Goal: Information Seeking & Learning: Compare options

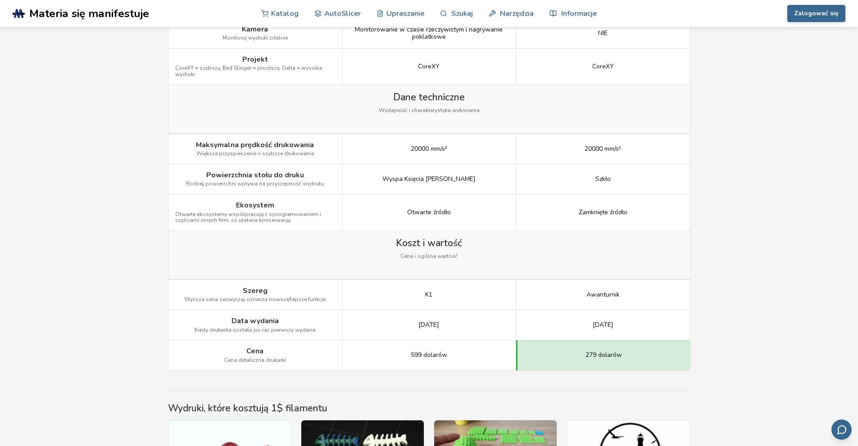
scroll to position [1171, 0]
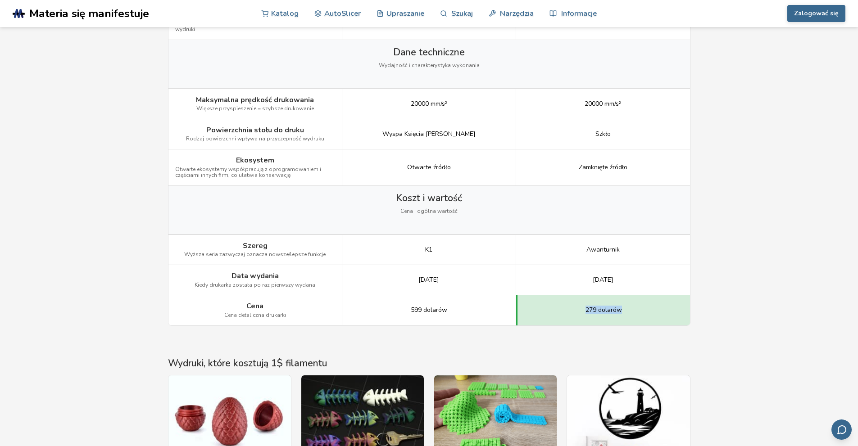
drag, startPoint x: 585, startPoint y: 310, endPoint x: 613, endPoint y: 310, distance: 28.4
click at [629, 310] on div "279 dolarów" at bounding box center [603, 311] width 174 height 30
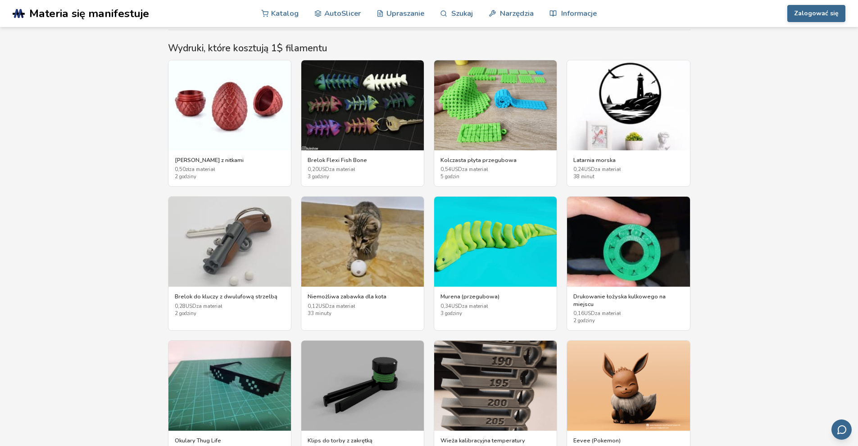
scroll to position [1397, 0]
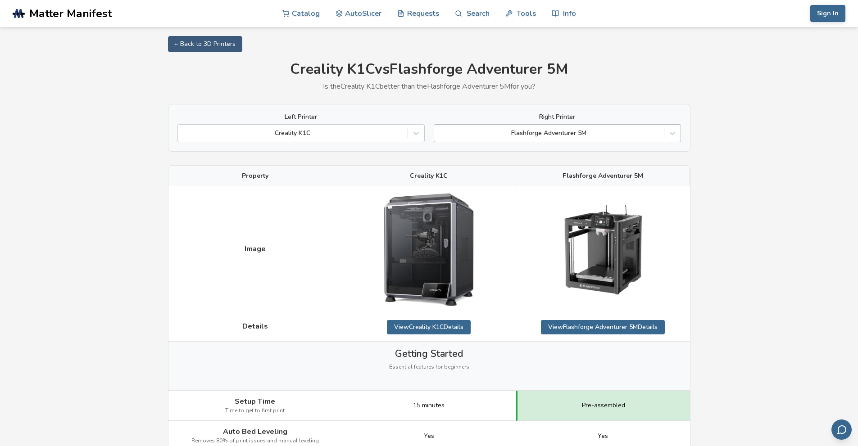
click at [497, 134] on div at bounding box center [549, 133] width 221 height 9
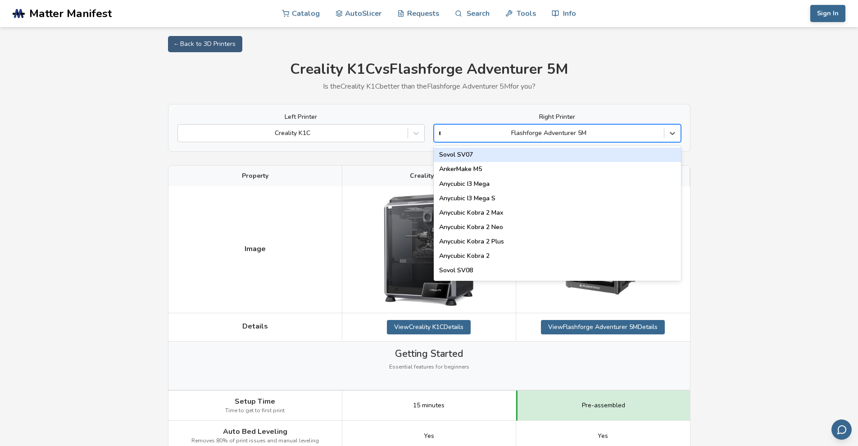
type input "**"
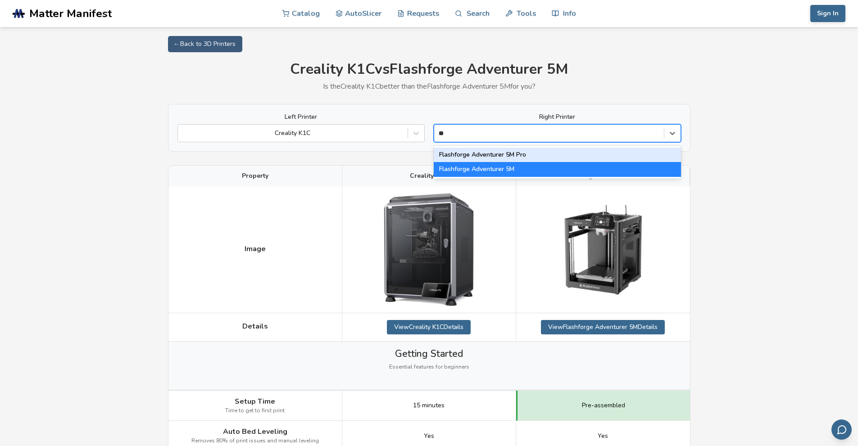
click at [515, 153] on div "Flashforge Adventurer 5M Pro" at bounding box center [557, 155] width 247 height 14
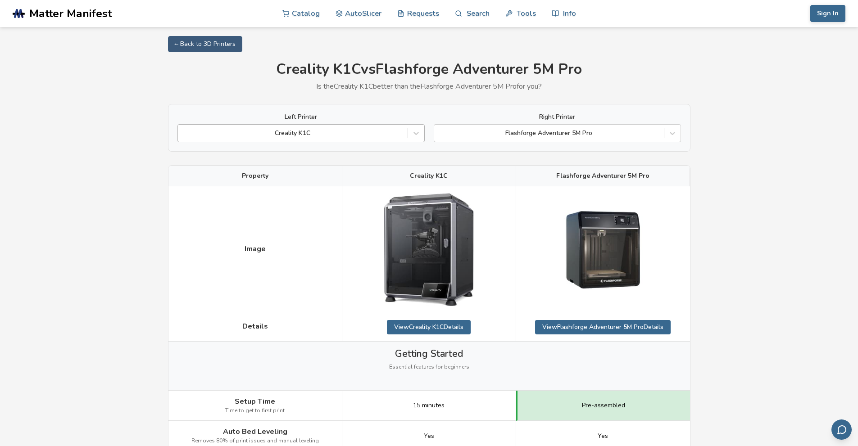
click at [371, 128] on div "Creality K1C" at bounding box center [293, 133] width 230 height 13
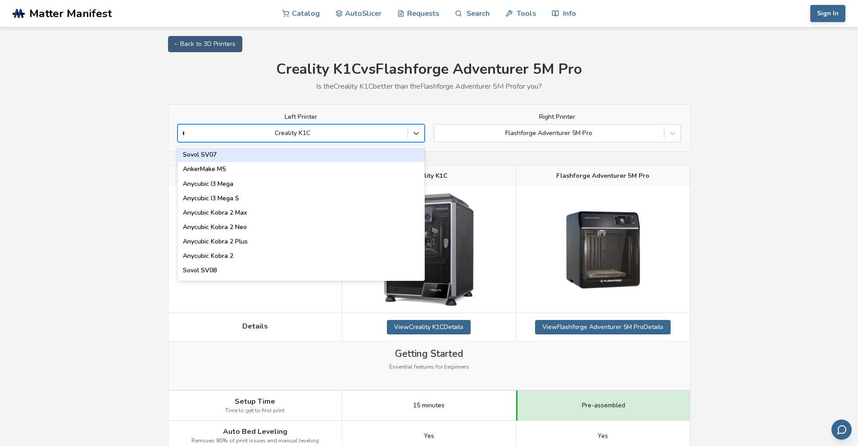
type input "**"
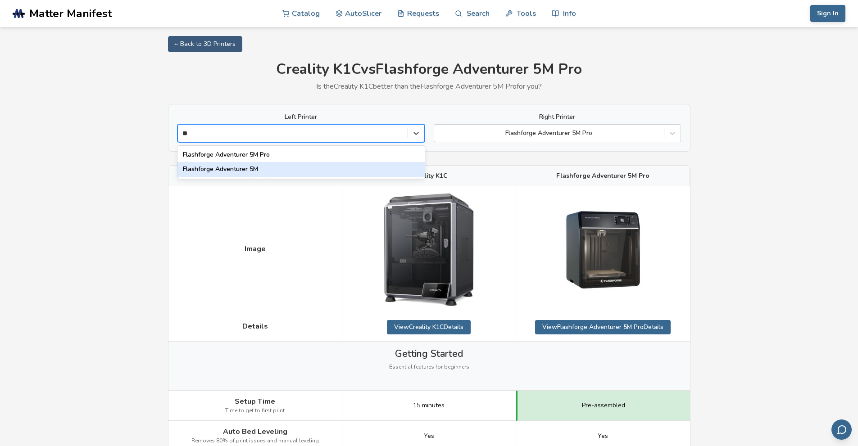
click at [237, 166] on div "Flashforge Adventurer 5M" at bounding box center [301, 169] width 247 height 14
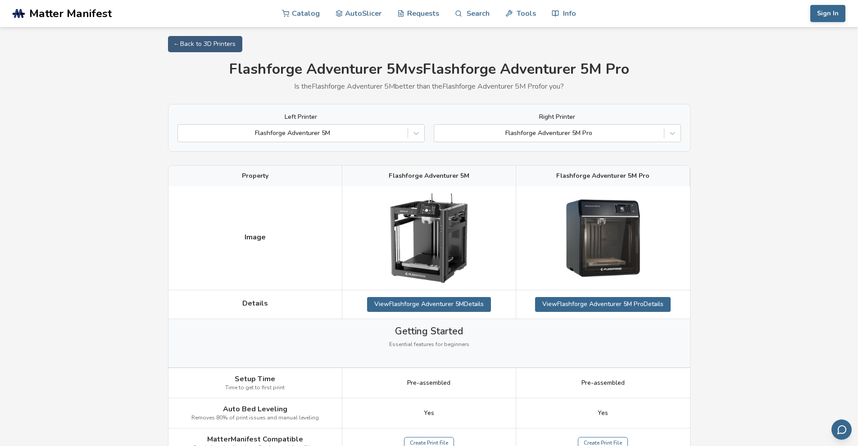
scroll to position [270, 0]
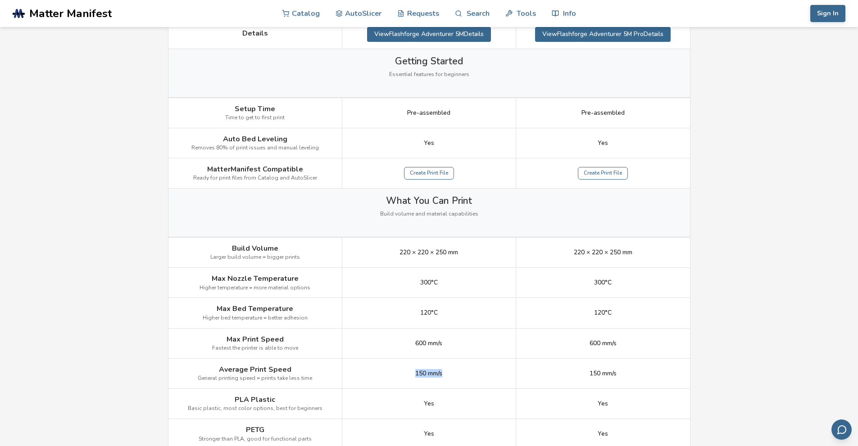
drag, startPoint x: 415, startPoint y: 374, endPoint x: 450, endPoint y: 371, distance: 34.4
click at [450, 371] on div "150 mm/s" at bounding box center [429, 374] width 174 height 30
click at [394, 366] on div "150 mm/s" at bounding box center [429, 374] width 174 height 30
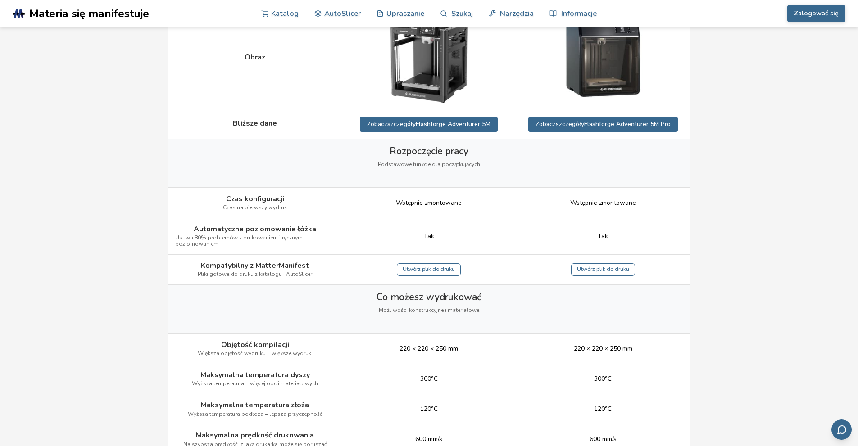
scroll to position [0, 0]
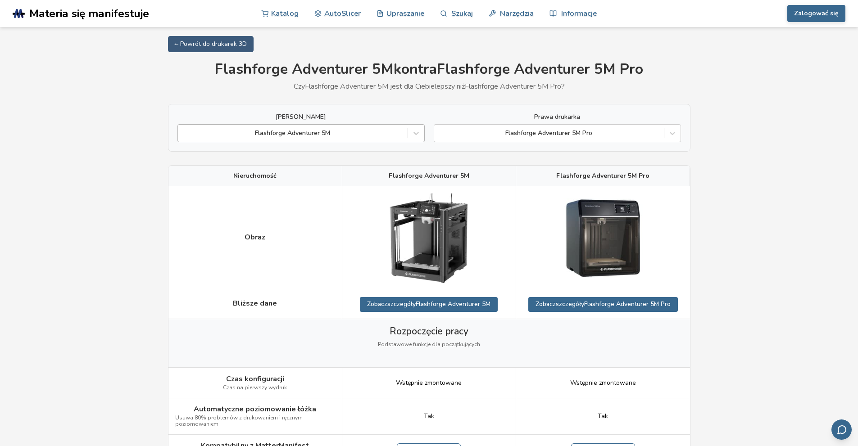
click at [333, 134] on div at bounding box center [292, 133] width 221 height 9
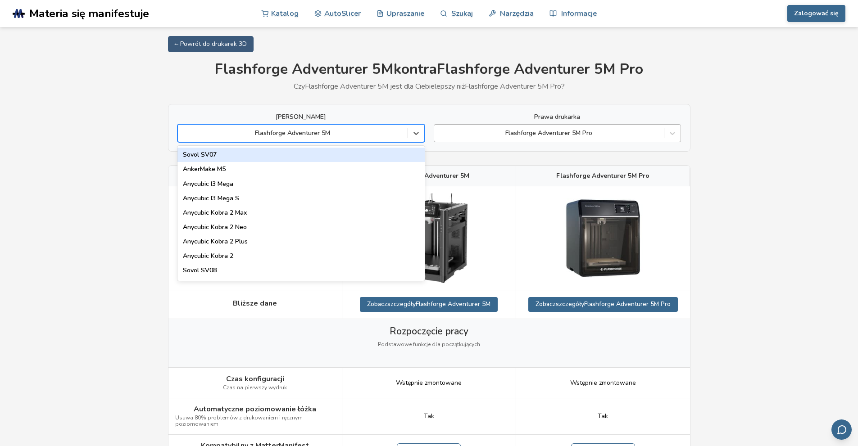
click at [479, 137] on div at bounding box center [549, 133] width 221 height 9
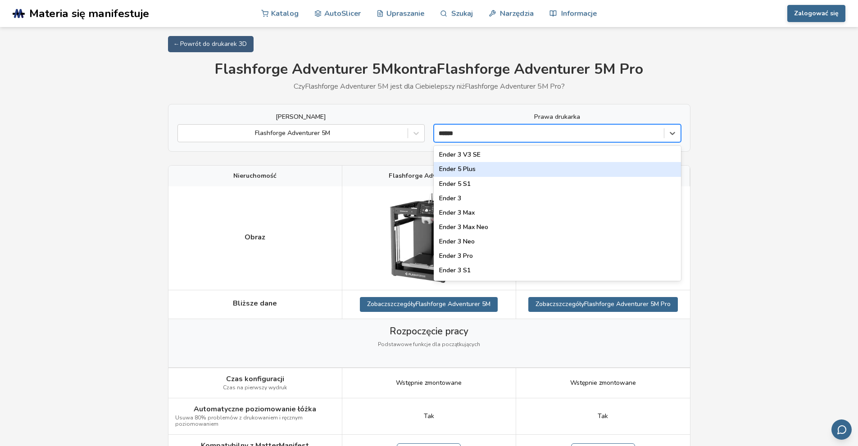
type input "*******"
click at [448, 164] on div "Ender 3" at bounding box center [557, 169] width 247 height 14
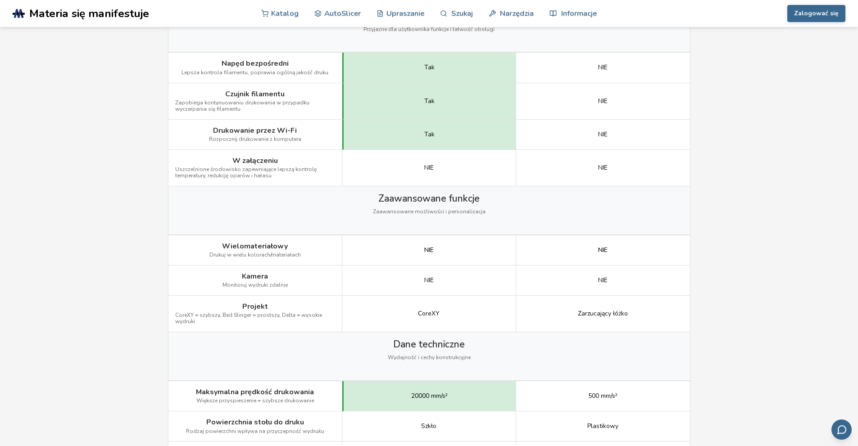
scroll to position [946, 0]
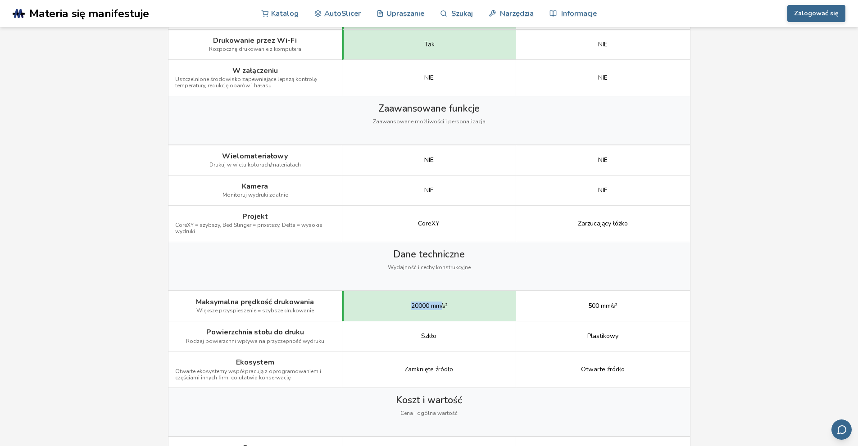
drag, startPoint x: 408, startPoint y: 308, endPoint x: 445, endPoint y: 305, distance: 37.0
click at [445, 305] on div "20000 mm/s²" at bounding box center [429, 306] width 174 height 30
click at [523, 279] on div "Dane techniczne Wydajność i cechy konstrukcyjne" at bounding box center [429, 266] width 522 height 48
drag, startPoint x: 588, startPoint y: 307, endPoint x: 622, endPoint y: 307, distance: 33.8
click at [622, 307] on div "500 mm/s²" at bounding box center [603, 306] width 174 height 30
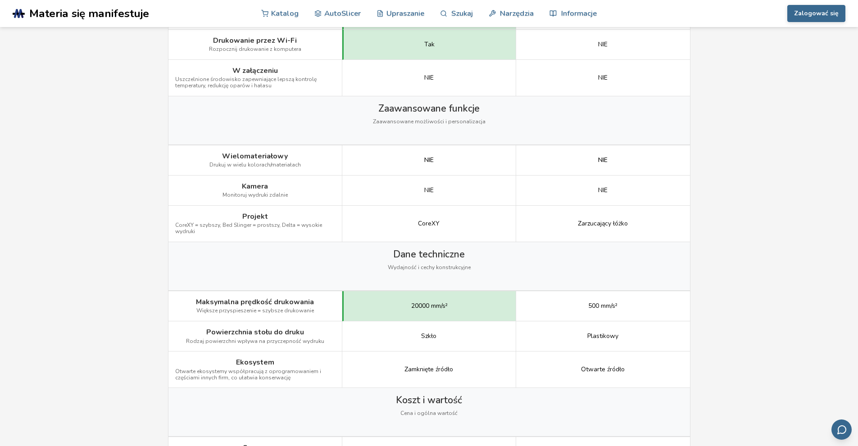
click at [562, 273] on div "Dane techniczne Wydajność i cechy konstrukcyjne" at bounding box center [429, 266] width 522 height 48
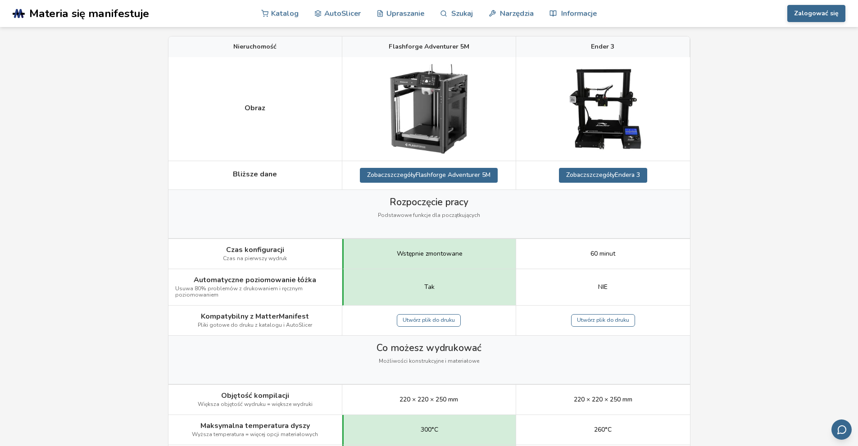
scroll to position [0, 0]
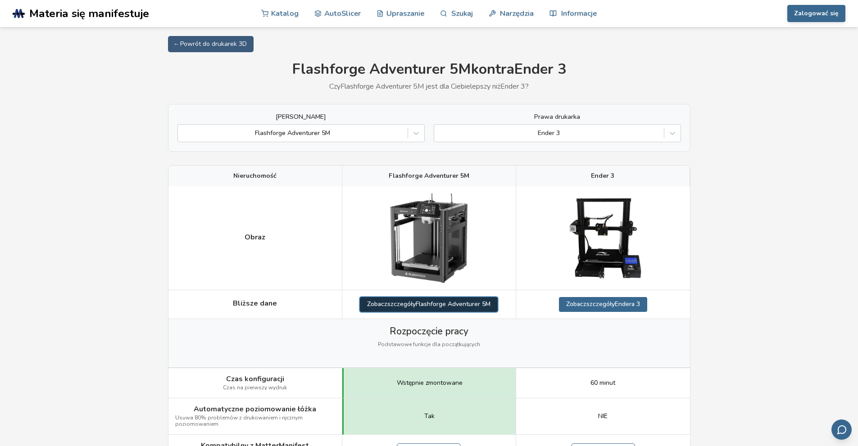
click at [419, 306] on font "Flashforge Adventurer 5M" at bounding box center [453, 304] width 75 height 9
click at [394, 134] on div at bounding box center [292, 133] width 221 height 9
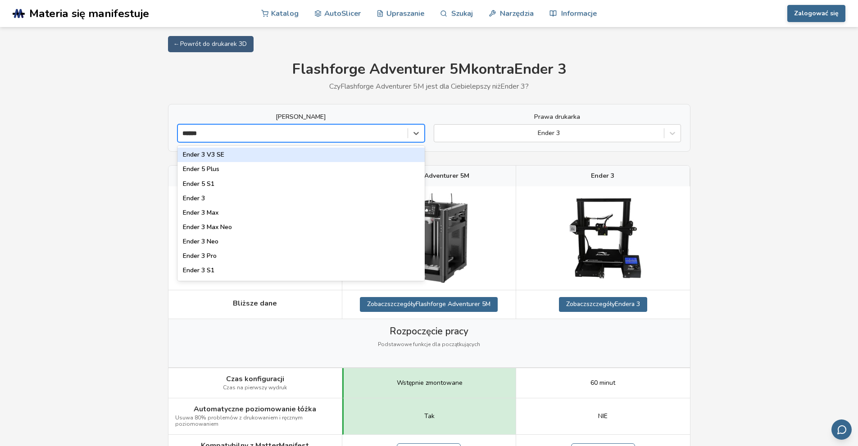
type input "*******"
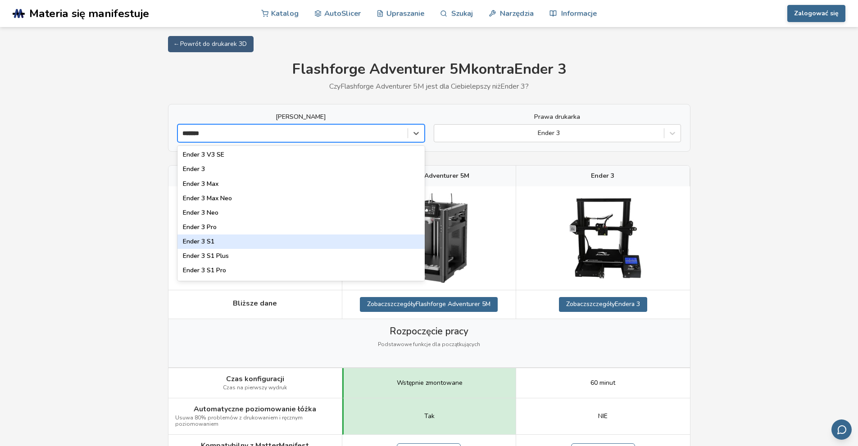
click at [211, 242] on font "Ender 3 S1" at bounding box center [199, 241] width 32 height 9
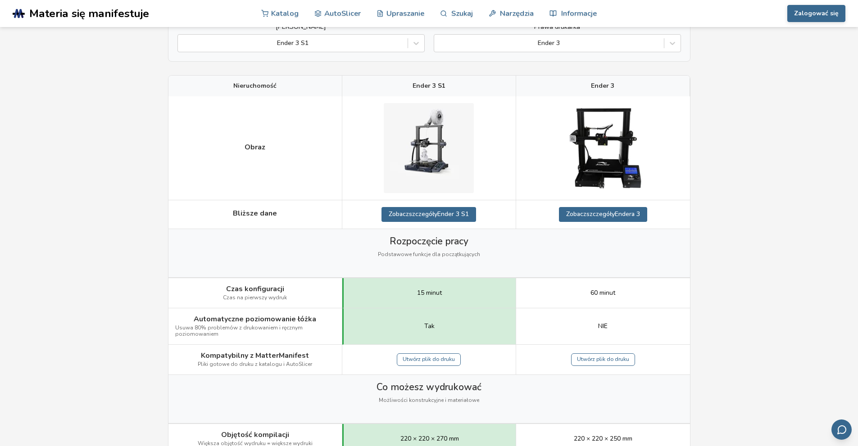
scroll to position [135, 0]
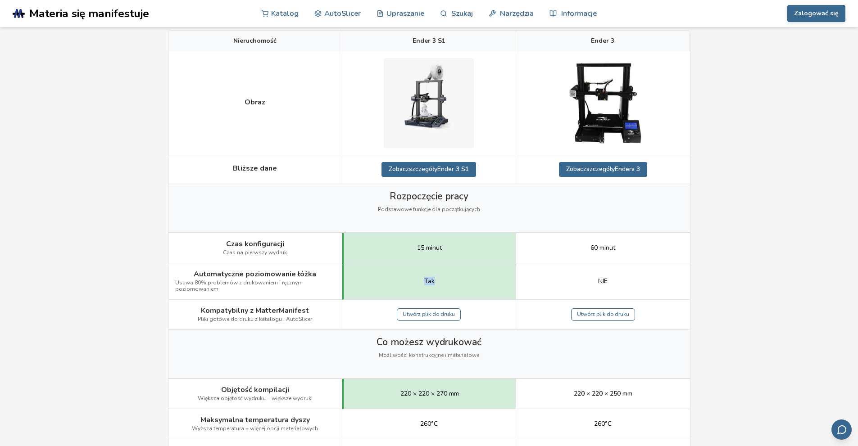
drag, startPoint x: 424, startPoint y: 282, endPoint x: 440, endPoint y: 282, distance: 15.3
click at [440, 282] on div "Tak" at bounding box center [429, 282] width 174 height 36
click at [469, 281] on div "Tak" at bounding box center [429, 282] width 174 height 36
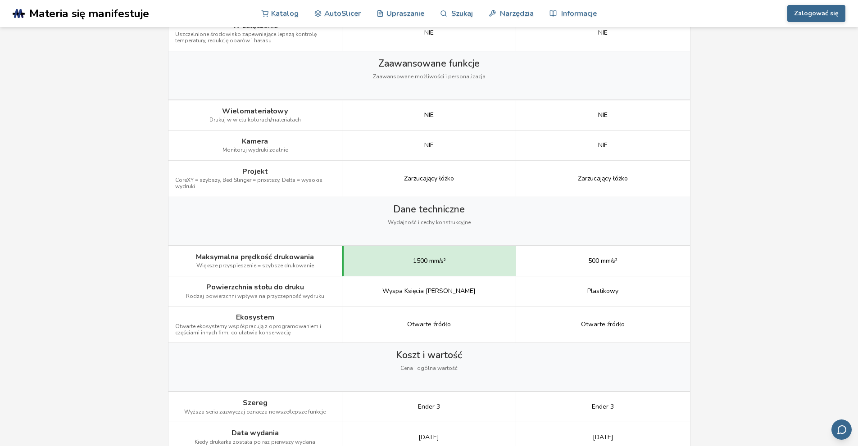
scroll to position [1126, 0]
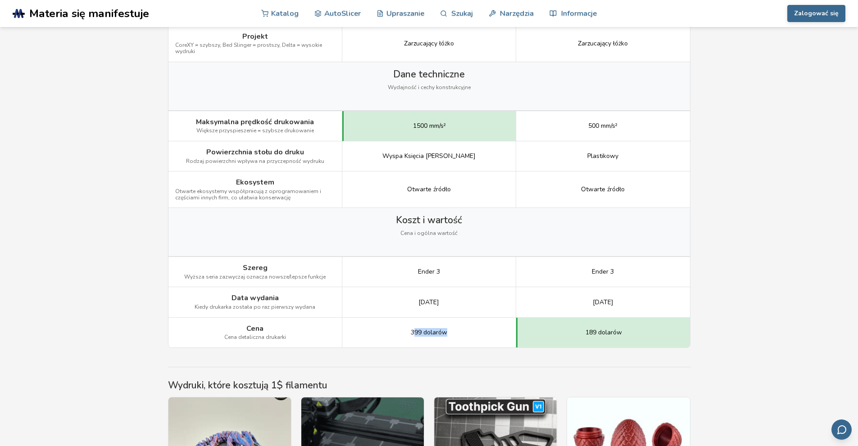
drag, startPoint x: 447, startPoint y: 332, endPoint x: 459, endPoint y: 332, distance: 12.2
click at [459, 332] on div "399 dolarów" at bounding box center [429, 333] width 174 height 30
click at [455, 333] on div "399 dolarów" at bounding box center [429, 333] width 174 height 30
click at [421, 332] on font "399 dolarów" at bounding box center [429, 332] width 36 height 9
click at [413, 332] on font "399 dolarów" at bounding box center [429, 332] width 36 height 9
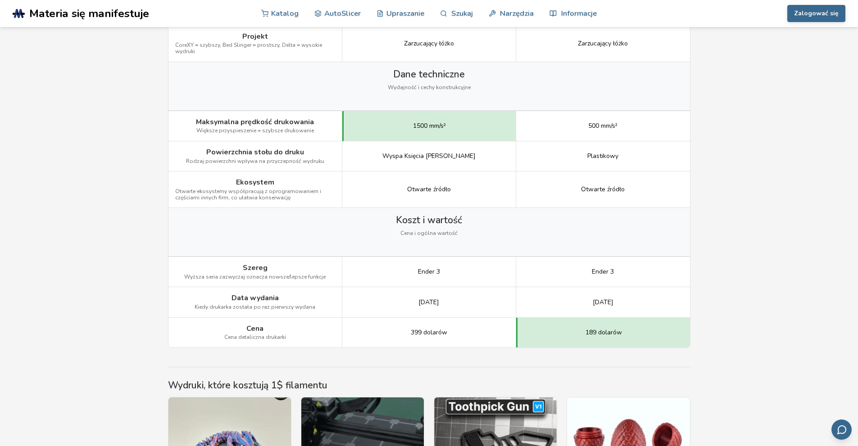
click at [411, 332] on font "399 dolarów" at bounding box center [429, 332] width 36 height 9
drag, startPoint x: 411, startPoint y: 332, endPoint x: 442, endPoint y: 332, distance: 30.6
click at [450, 332] on div "399 dolarów" at bounding box center [429, 333] width 174 height 30
click at [363, 244] on div "Koszt i wartość Cena i ogólna wartość" at bounding box center [429, 232] width 522 height 48
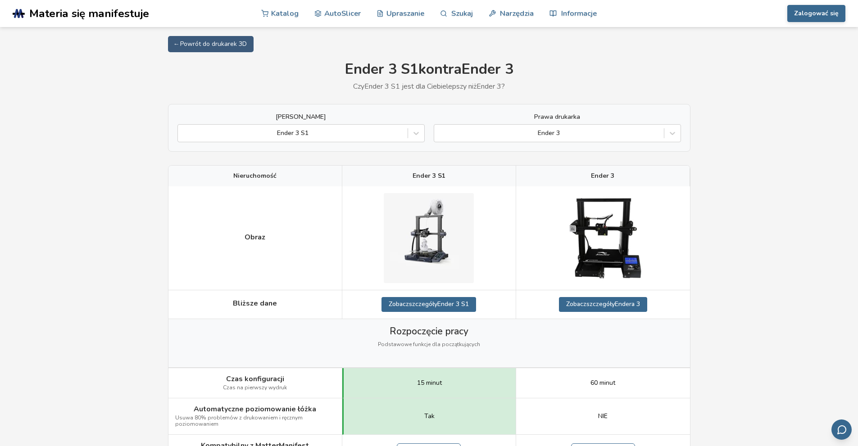
scroll to position [180, 0]
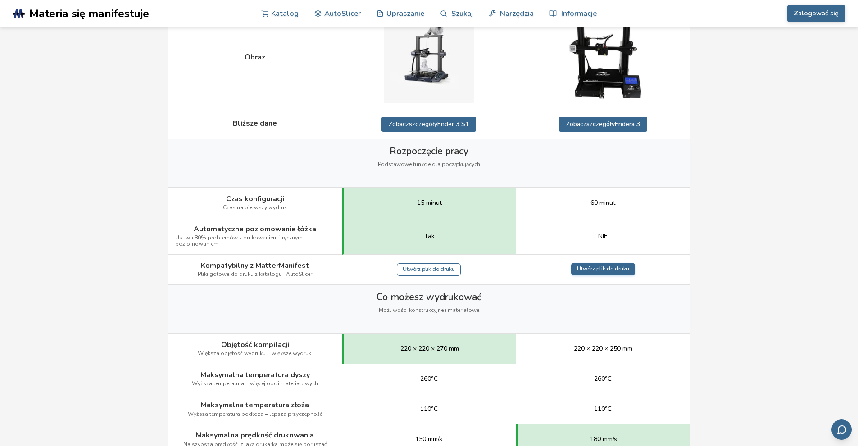
click at [600, 271] on font "Utwórz plik do druku" at bounding box center [603, 268] width 52 height 7
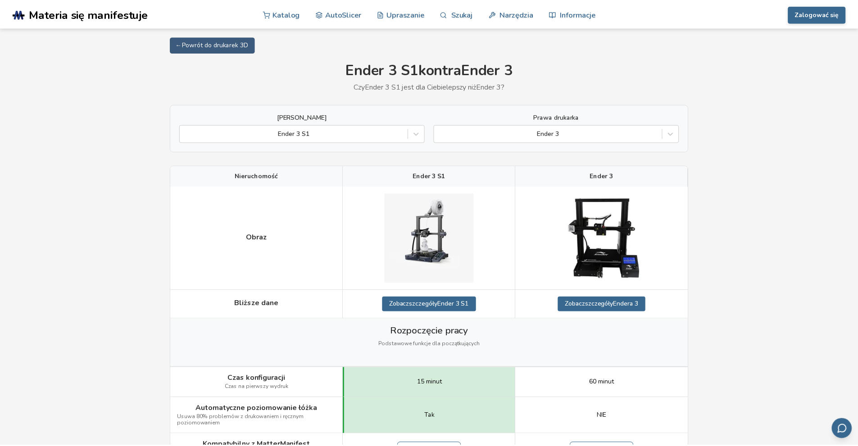
scroll to position [180, 0]
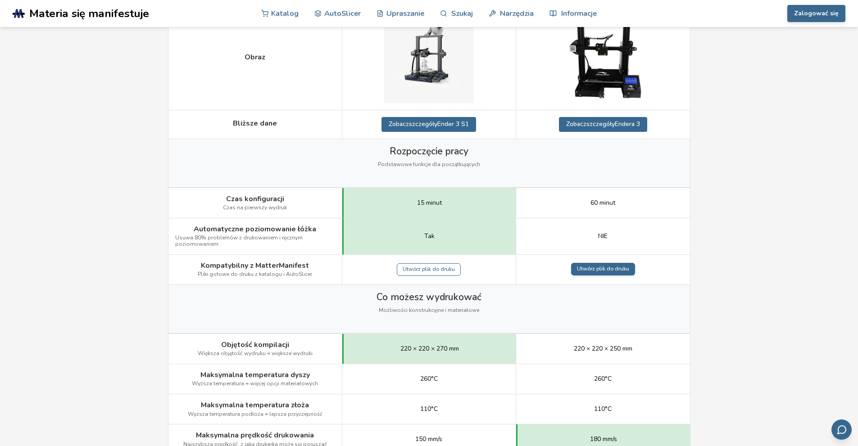
click at [601, 269] on font "Utwórz plik do druku" at bounding box center [603, 268] width 52 height 7
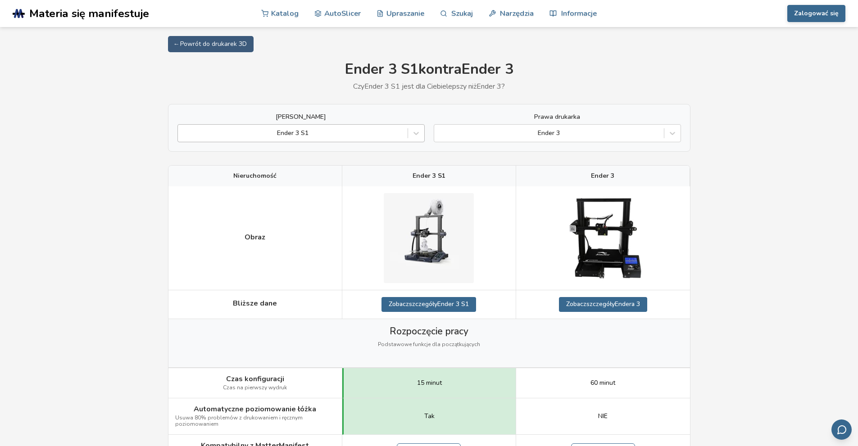
click at [339, 135] on div at bounding box center [292, 133] width 221 height 9
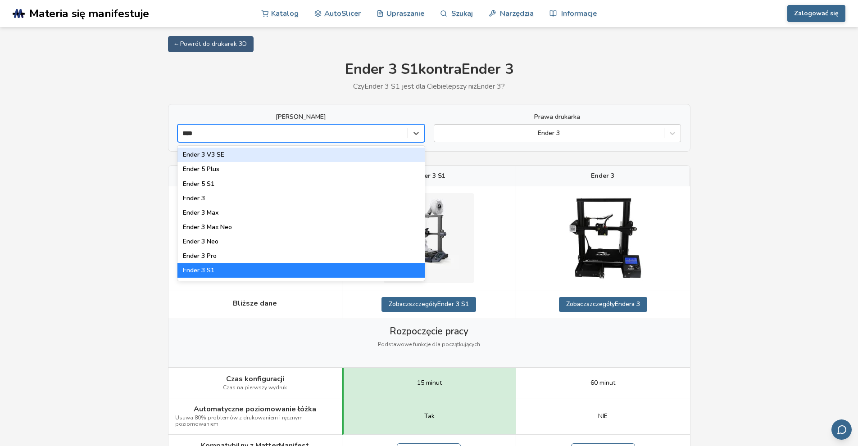
type input "*****"
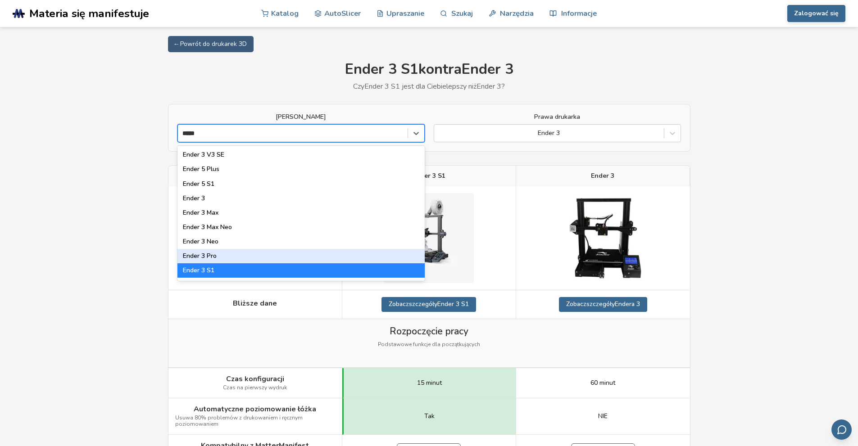
click at [206, 257] on font "Ender 3 Pro" at bounding box center [200, 256] width 34 height 9
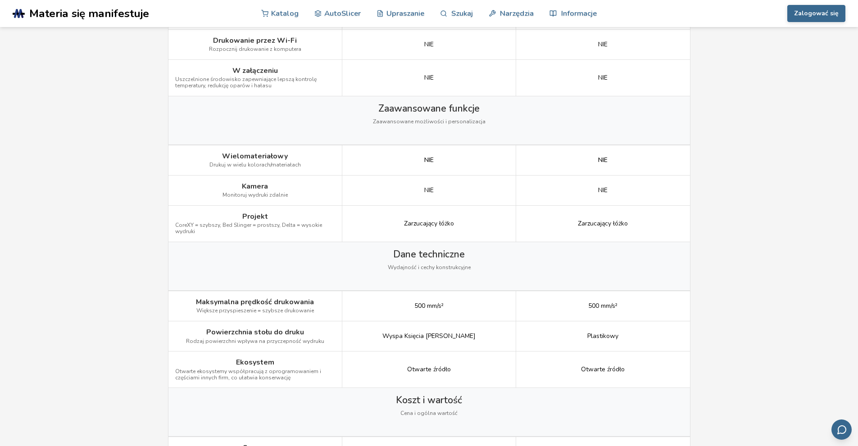
scroll to position [1036, 0]
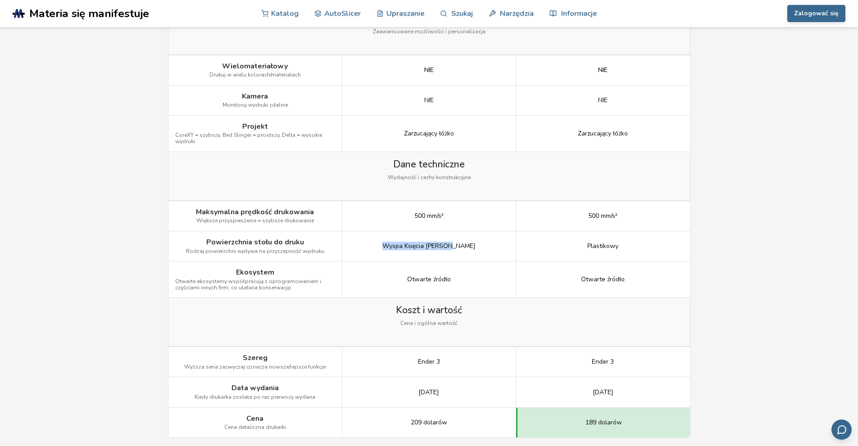
drag, startPoint x: 396, startPoint y: 250, endPoint x: 482, endPoint y: 250, distance: 86.0
click at [482, 250] on div "Wyspa Księcia Edwarda" at bounding box center [429, 247] width 174 height 30
click at [479, 249] on div "Wyspa Księcia Edwarda" at bounding box center [429, 247] width 174 height 30
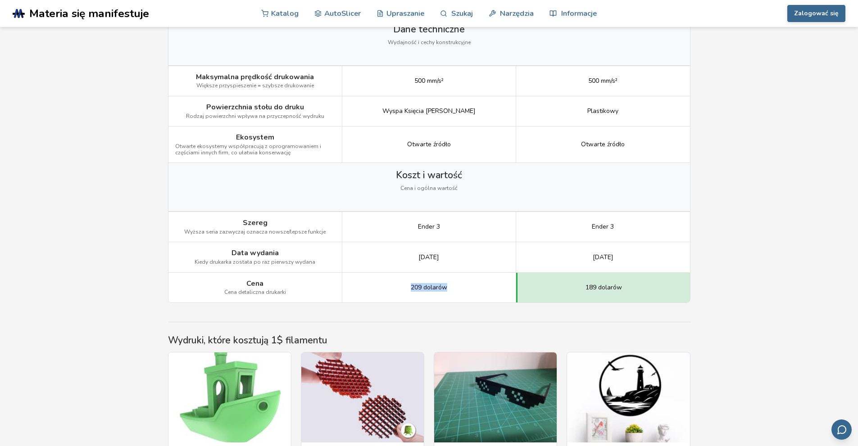
click at [464, 289] on div "209 dolarów" at bounding box center [429, 288] width 174 height 30
click at [467, 288] on div "209 dolarów" at bounding box center [429, 288] width 174 height 30
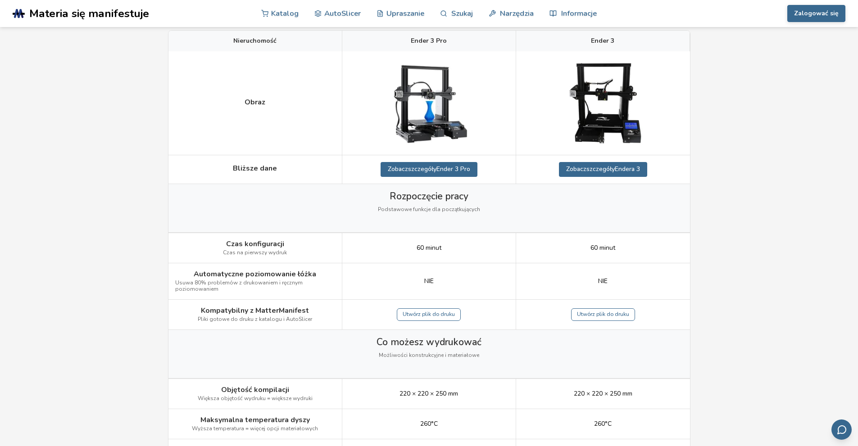
scroll to position [0, 0]
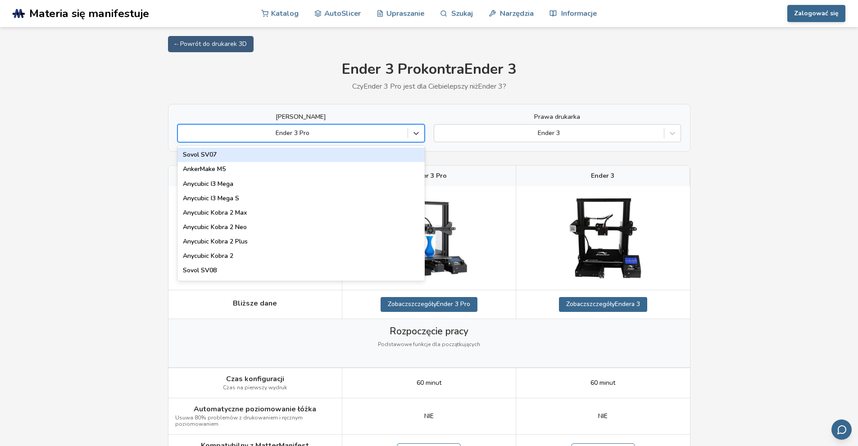
click at [312, 133] on div at bounding box center [292, 133] width 221 height 9
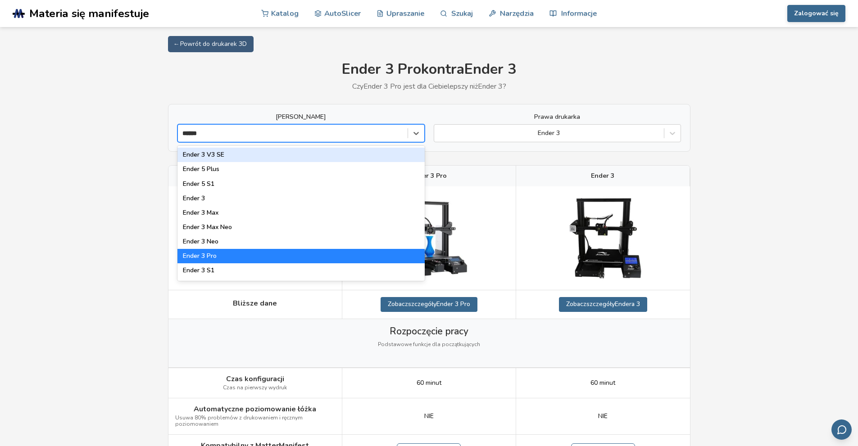
type input "*******"
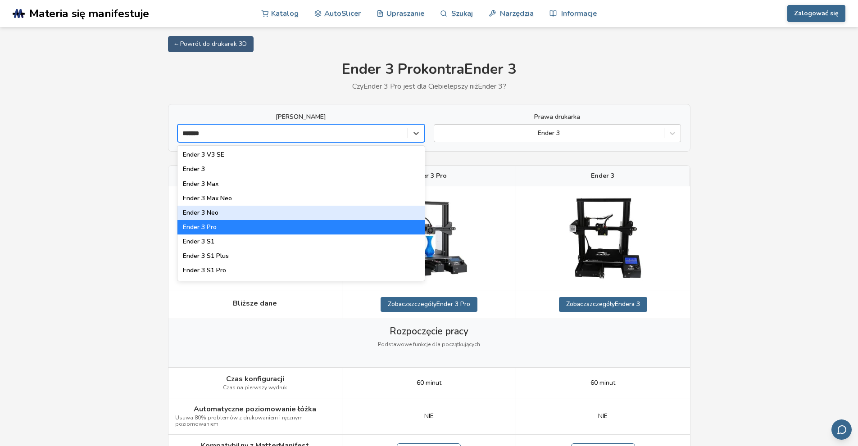
click at [207, 214] on font "Ender 3 Neo" at bounding box center [201, 213] width 36 height 9
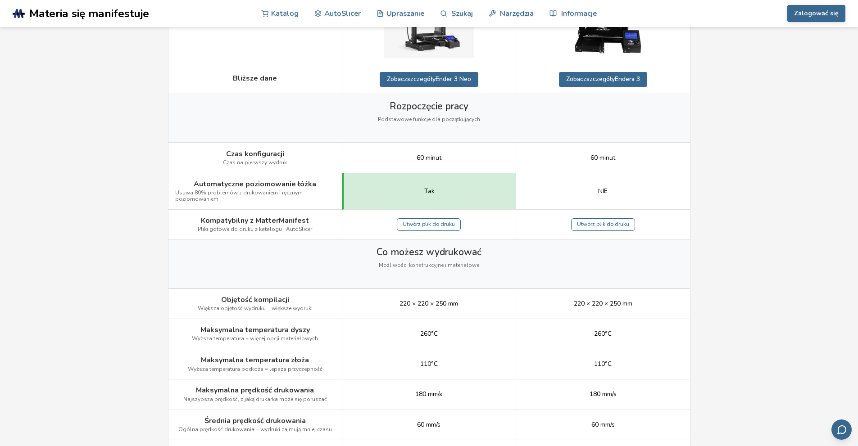
scroll to position [270, 0]
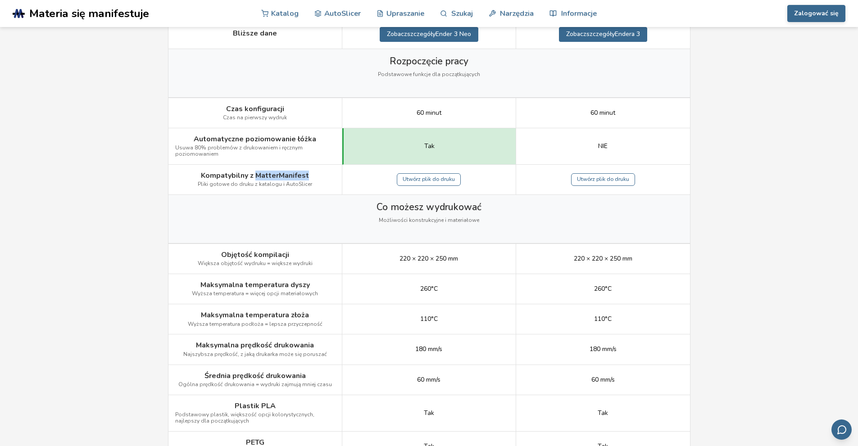
drag, startPoint x: 257, startPoint y: 176, endPoint x: 305, endPoint y: 176, distance: 47.8
click at [311, 176] on div "Kompatybilny z MatterManifest Pliki gotowe do druku z katalogu i AutoSlicer" at bounding box center [255, 180] width 174 height 30
click at [361, 266] on div "220 × 220 × 250 mm" at bounding box center [429, 259] width 174 height 30
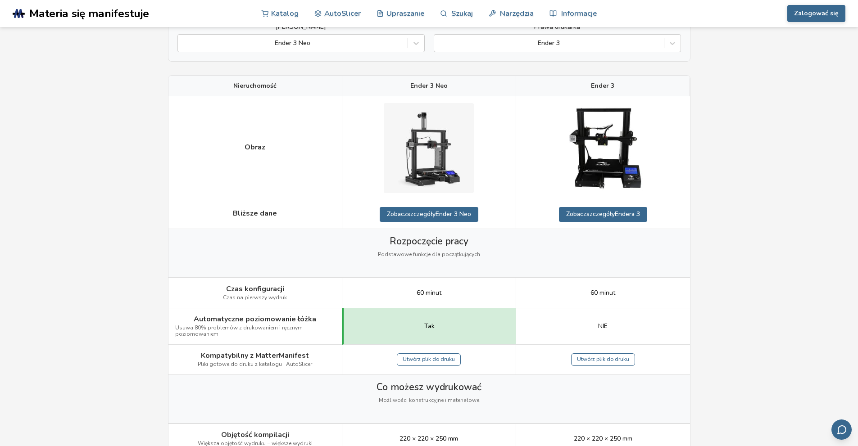
scroll to position [0, 0]
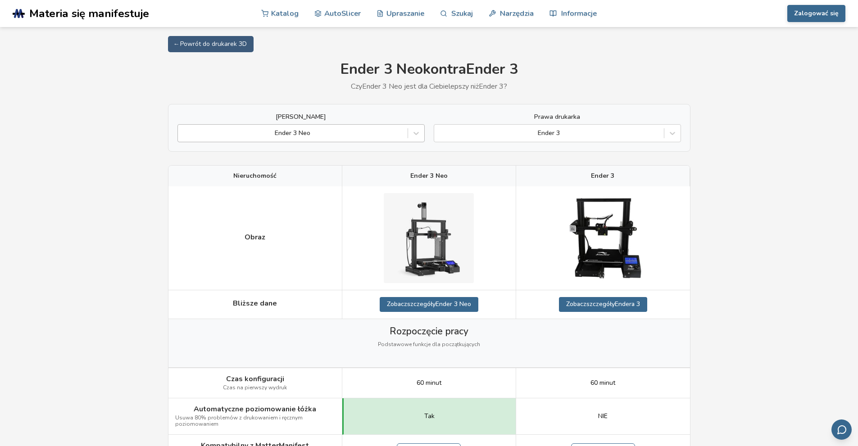
click at [330, 133] on div at bounding box center [292, 133] width 221 height 9
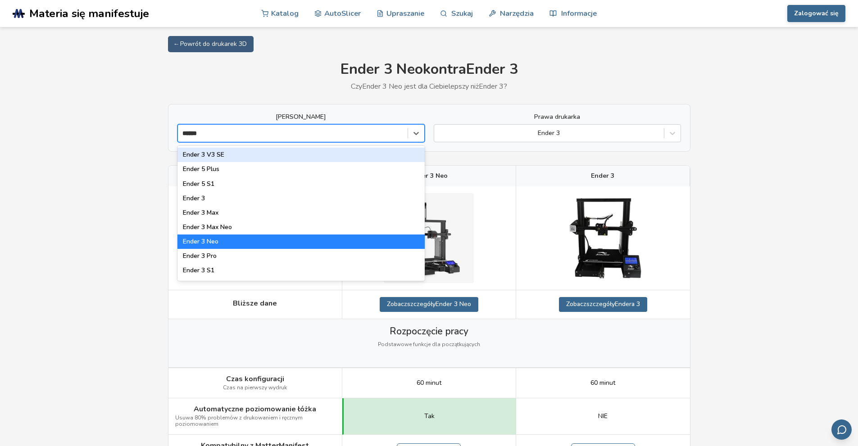
type input "*******"
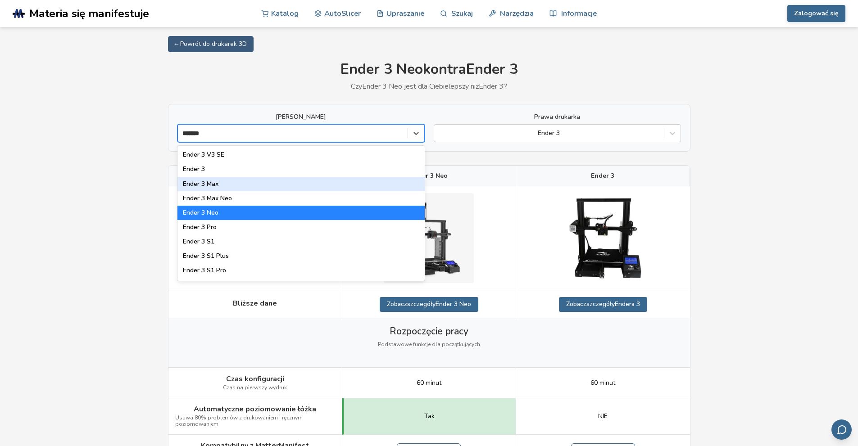
click at [214, 183] on font "Ender 3 Max" at bounding box center [201, 184] width 36 height 9
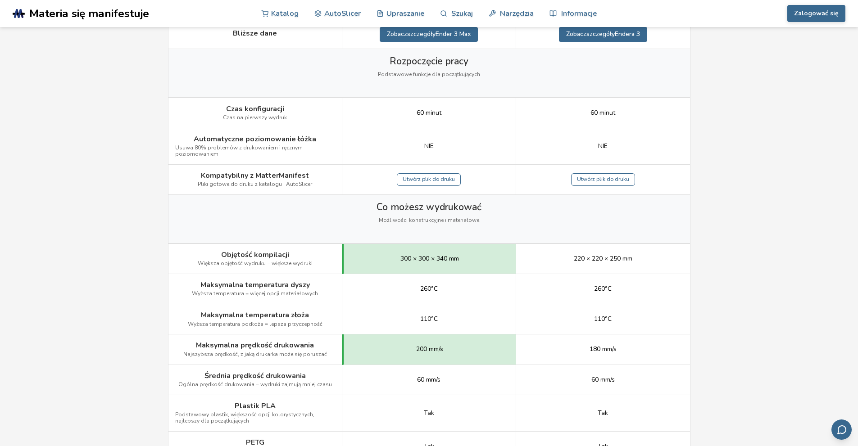
scroll to position [360, 0]
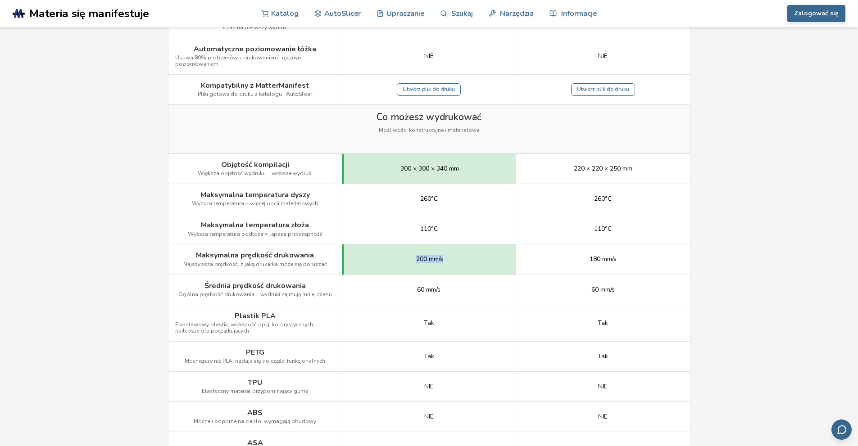
drag, startPoint x: 418, startPoint y: 255, endPoint x: 459, endPoint y: 255, distance: 41.0
click at [459, 255] on div "200 mm/s" at bounding box center [429, 260] width 174 height 30
click at [423, 255] on font "200 mm/s" at bounding box center [429, 259] width 27 height 9
drag, startPoint x: 421, startPoint y: 290, endPoint x: 460, endPoint y: 290, distance: 38.7
click at [460, 290] on div "60 mm/s" at bounding box center [429, 290] width 174 height 30
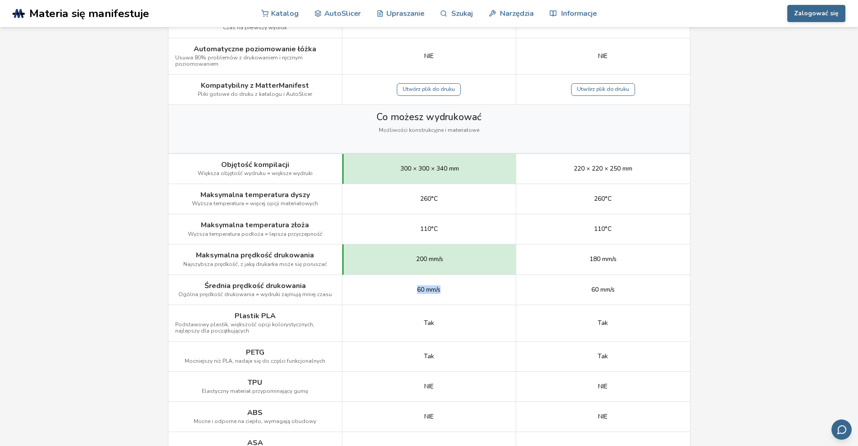
click at [451, 290] on div "60 mm/s" at bounding box center [429, 290] width 174 height 30
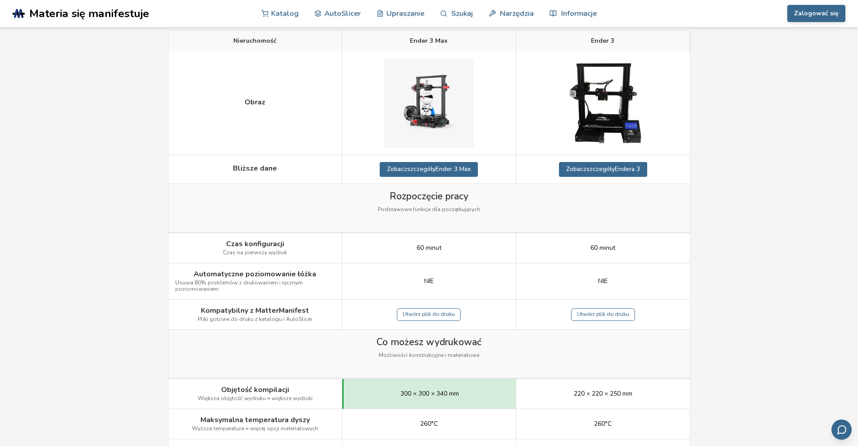
scroll to position [0, 0]
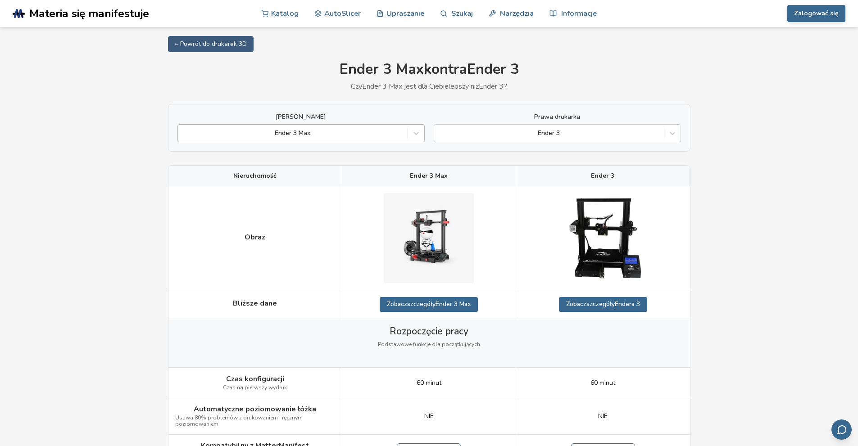
click at [296, 127] on div "Ender 3 Max" at bounding box center [301, 133] width 247 height 18
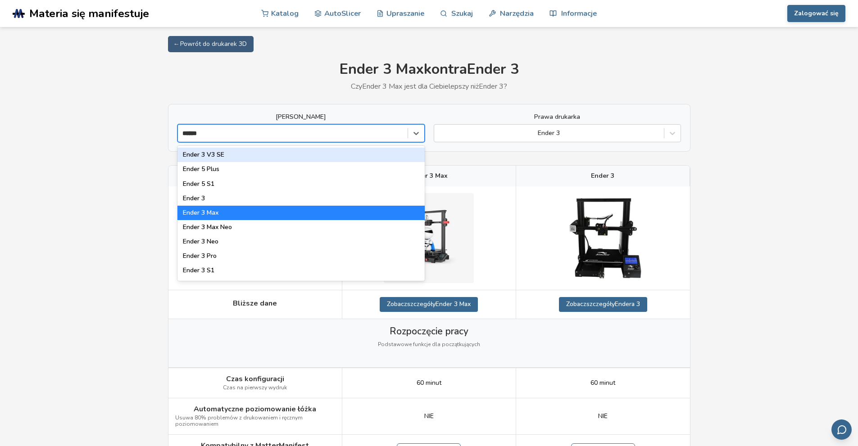
type input "*******"
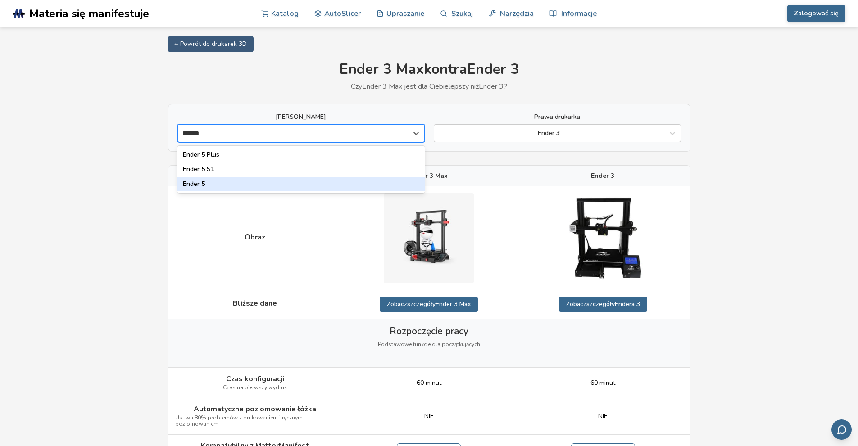
click at [202, 183] on font "Ender 5" at bounding box center [194, 184] width 22 height 9
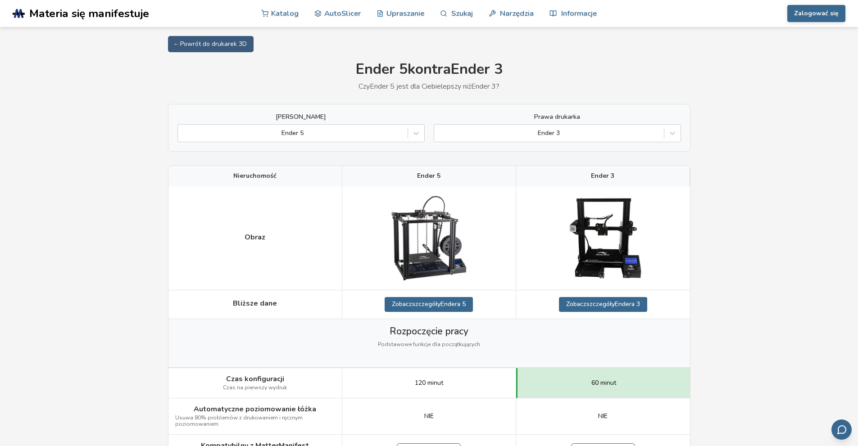
scroll to position [90, 0]
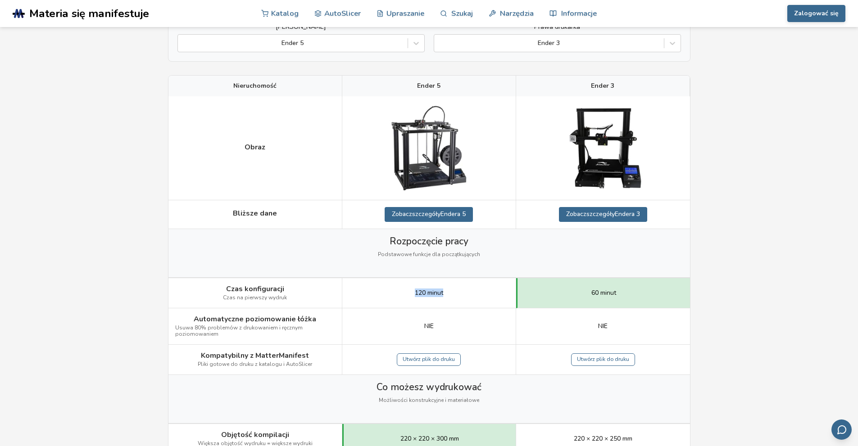
drag, startPoint x: 432, startPoint y: 297, endPoint x: 471, endPoint y: 296, distance: 38.3
click at [470, 297] on div "120 minut" at bounding box center [429, 293] width 174 height 30
click at [473, 296] on div "120 minut" at bounding box center [429, 293] width 174 height 30
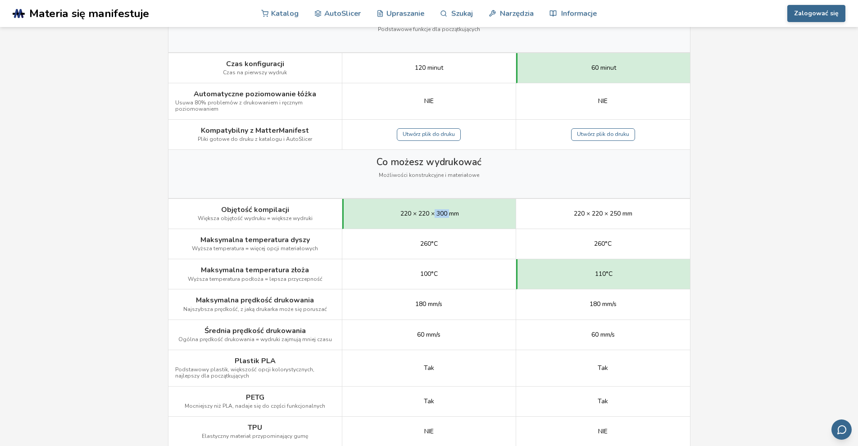
drag, startPoint x: 433, startPoint y: 212, endPoint x: 451, endPoint y: 212, distance: 17.6
click at [451, 212] on font "220 × 220 × 300 mm" at bounding box center [430, 213] width 59 height 9
click at [469, 228] on div "220 × 220 × 300 mm" at bounding box center [429, 214] width 174 height 30
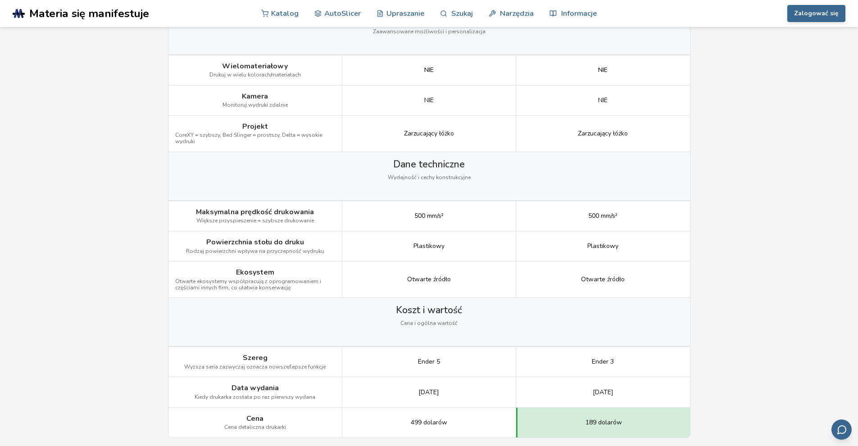
scroll to position [1261, 0]
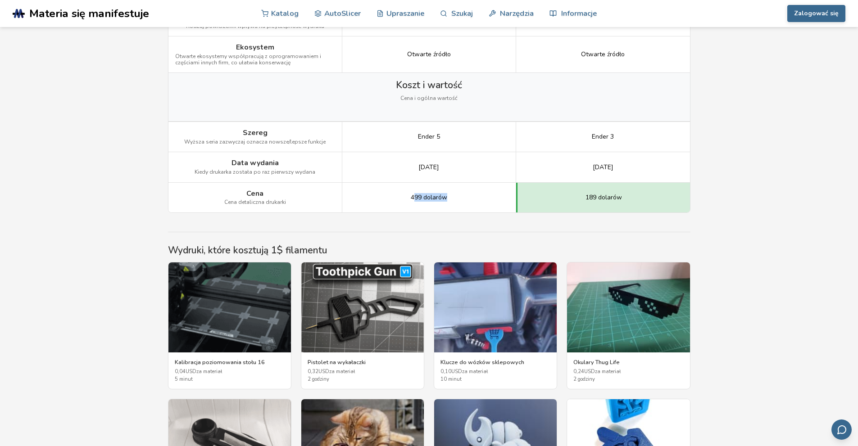
drag, startPoint x: 453, startPoint y: 198, endPoint x: 470, endPoint y: 198, distance: 17.6
click at [470, 198] on div "499 dolarów" at bounding box center [429, 198] width 174 height 30
click at [435, 198] on font "499 dolarów" at bounding box center [429, 197] width 36 height 9
drag, startPoint x: 432, startPoint y: 165, endPoint x: 469, endPoint y: 166, distance: 36.1
click at [469, 166] on div "Listopad 2017" at bounding box center [429, 167] width 174 height 30
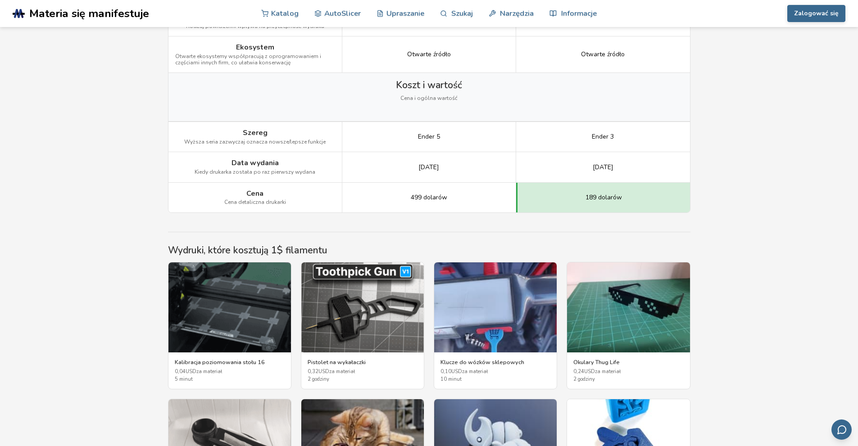
click at [466, 168] on div "Listopad 2017" at bounding box center [429, 167] width 174 height 30
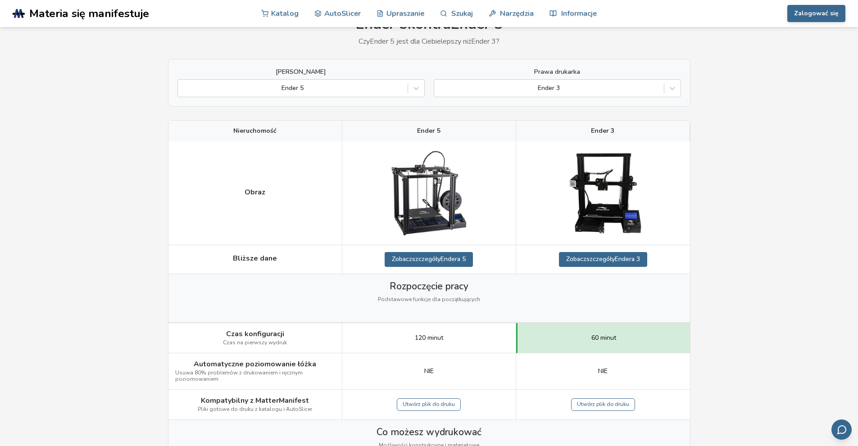
scroll to position [0, 0]
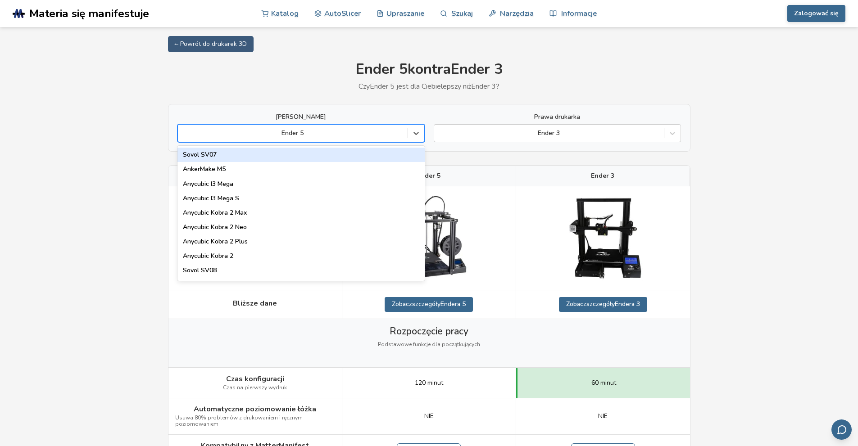
click at [308, 131] on div at bounding box center [292, 133] width 221 height 9
type input "*******"
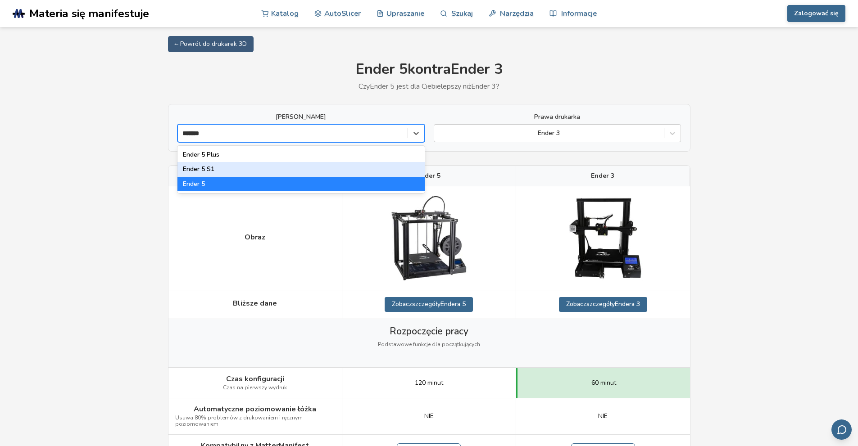
click at [210, 170] on font "Ender 5 S1" at bounding box center [199, 169] width 32 height 9
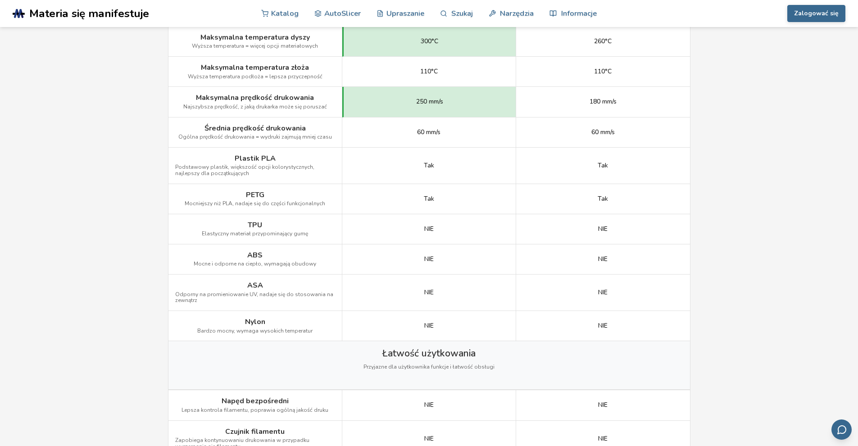
scroll to position [360, 0]
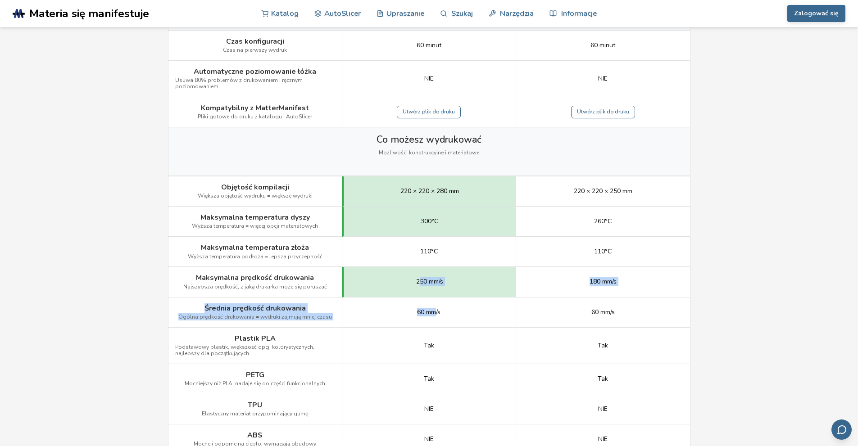
drag, startPoint x: 426, startPoint y: 284, endPoint x: 437, endPoint y: 315, distance: 32.3
click at [0, 0] on div "Obraz Bliższe dane Zobacz szczegóły Ender 5 S1 Zobacz szczegóły Endera 3 Rozpoc…" at bounding box center [0, 0] width 0 height 0
drag, startPoint x: 424, startPoint y: 314, endPoint x: 415, endPoint y: 314, distance: 9.0
click at [423, 314] on font "60 mm/s" at bounding box center [428, 312] width 23 height 9
click at [418, 273] on div "250 mm/s" at bounding box center [429, 282] width 174 height 30
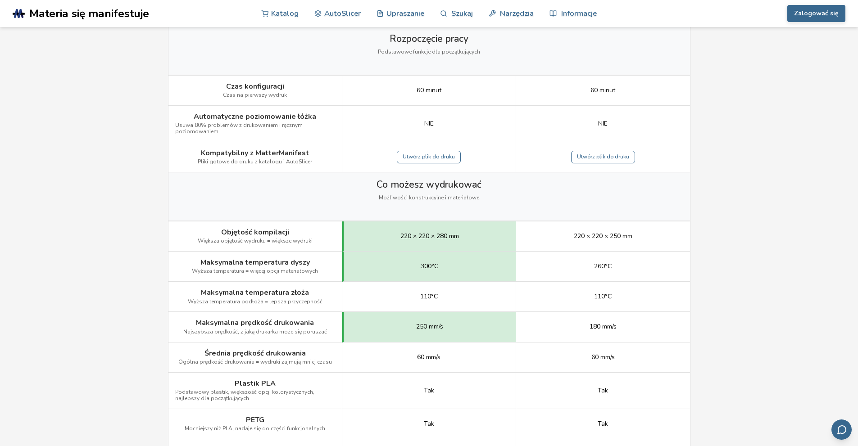
scroll to position [0, 0]
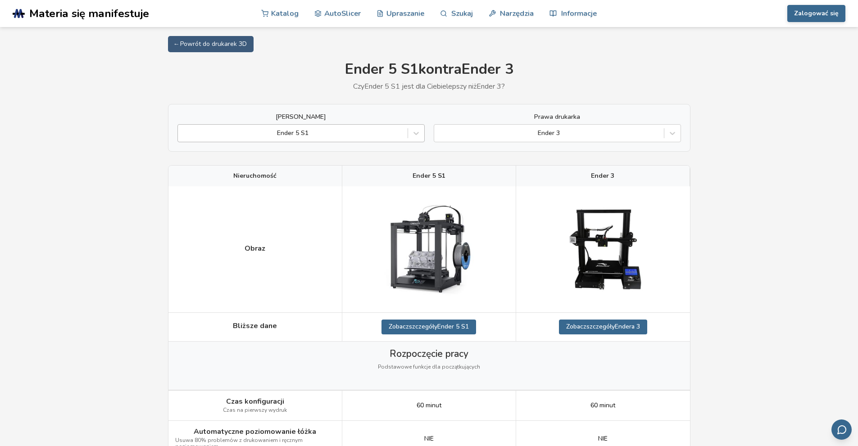
click at [312, 134] on div at bounding box center [292, 133] width 221 height 9
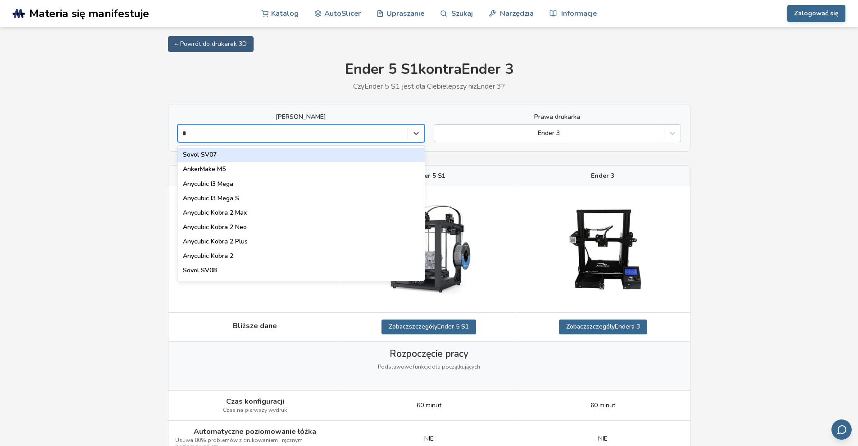
type input "**"
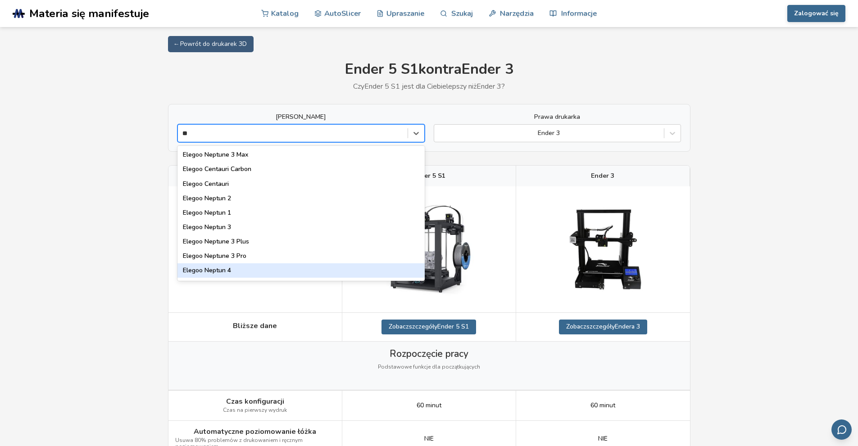
scroll to position [56, 0]
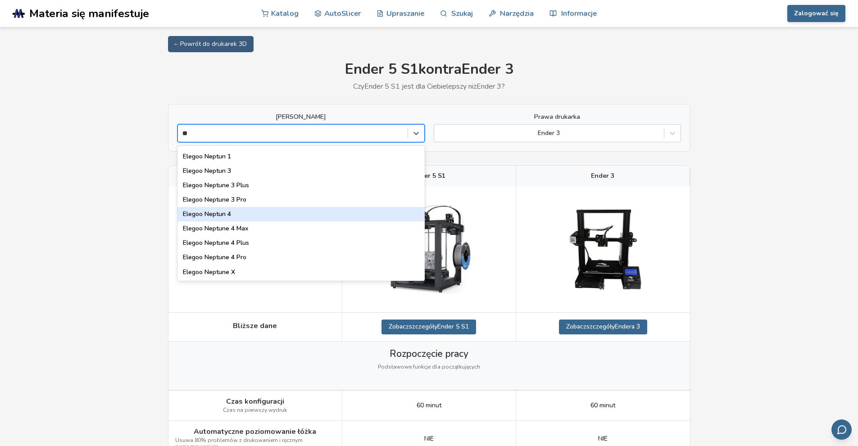
click at [232, 214] on div "Elegoo Neptun 4" at bounding box center [301, 214] width 247 height 14
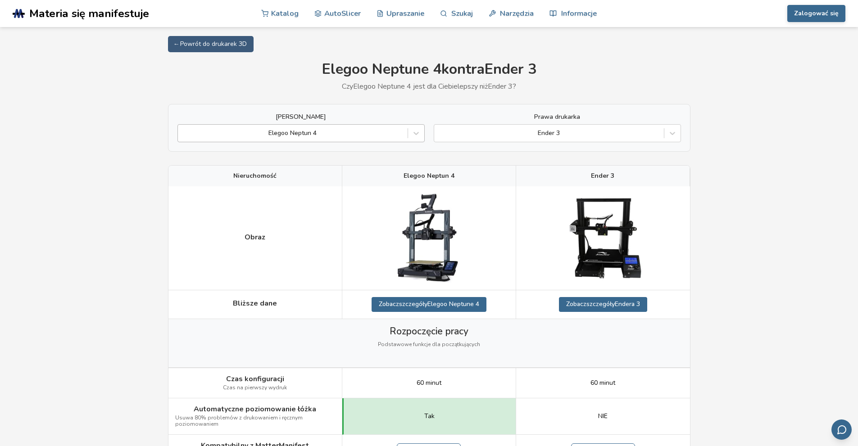
click at [304, 132] on div at bounding box center [292, 133] width 221 height 9
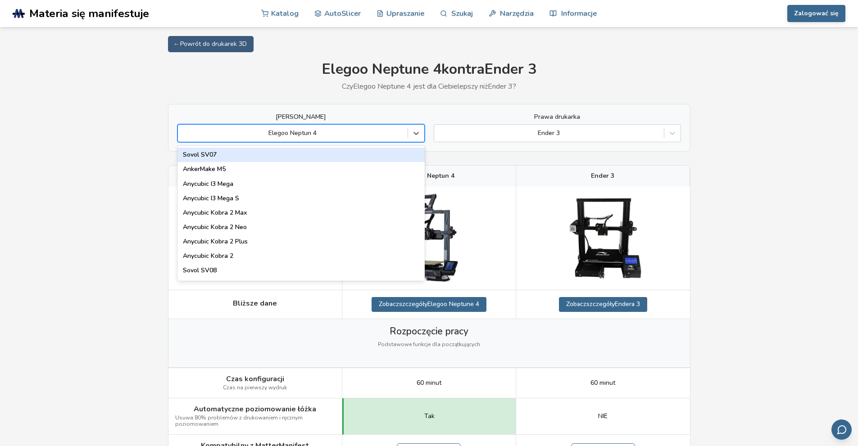
click at [209, 156] on font "Sovol SV07" at bounding box center [200, 154] width 34 height 9
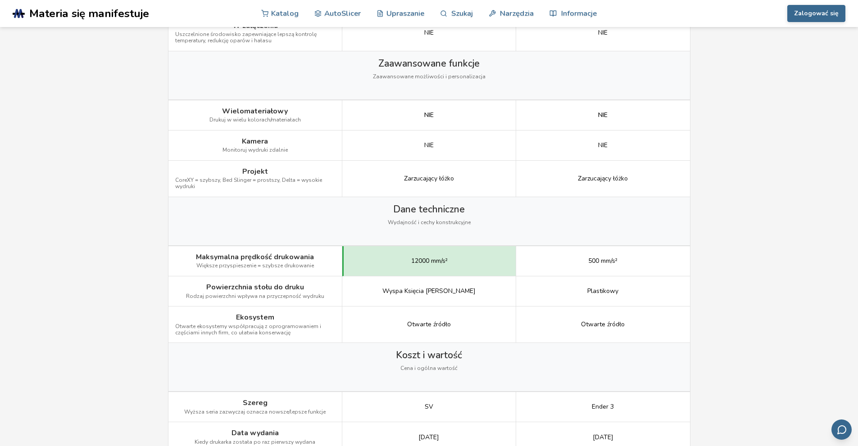
scroll to position [1081, 0]
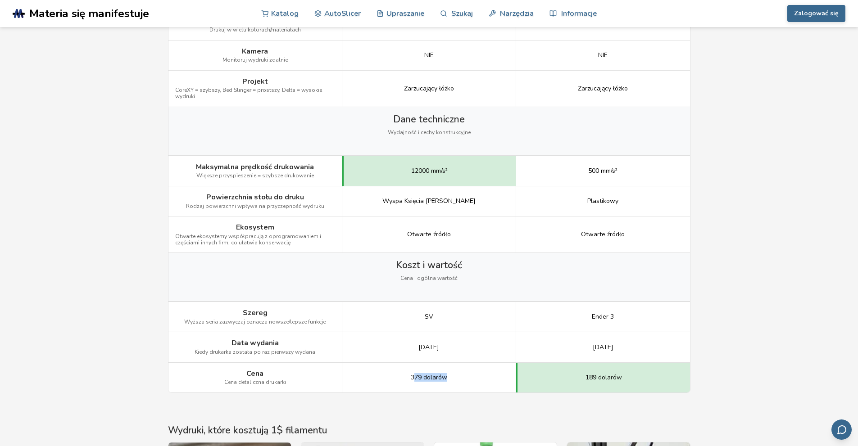
drag, startPoint x: 431, startPoint y: 378, endPoint x: 467, endPoint y: 374, distance: 36.2
click at [471, 377] on div "379 dolarów" at bounding box center [429, 378] width 174 height 30
click at [456, 372] on div "379 dolarów" at bounding box center [429, 378] width 174 height 30
click at [411, 378] on font "379 dolarów" at bounding box center [429, 377] width 36 height 9
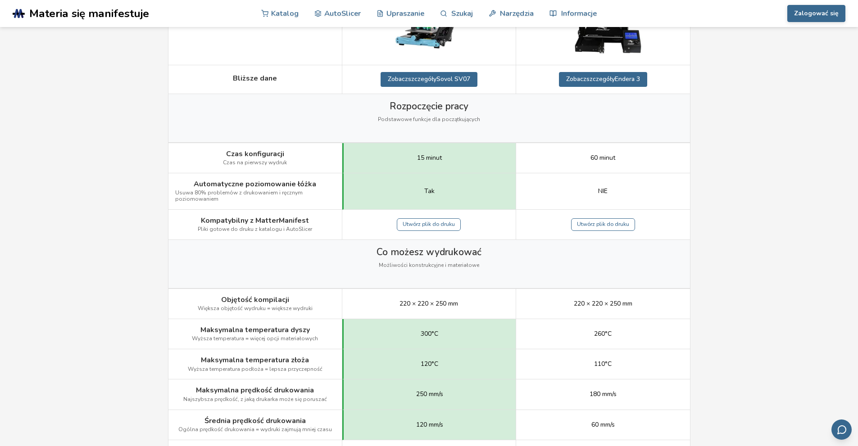
scroll to position [0, 0]
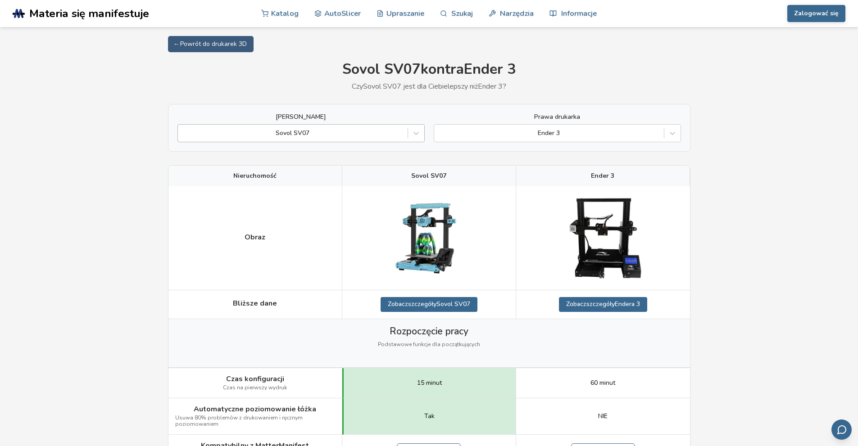
click at [306, 131] on div at bounding box center [292, 133] width 221 height 9
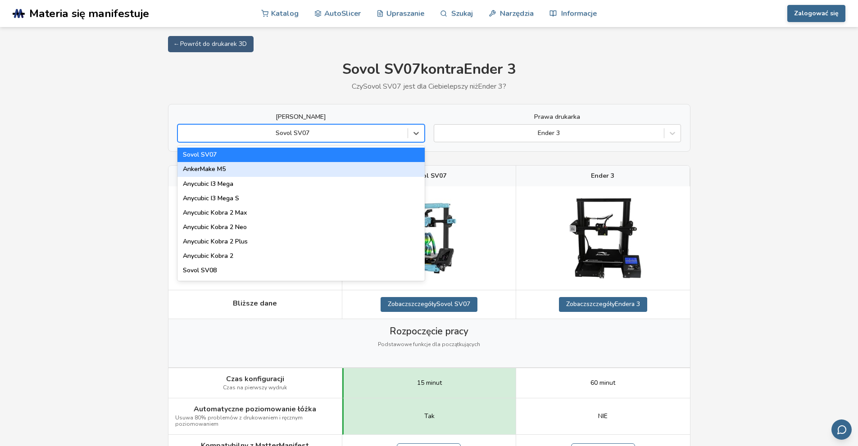
click at [213, 170] on font "AnkerMake M5" at bounding box center [204, 169] width 43 height 9
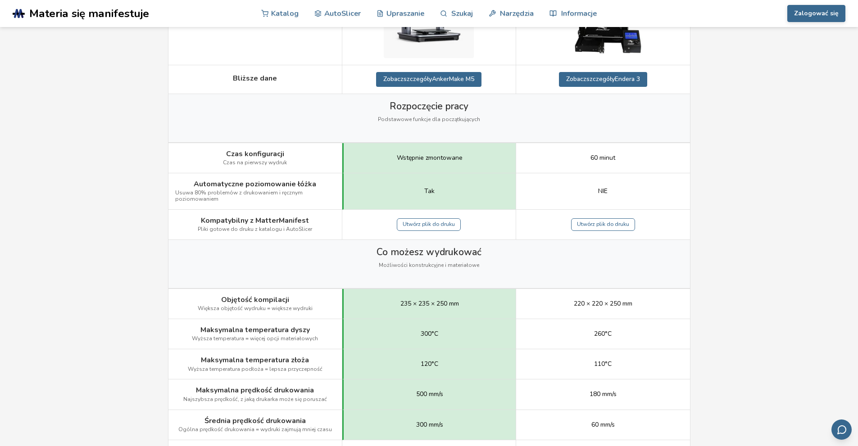
scroll to position [360, 0]
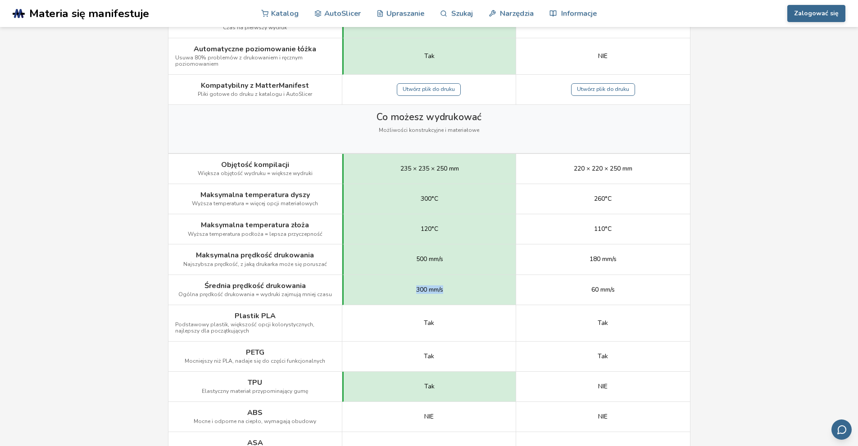
drag, startPoint x: 415, startPoint y: 291, endPoint x: 451, endPoint y: 291, distance: 35.1
click at [451, 291] on div "300 mm/s" at bounding box center [429, 290] width 174 height 30
click at [449, 291] on div "300 mm/s" at bounding box center [429, 290] width 174 height 30
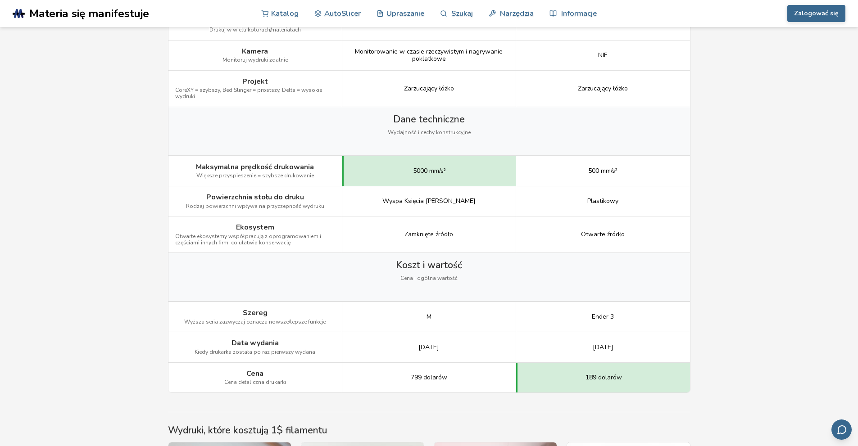
scroll to position [1171, 0]
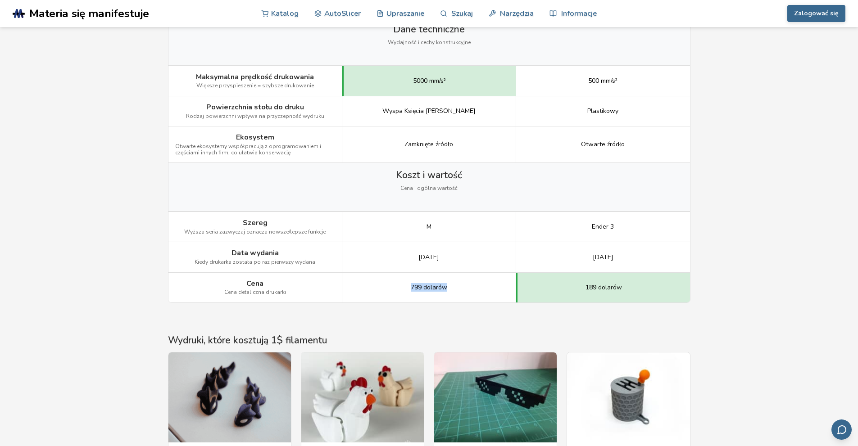
drag, startPoint x: 410, startPoint y: 290, endPoint x: 451, endPoint y: 289, distance: 41.0
click at [451, 289] on div "799 dolarów" at bounding box center [429, 288] width 174 height 30
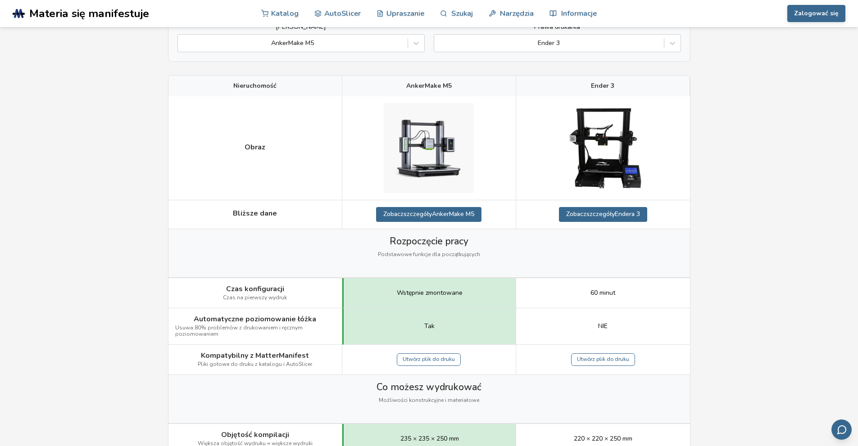
scroll to position [0, 0]
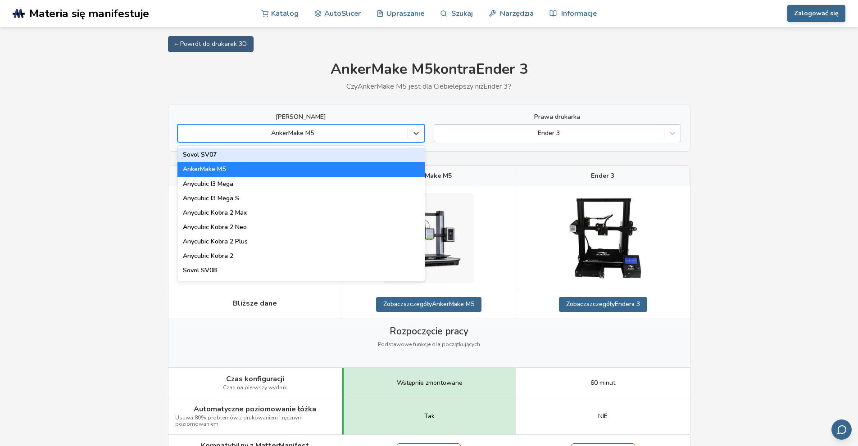
click at [351, 132] on div at bounding box center [292, 133] width 221 height 9
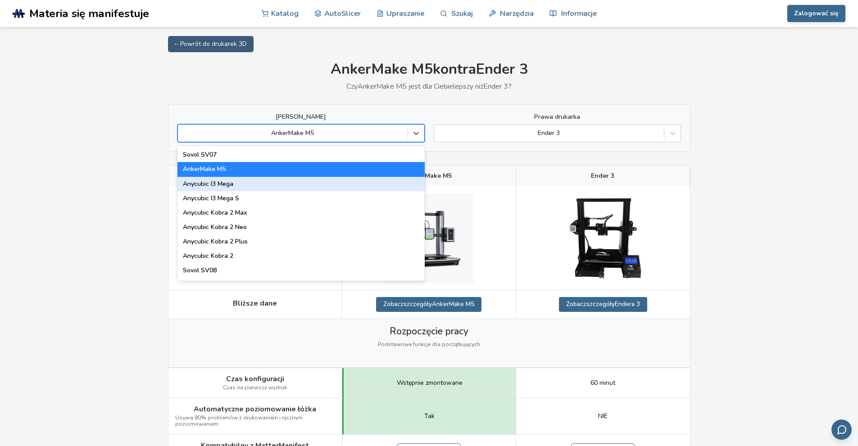
click at [236, 185] on div "Anycubic I3 Mega" at bounding box center [301, 184] width 247 height 14
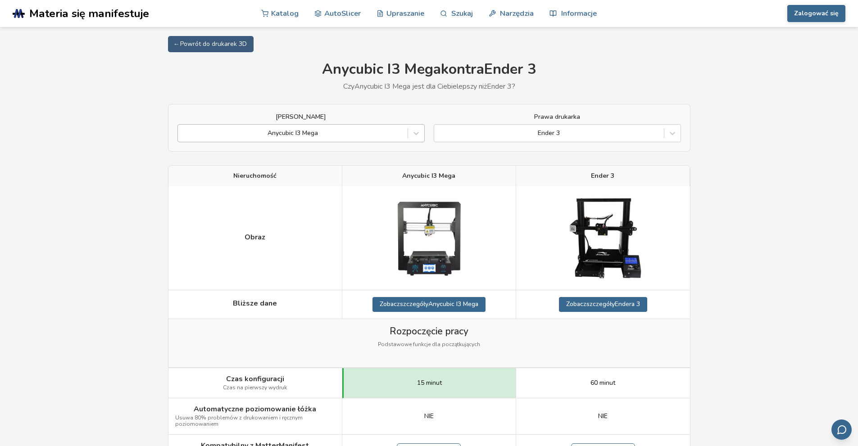
click at [283, 136] on div at bounding box center [292, 133] width 221 height 9
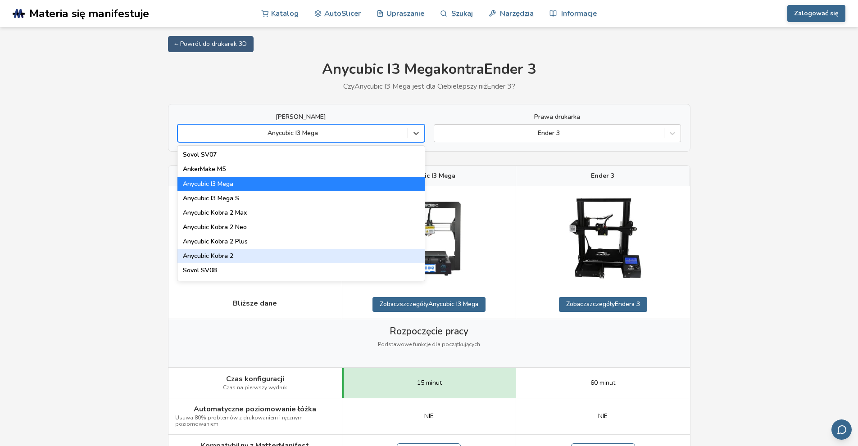
click at [222, 257] on font "Anycubic Kobra 2" at bounding box center [208, 256] width 50 height 9
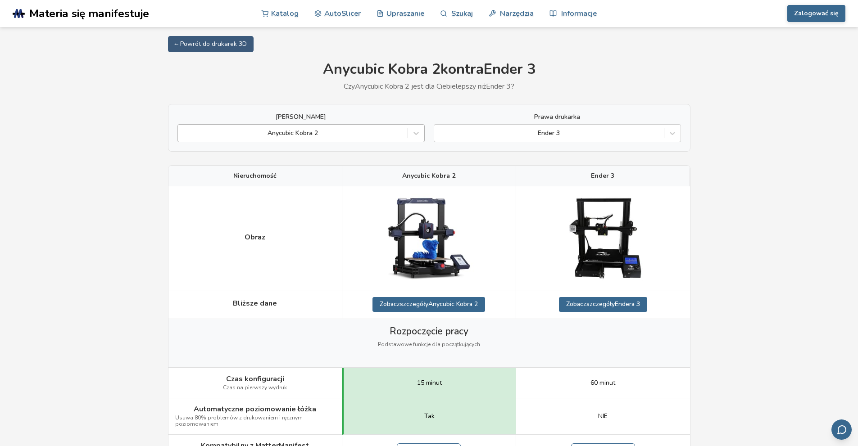
click at [321, 133] on div at bounding box center [292, 133] width 221 height 9
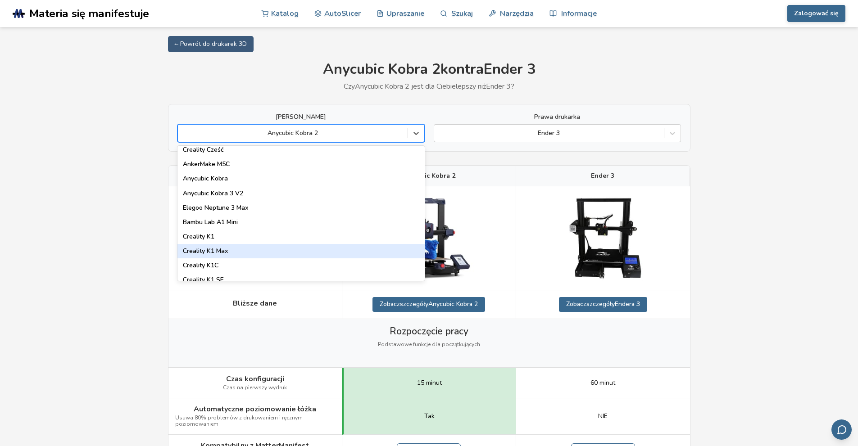
scroll to position [180, 0]
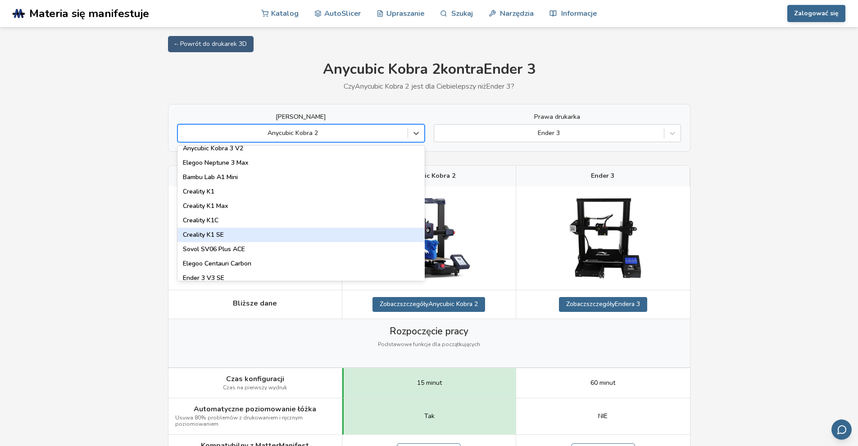
click at [220, 232] on font "Creality K1 SE" at bounding box center [203, 235] width 41 height 9
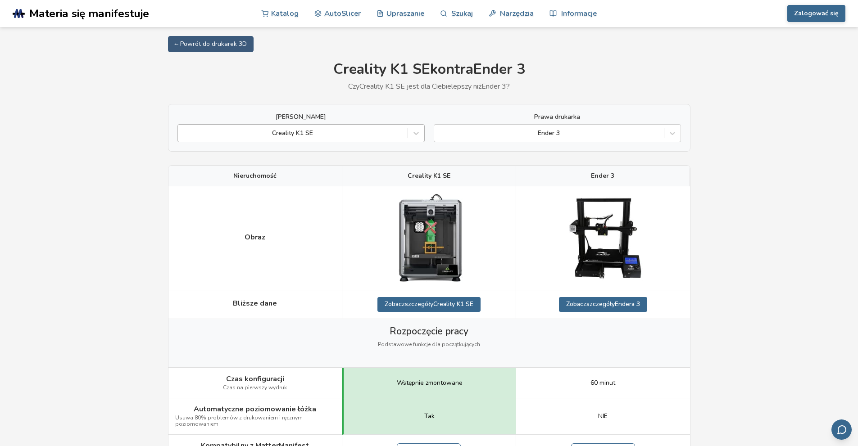
click at [318, 133] on div at bounding box center [292, 133] width 221 height 9
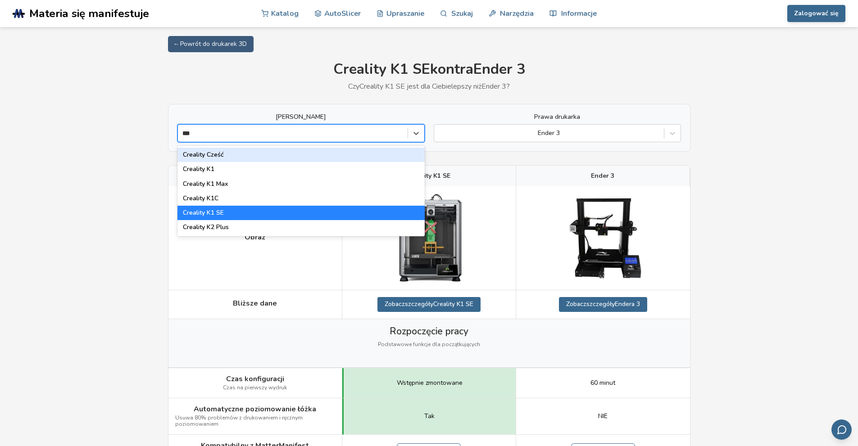
type input "****"
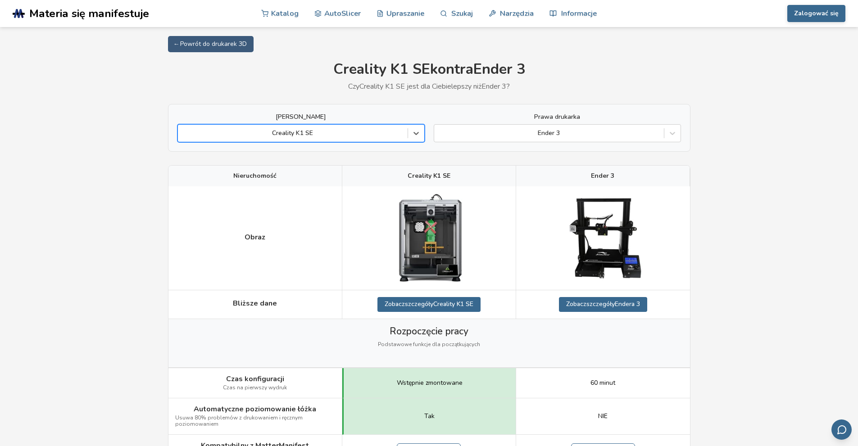
drag, startPoint x: 281, startPoint y: 133, endPoint x: 196, endPoint y: 136, distance: 85.2
click at [196, 136] on div at bounding box center [292, 133] width 221 height 9
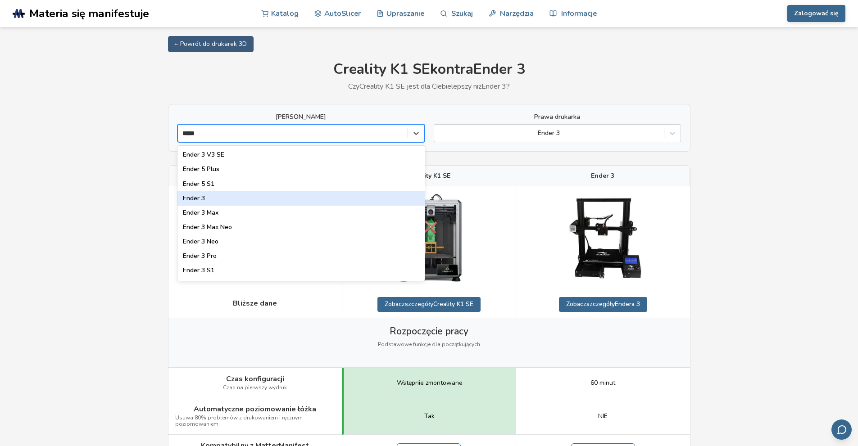
type input "*****"
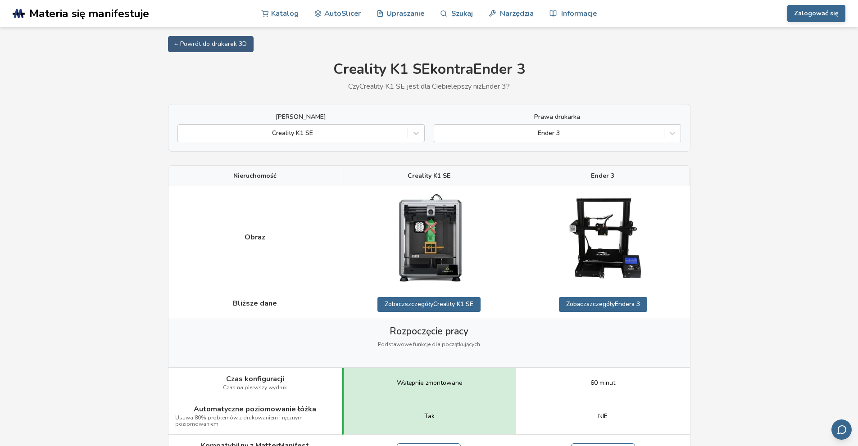
click at [288, 15] on font "Katalog" at bounding box center [284, 13] width 27 height 10
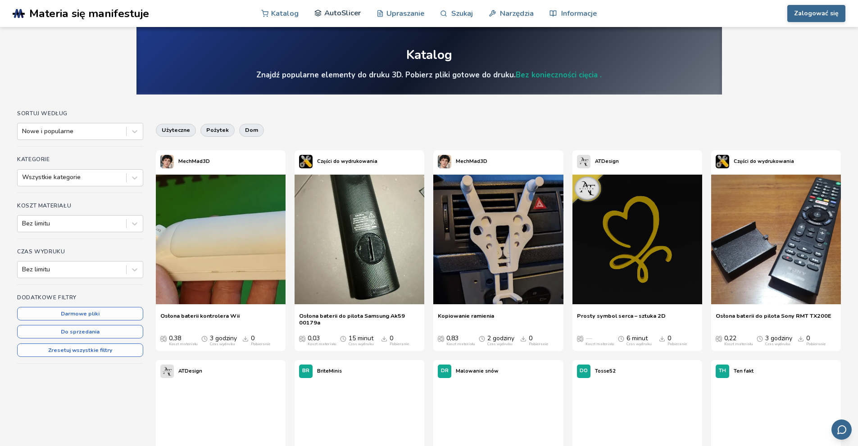
click at [350, 13] on font "AutoSlicer" at bounding box center [342, 13] width 36 height 10
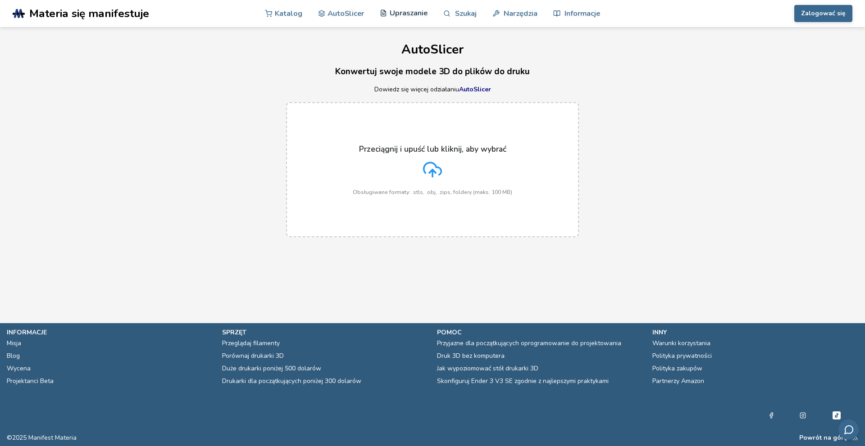
click at [404, 13] on font "Upraszanie" at bounding box center [409, 13] width 38 height 10
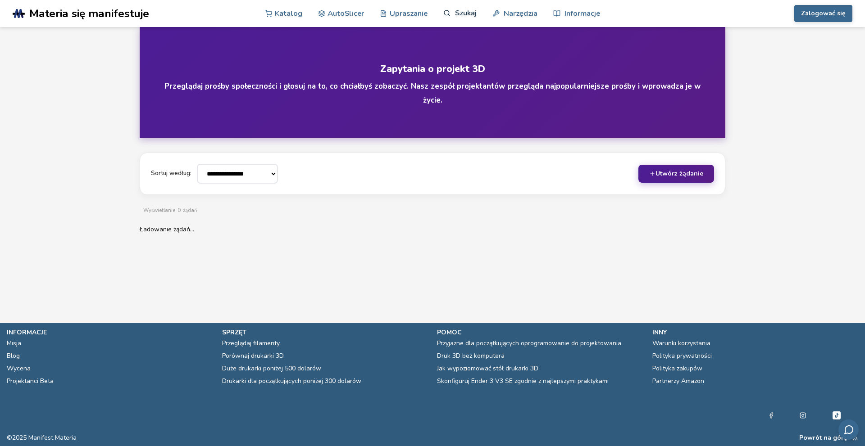
click at [472, 13] on font "Szukaj" at bounding box center [466, 13] width 22 height 10
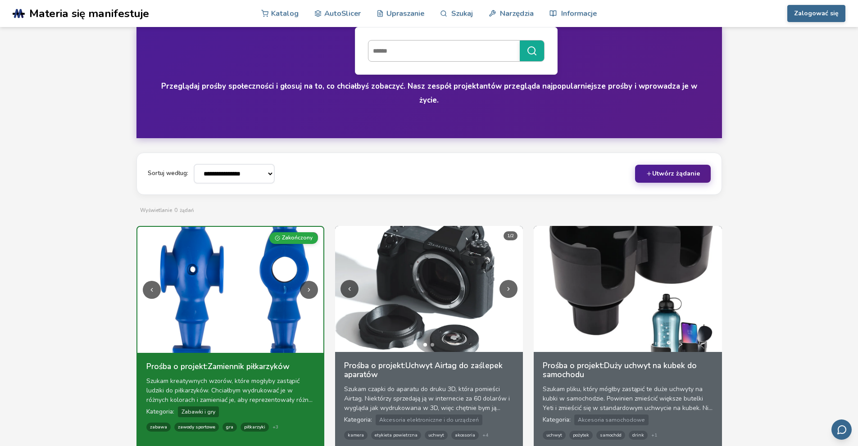
click at [401, 52] on input at bounding box center [442, 51] width 147 height 16
click at [535, 54] on line "submit" at bounding box center [535, 54] width 2 height 2
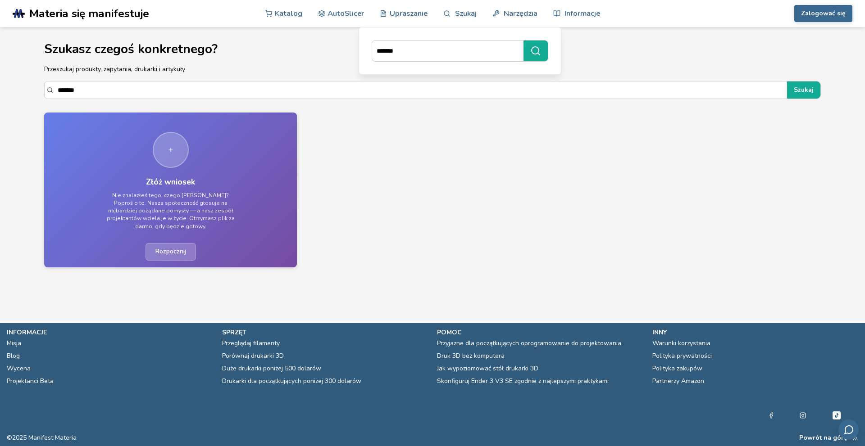
drag, startPoint x: 394, startPoint y: 54, endPoint x: 365, endPoint y: 54, distance: 28.4
click at [365, 54] on div "*******" at bounding box center [459, 51] width 189 height 34
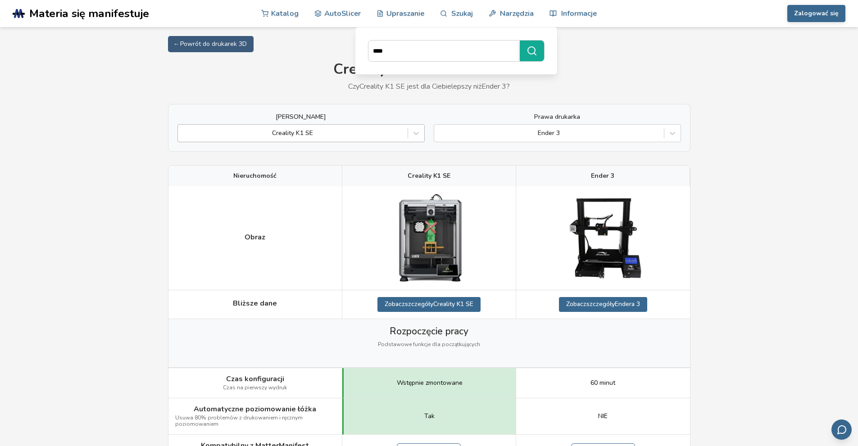
type input "****"
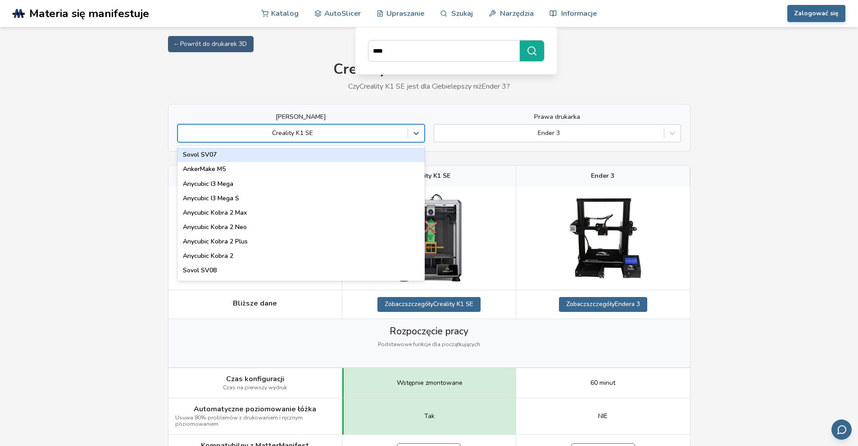
click at [326, 131] on div at bounding box center [292, 133] width 221 height 9
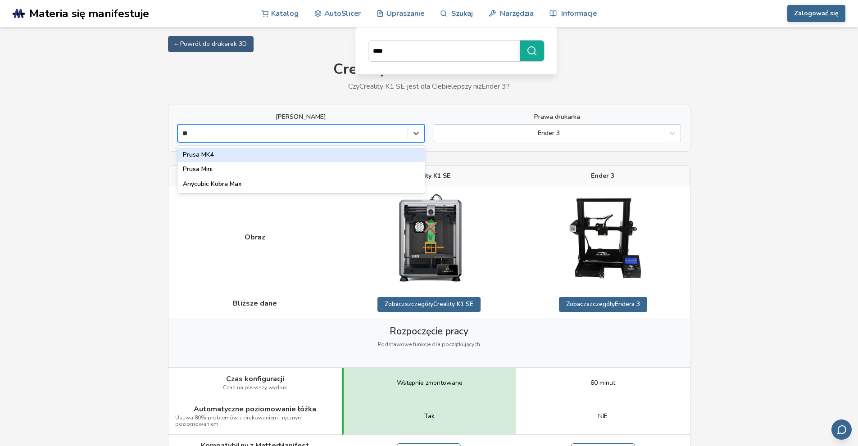
type input "*"
type input "******"
click at [291, 154] on div "Bambu Lab A1 Mini" at bounding box center [301, 155] width 247 height 14
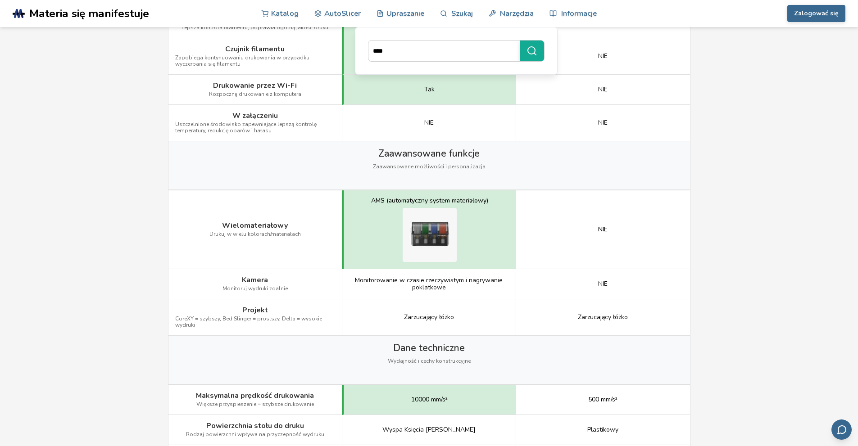
scroll to position [1216, 0]
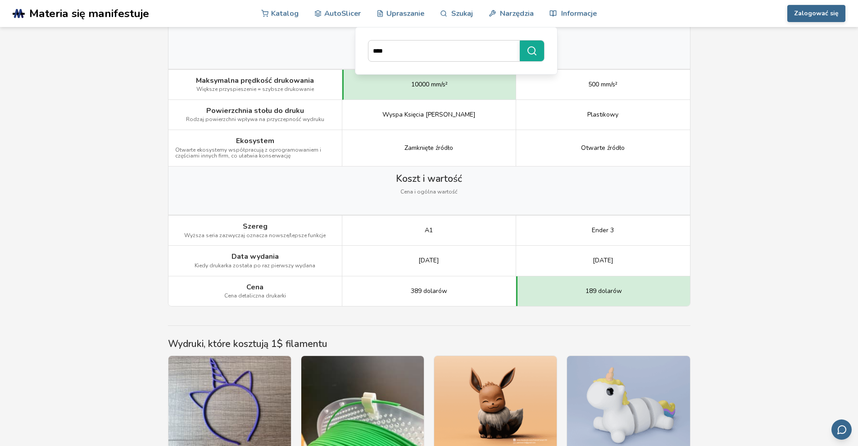
drag, startPoint x: 424, startPoint y: 261, endPoint x: 412, endPoint y: 261, distance: 12.6
click at [412, 261] on div "Maj 2024" at bounding box center [429, 261] width 174 height 30
click at [404, 261] on div "Maj 2024" at bounding box center [429, 261] width 174 height 30
drag, startPoint x: 410, startPoint y: 292, endPoint x: 464, endPoint y: 291, distance: 53.2
click at [464, 291] on div "389 dolarów" at bounding box center [429, 292] width 174 height 30
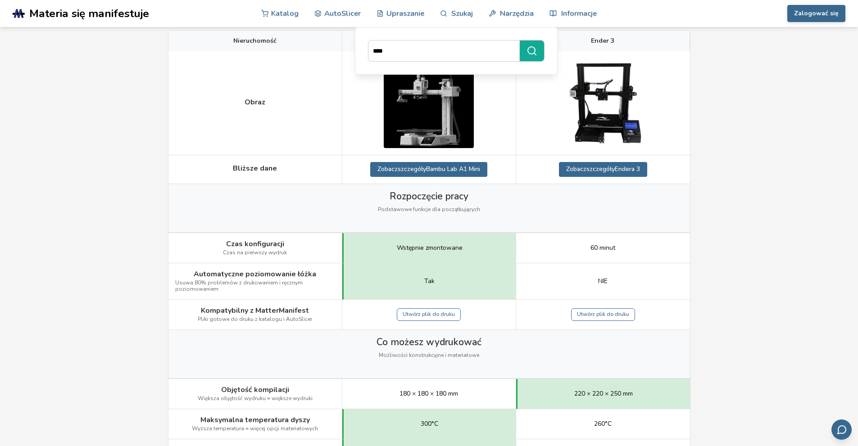
scroll to position [45, 0]
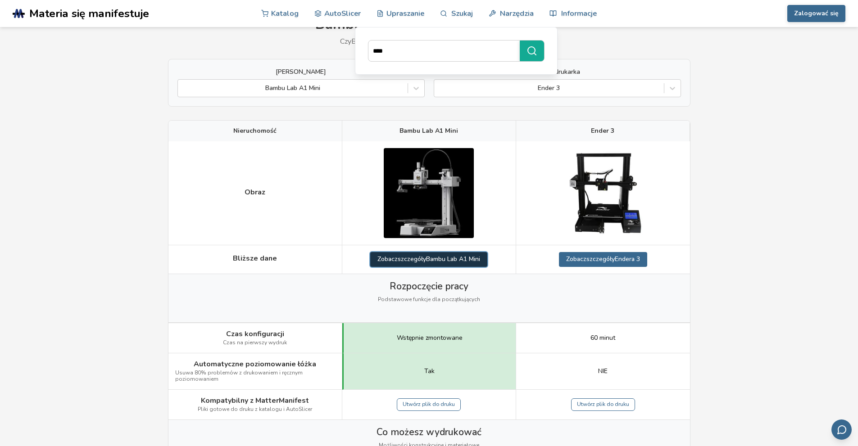
click at [444, 259] on font "Bambu Lab A1 Mini" at bounding box center [453, 259] width 54 height 9
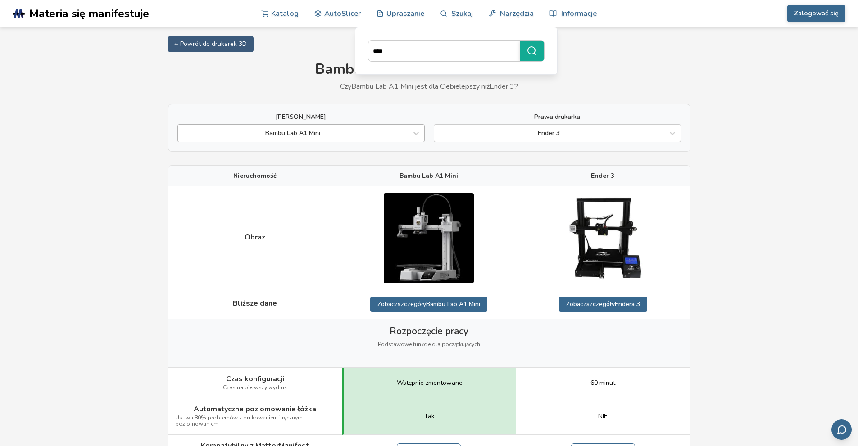
click at [300, 134] on div at bounding box center [292, 133] width 221 height 9
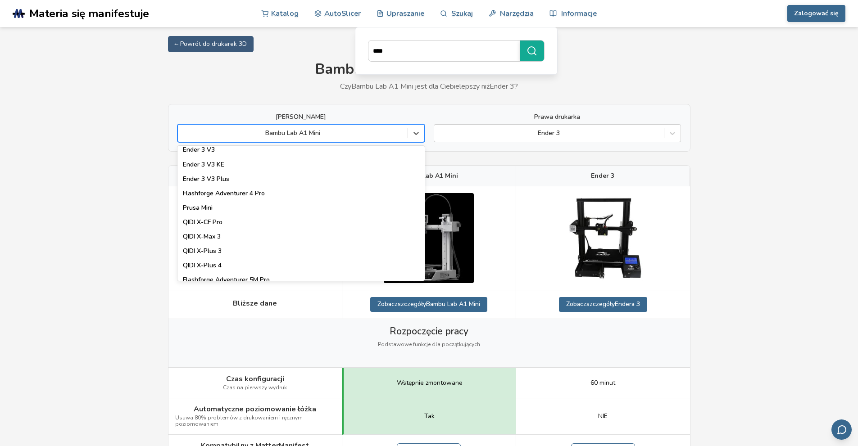
scroll to position [940, 0]
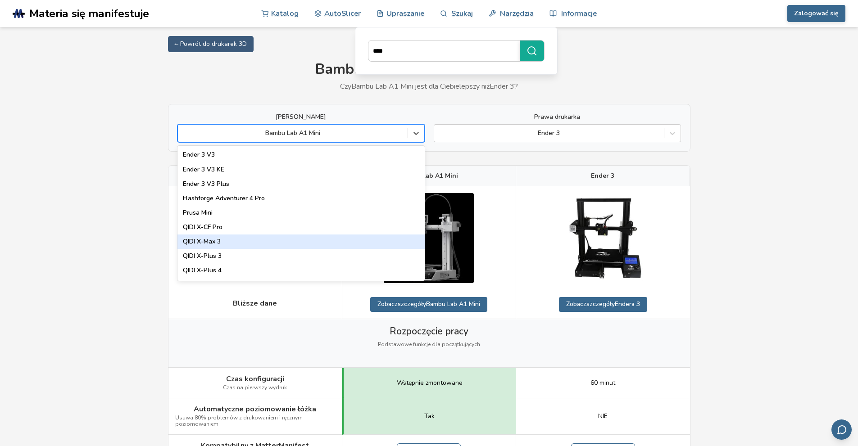
click at [229, 242] on div "QIDI X-Max 3" at bounding box center [301, 242] width 247 height 14
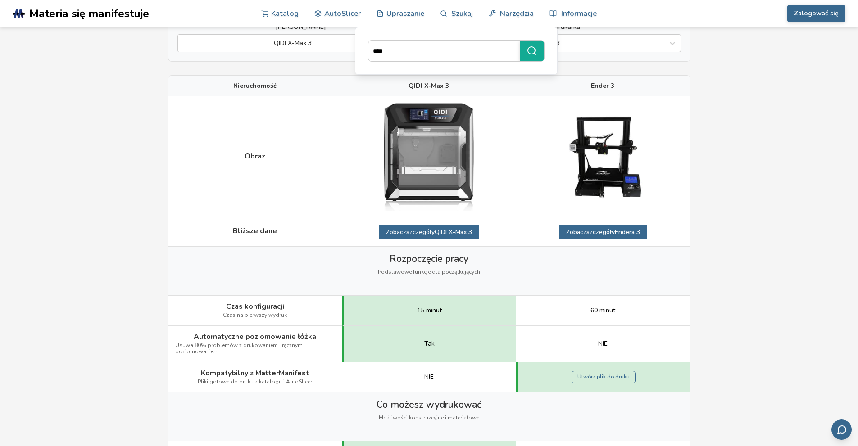
scroll to position [360, 0]
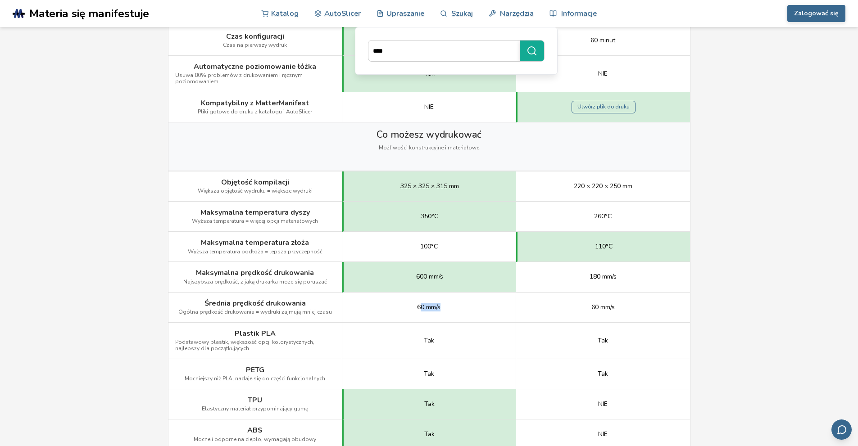
drag, startPoint x: 421, startPoint y: 307, endPoint x: 465, endPoint y: 307, distance: 44.2
click at [465, 307] on div "60 mm/s" at bounding box center [429, 308] width 174 height 30
click at [413, 307] on div "60 mm/s" at bounding box center [429, 308] width 174 height 30
drag, startPoint x: 454, startPoint y: 308, endPoint x: 459, endPoint y: 308, distance: 5.0
click at [459, 308] on div "60 mm/s" at bounding box center [429, 308] width 174 height 30
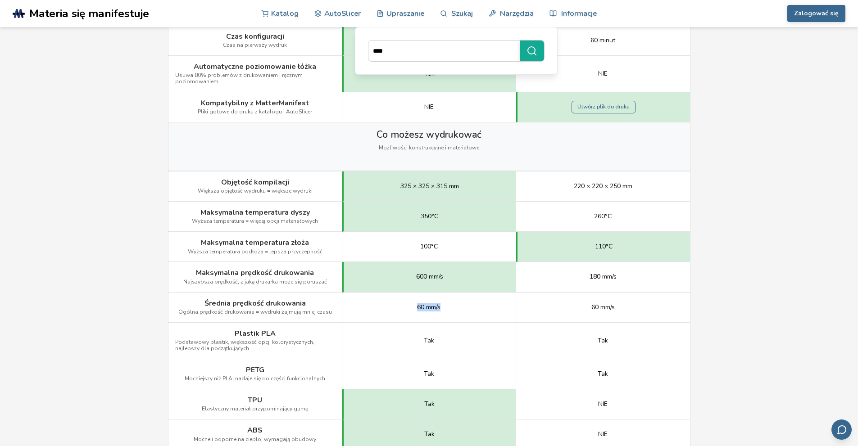
click at [417, 305] on font "60 mm/s" at bounding box center [428, 307] width 23 height 9
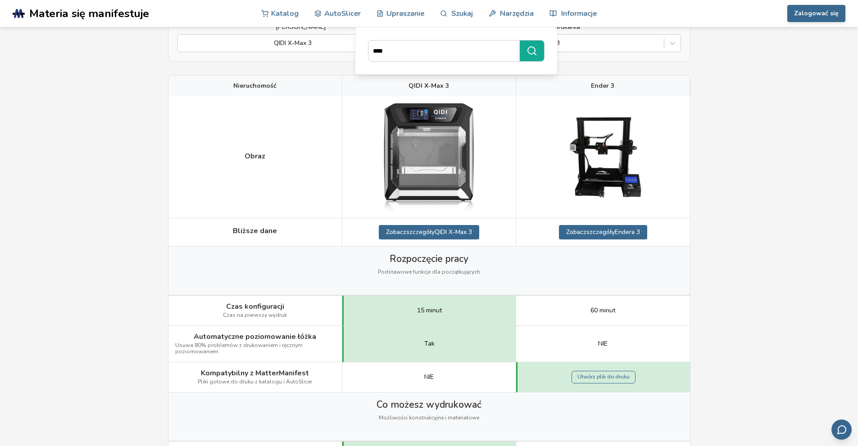
scroll to position [0, 0]
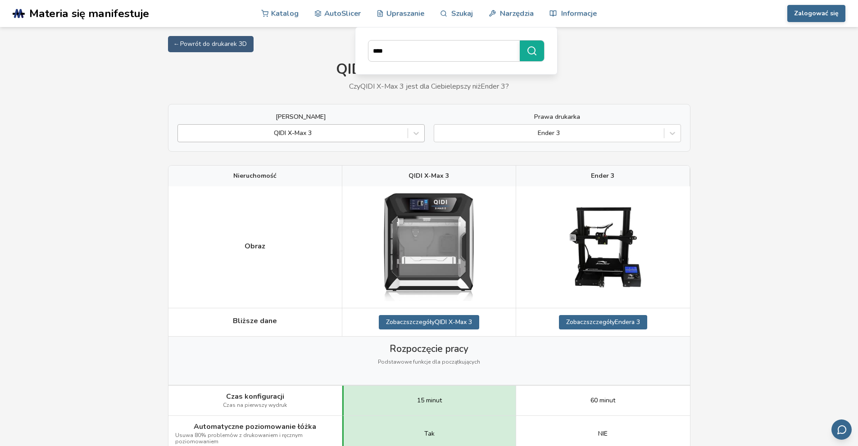
click at [312, 128] on div "QIDI X-Max 3" at bounding box center [293, 133] width 230 height 13
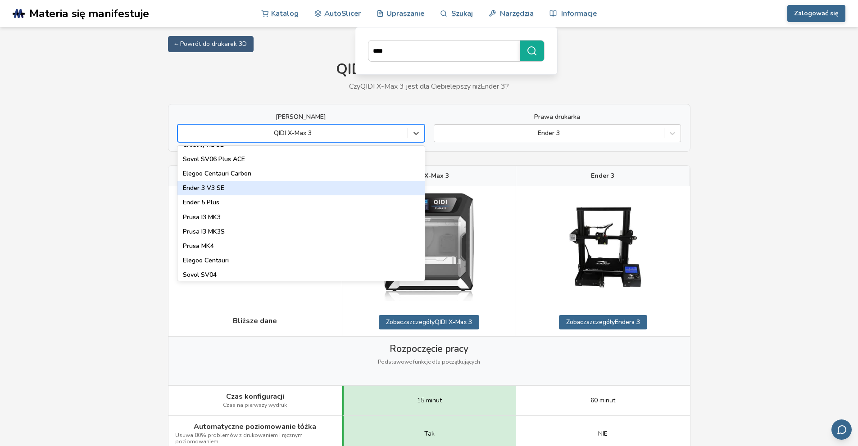
scroll to position [315, 0]
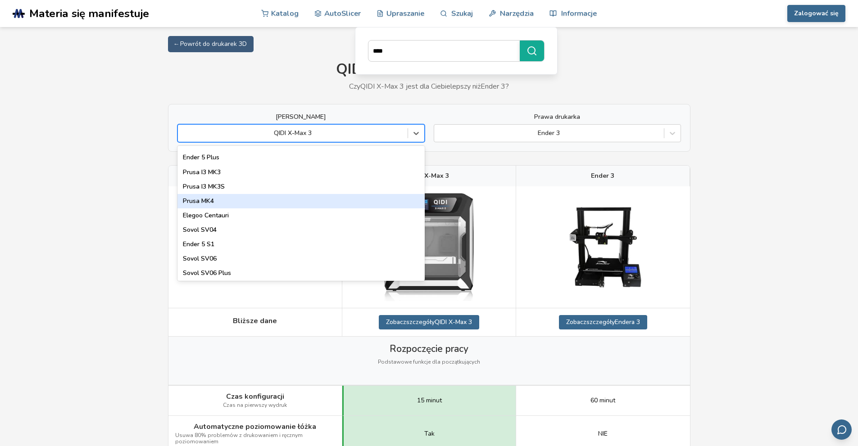
click at [214, 202] on div "Prusa MK4" at bounding box center [301, 201] width 247 height 14
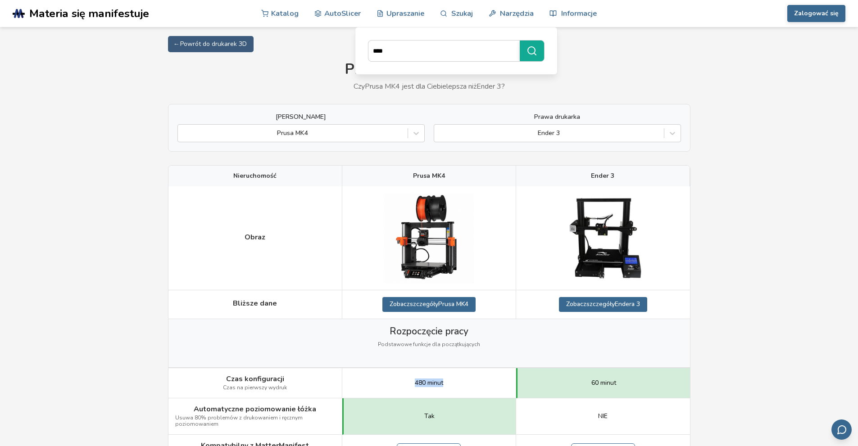
drag, startPoint x: 413, startPoint y: 382, endPoint x: 462, endPoint y: 389, distance: 50.0
click at [462, 389] on div "480 minut" at bounding box center [429, 384] width 174 height 30
click at [446, 386] on div "480 minut" at bounding box center [429, 384] width 174 height 30
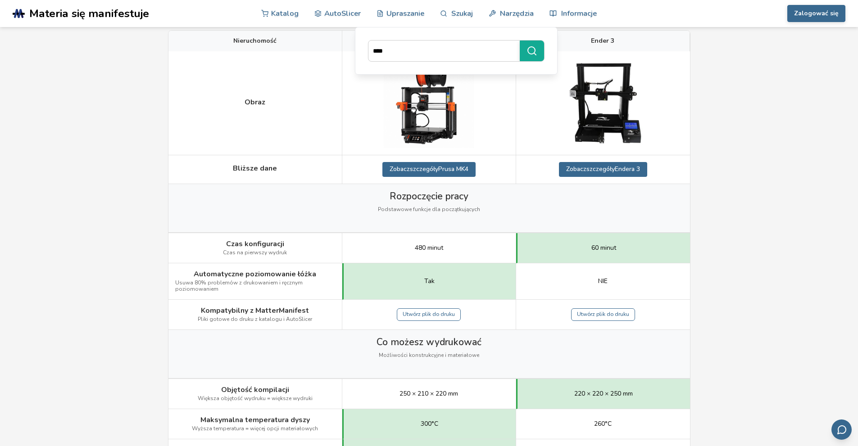
scroll to position [45, 0]
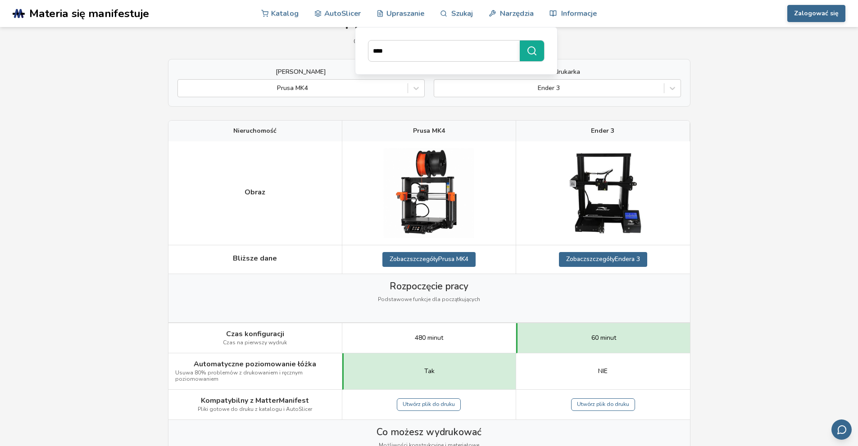
click at [285, 45] on p "Czy Prusa MK4 jest dla Ciebie lepsza niż Ender 3 ?" at bounding box center [429, 41] width 523 height 8
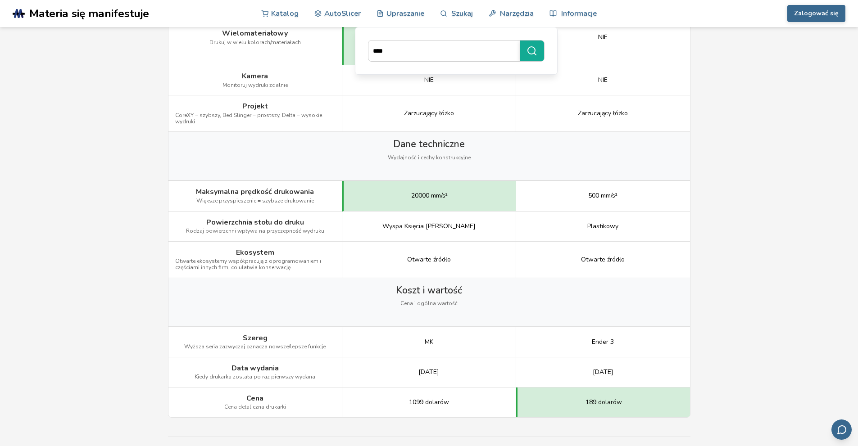
scroll to position [1261, 0]
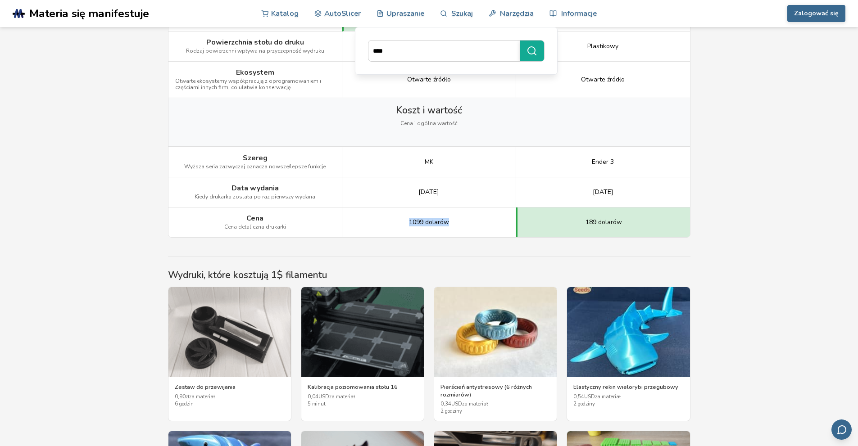
drag, startPoint x: 406, startPoint y: 224, endPoint x: 468, endPoint y: 221, distance: 62.2
click at [469, 222] on div "1099 dolarów" at bounding box center [429, 223] width 174 height 30
click at [427, 221] on font "1099 dolarów" at bounding box center [429, 222] width 40 height 9
click at [419, 222] on font "1099 dolarów" at bounding box center [429, 222] width 40 height 9
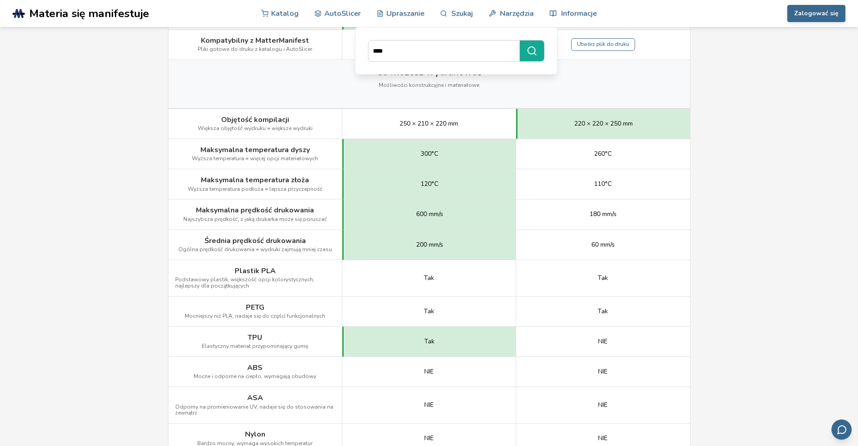
scroll to position [360, 0]
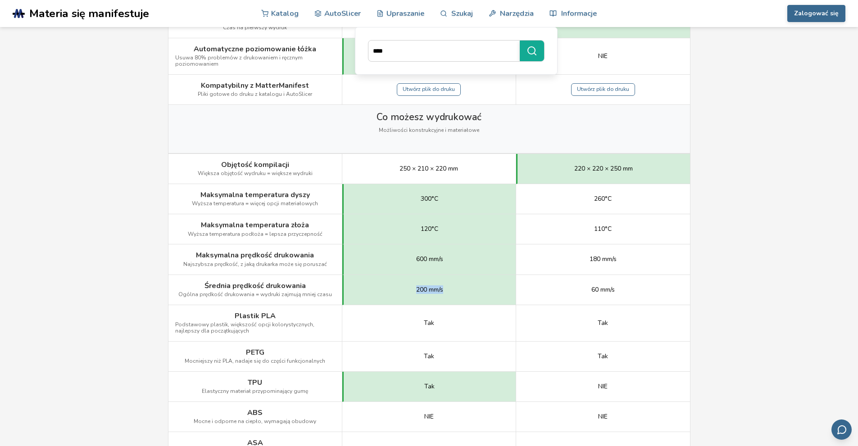
drag, startPoint x: 418, startPoint y: 290, endPoint x: 478, endPoint y: 290, distance: 60.8
click at [478, 290] on div "200 mm/s" at bounding box center [429, 290] width 174 height 30
click at [373, 267] on div "600 mm/s" at bounding box center [429, 260] width 174 height 30
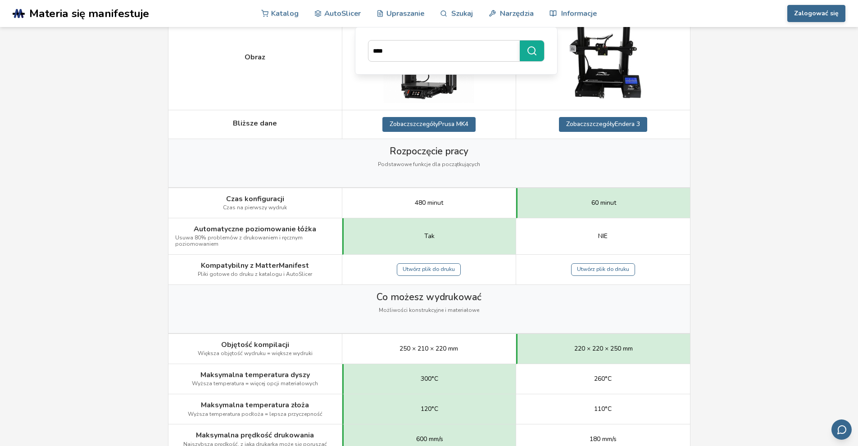
scroll to position [45, 0]
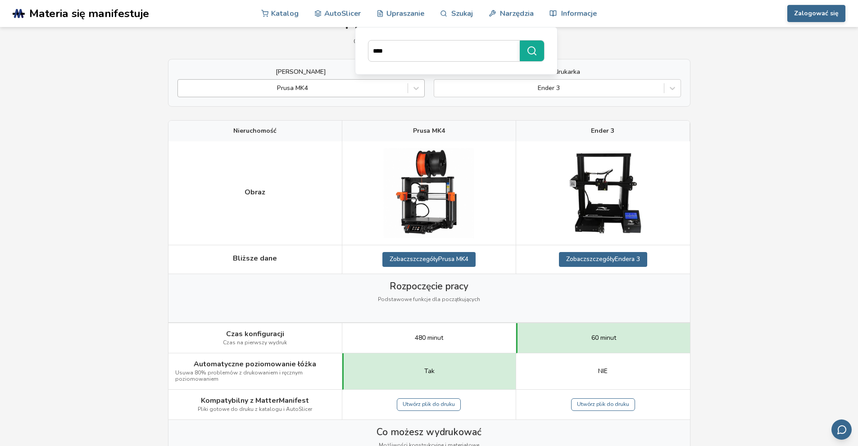
click at [310, 89] on div at bounding box center [292, 88] width 221 height 9
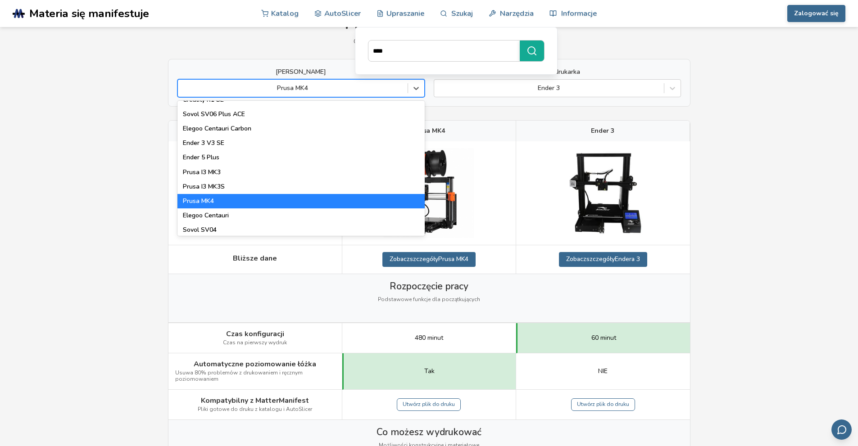
scroll to position [315, 0]
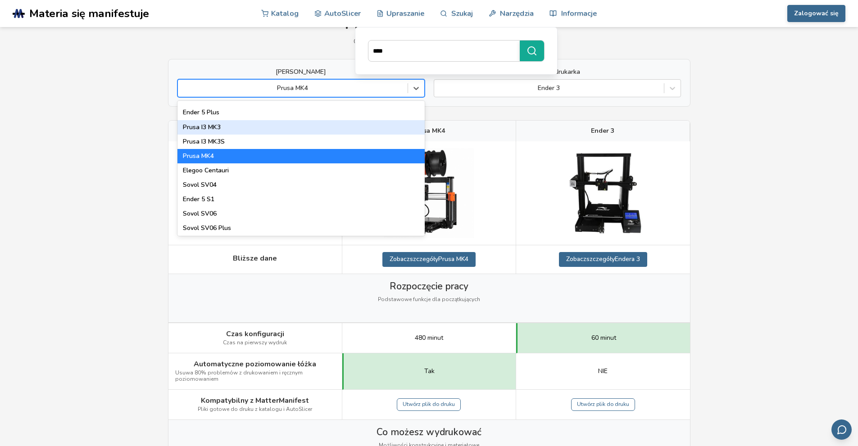
click at [211, 128] on font "Prusa I3 MK3" at bounding box center [202, 127] width 38 height 9
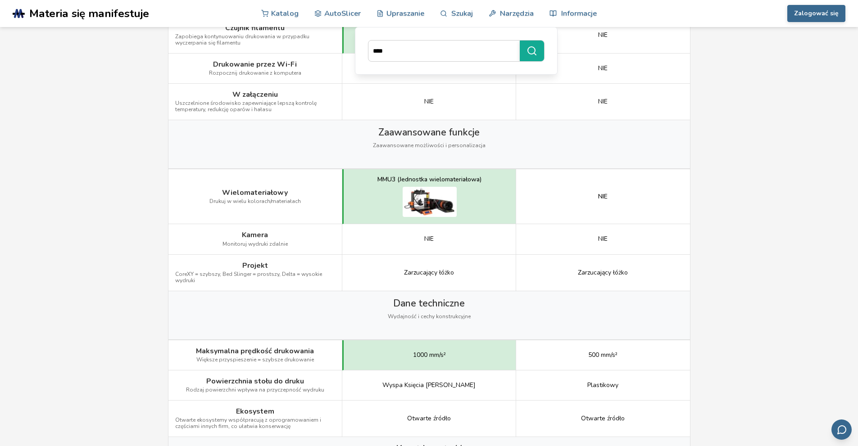
scroll to position [1171, 0]
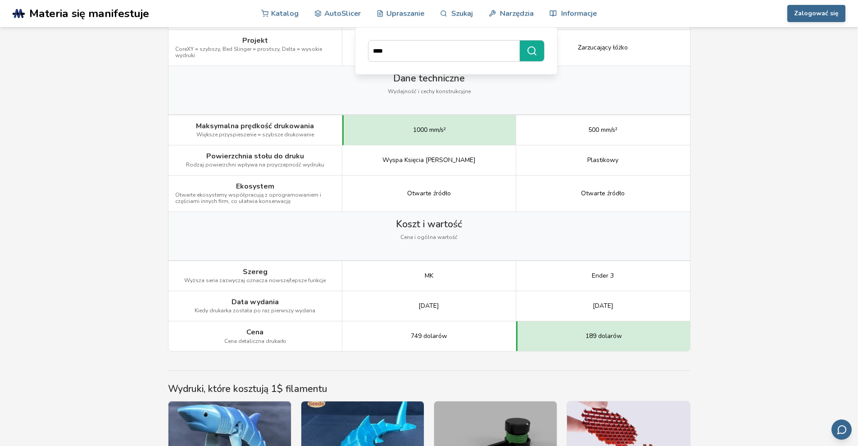
drag, startPoint x: 436, startPoint y: 307, endPoint x: 463, endPoint y: 306, distance: 26.6
click at [463, 306] on div "Wrzesień 2017" at bounding box center [429, 306] width 174 height 30
drag, startPoint x: 460, startPoint y: 308, endPoint x: 451, endPoint y: 307, distance: 8.6
click at [459, 308] on div "Wrzesień 2017" at bounding box center [429, 306] width 174 height 30
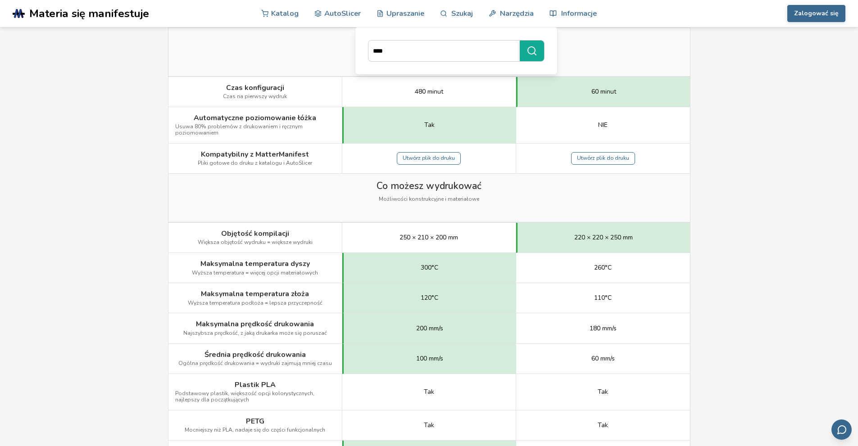
scroll to position [0, 0]
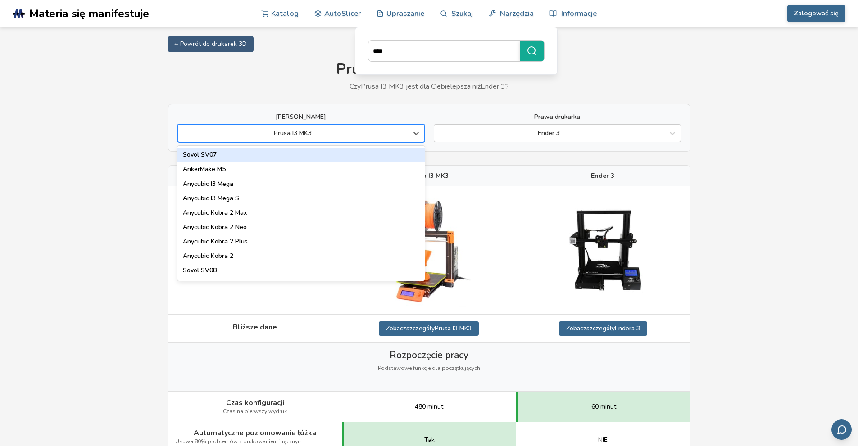
click at [304, 136] on div at bounding box center [292, 133] width 221 height 9
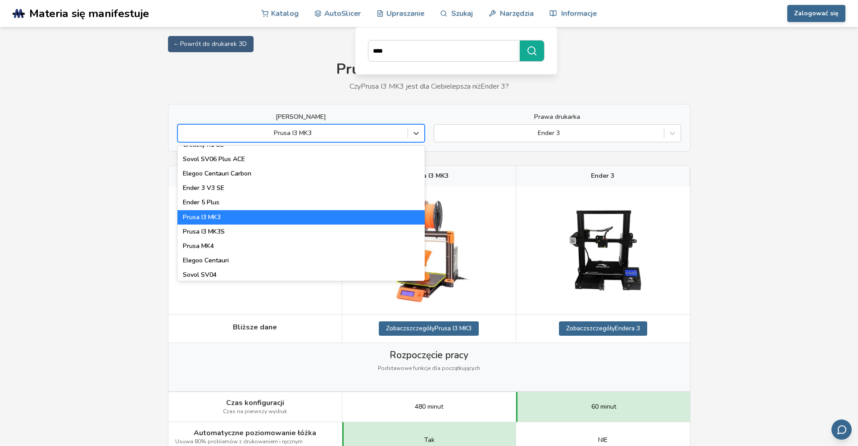
scroll to position [360, 0]
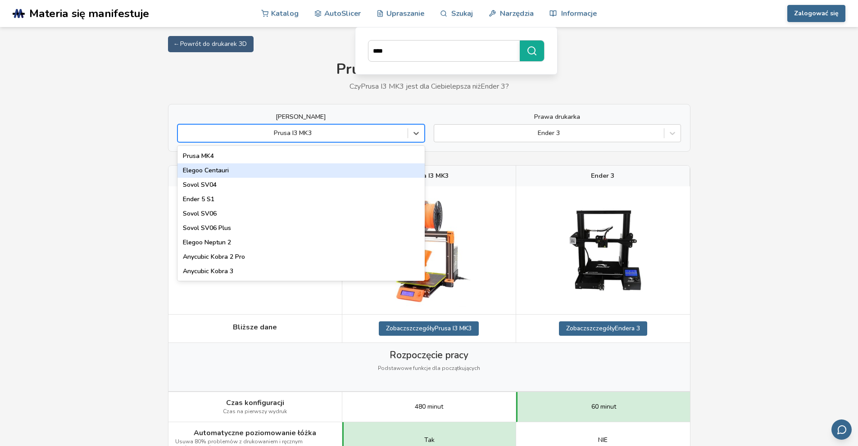
click at [218, 172] on font "Elegoo Centauri" at bounding box center [206, 170] width 46 height 9
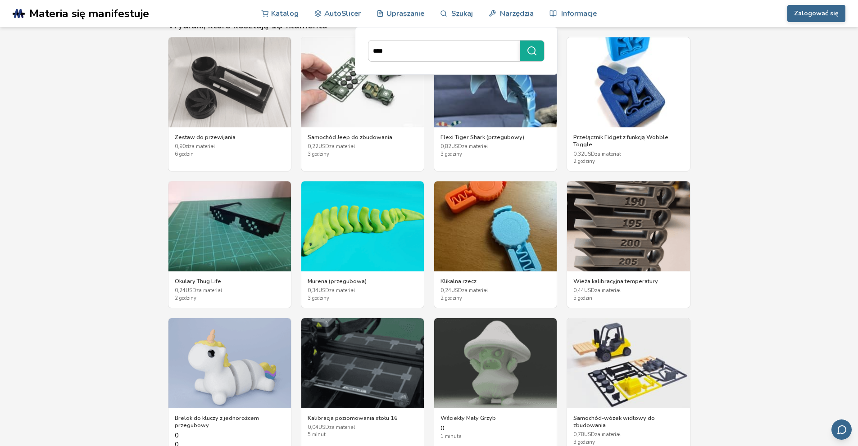
scroll to position [1261, 0]
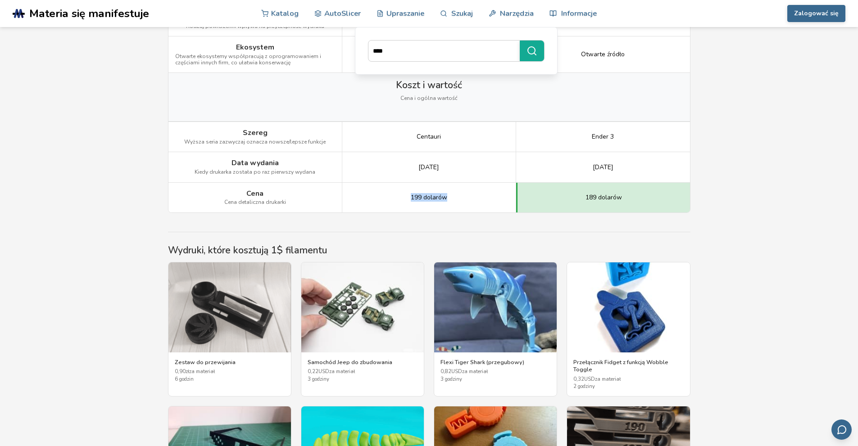
drag, startPoint x: 410, startPoint y: 198, endPoint x: 448, endPoint y: 198, distance: 37.4
click at [447, 198] on font "199 dolarów" at bounding box center [429, 197] width 36 height 9
click at [412, 200] on font "199 dolarów" at bounding box center [429, 197] width 36 height 9
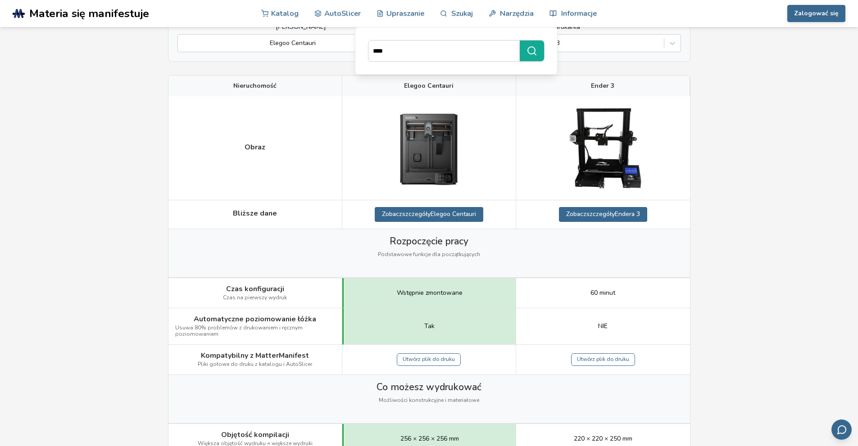
scroll to position [0, 0]
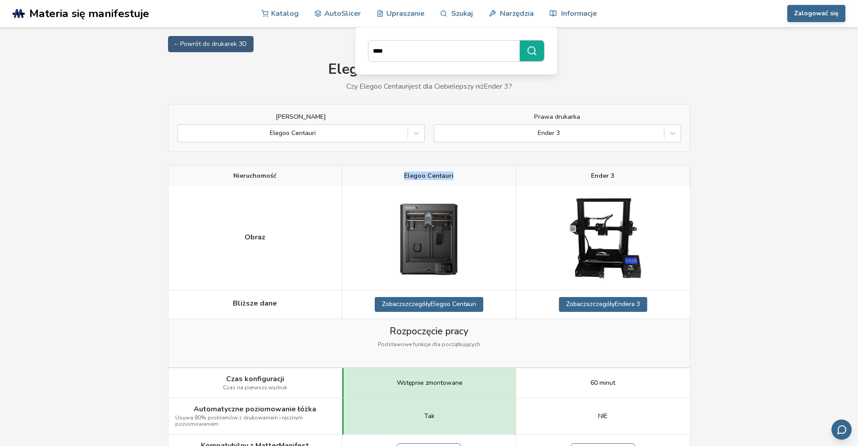
drag, startPoint x: 407, startPoint y: 178, endPoint x: 477, endPoint y: 178, distance: 70.3
click at [477, 178] on div "Elegoo Centauri" at bounding box center [429, 176] width 174 height 21
click at [464, 177] on div "Elegoo Centauri" at bounding box center [429, 176] width 174 height 21
click at [296, 133] on div at bounding box center [292, 133] width 221 height 9
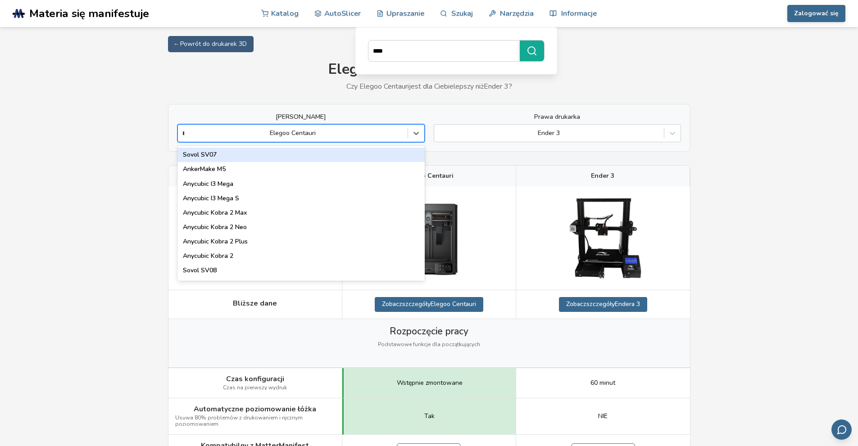
type input "**"
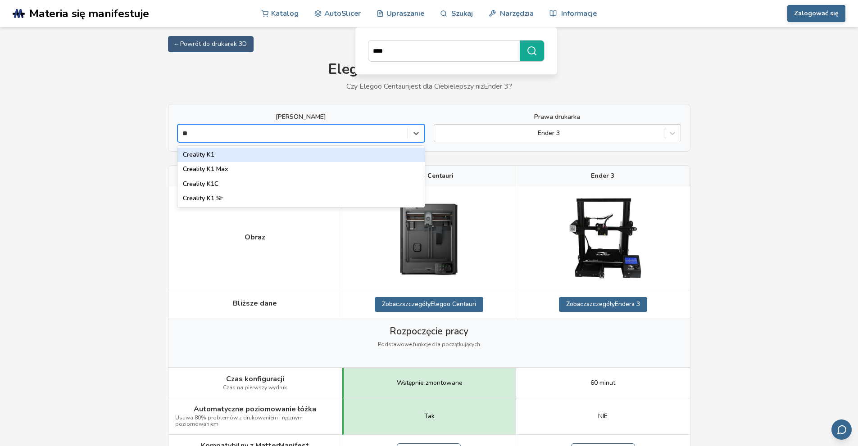
click at [218, 154] on div "Creality K1" at bounding box center [301, 155] width 247 height 14
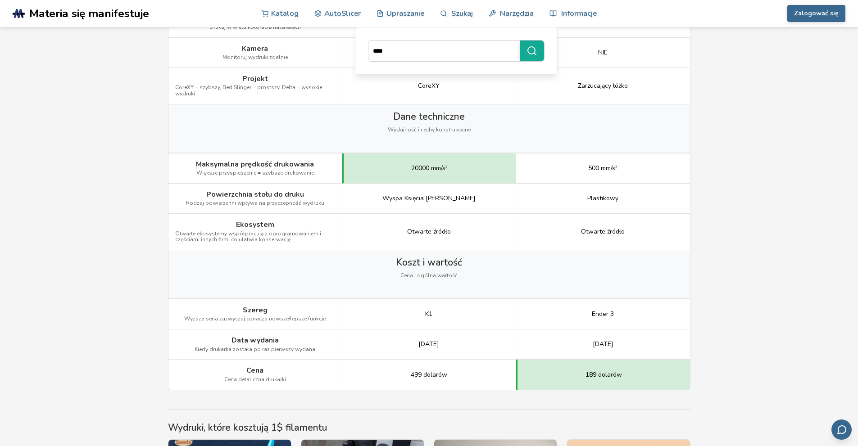
scroll to position [1178, 0]
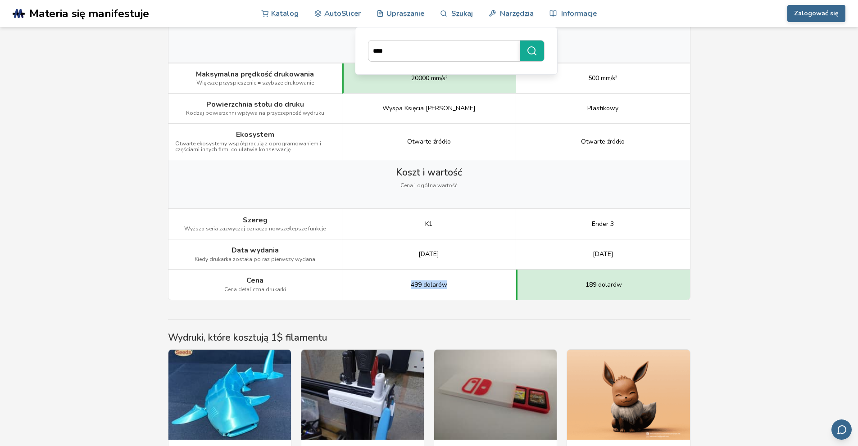
drag, startPoint x: 426, startPoint y: 287, endPoint x: 458, endPoint y: 287, distance: 32.0
click at [458, 287] on div "499 dolarów" at bounding box center [429, 285] width 174 height 30
click at [326, 195] on div "Koszt i wartość Cena i ogólna wartość" at bounding box center [429, 184] width 522 height 48
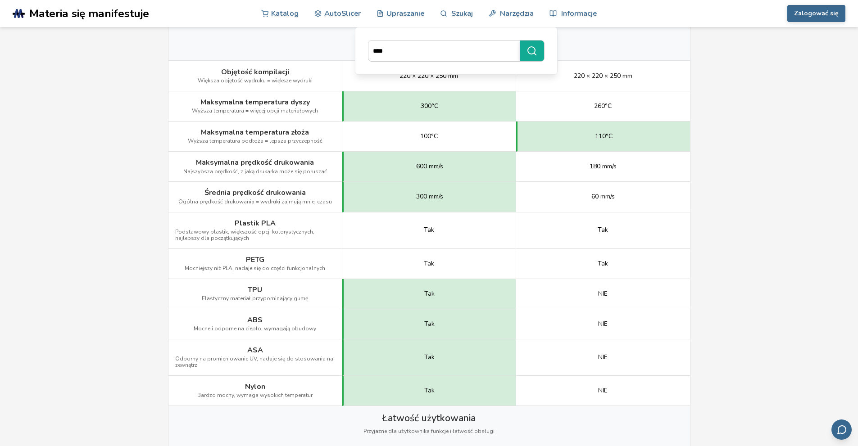
scroll to position [412, 0]
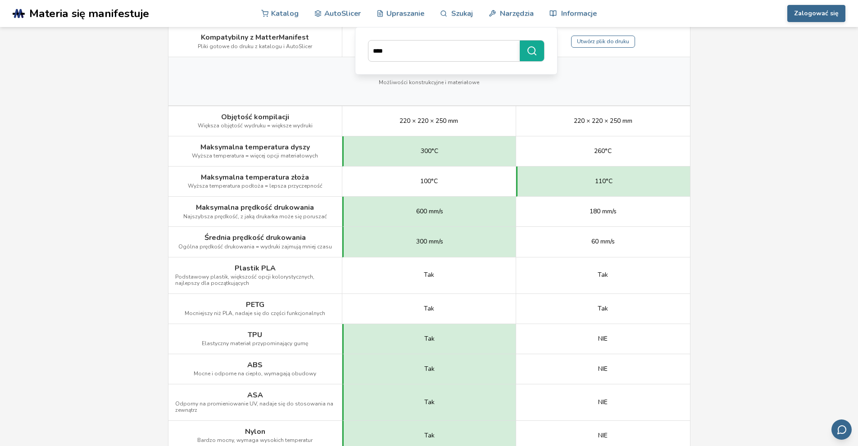
click at [347, 195] on div "100°C" at bounding box center [429, 182] width 174 height 30
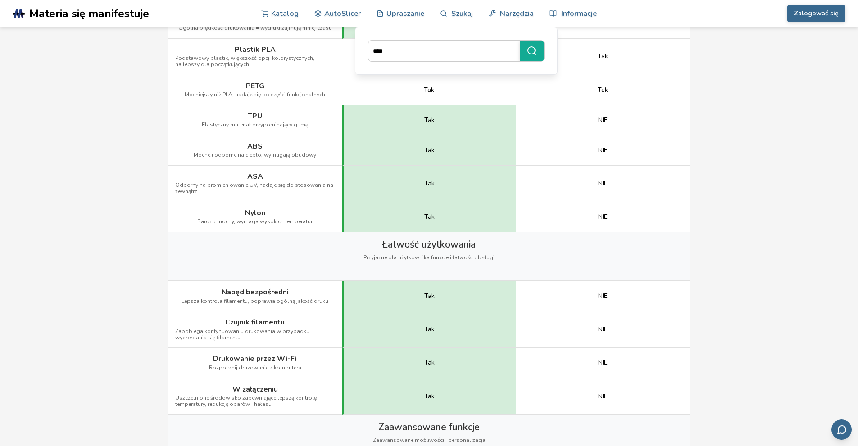
scroll to position [451, 0]
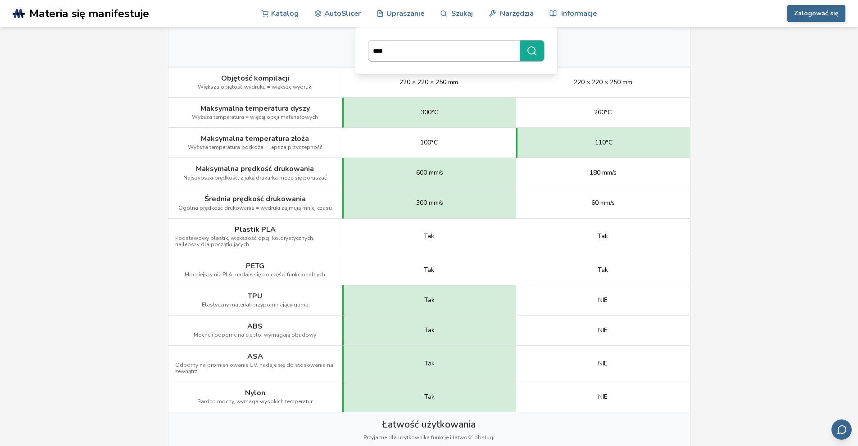
click at [406, 46] on input "****" at bounding box center [442, 51] width 147 height 16
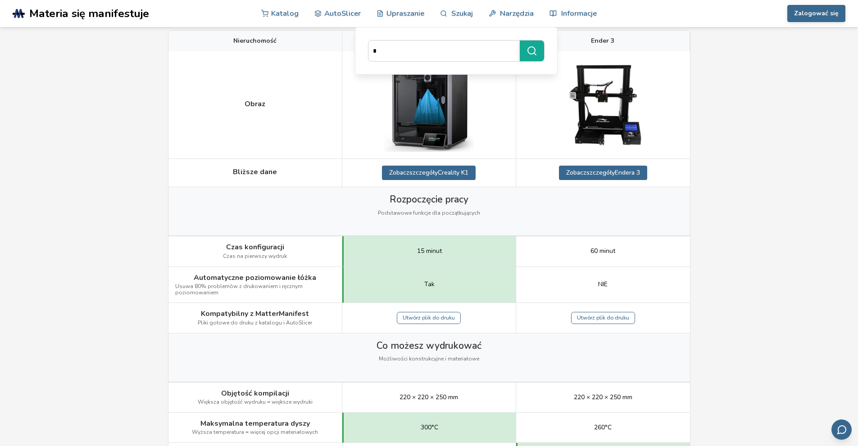
scroll to position [0, 0]
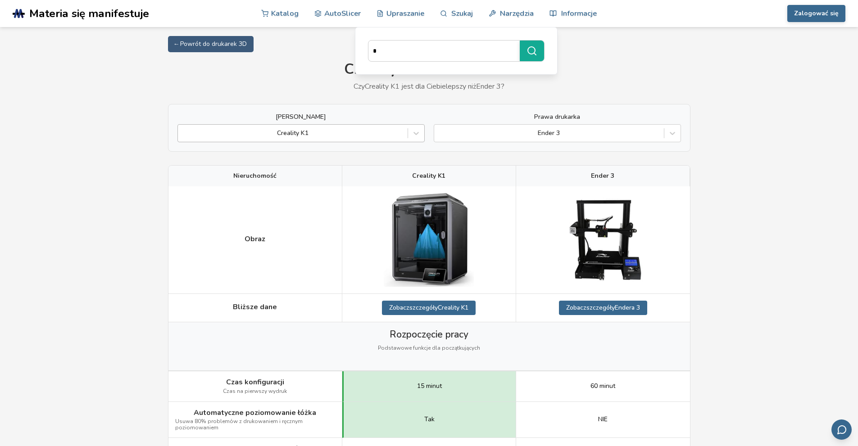
type input "*"
click at [345, 131] on div at bounding box center [292, 133] width 221 height 9
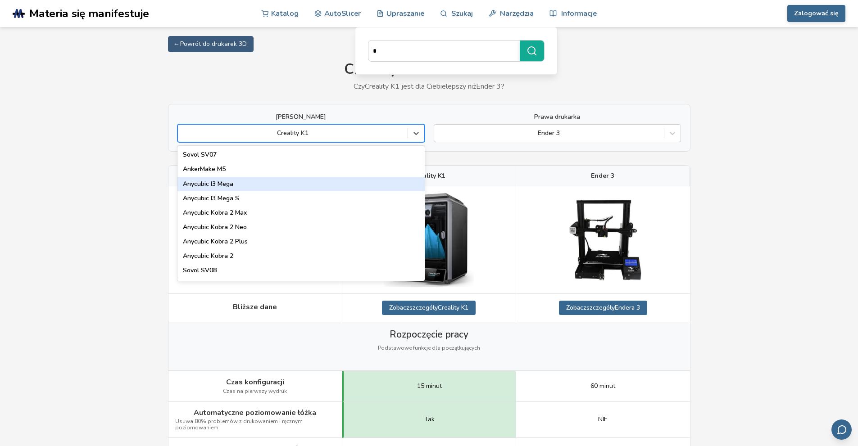
type input "*"
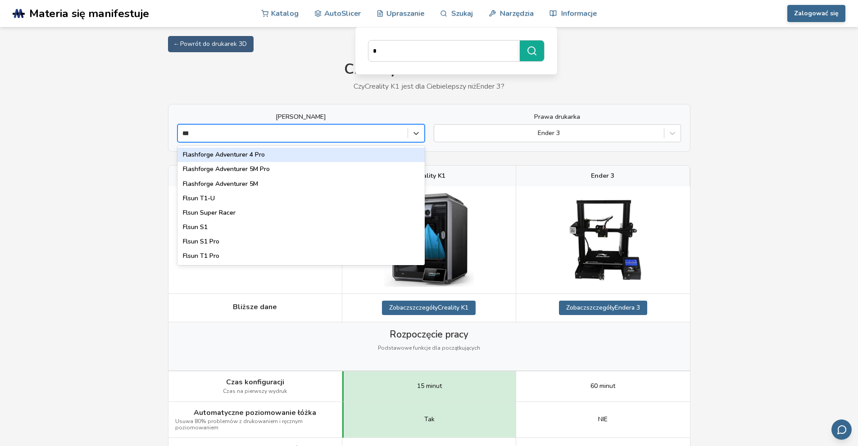
type input "****"
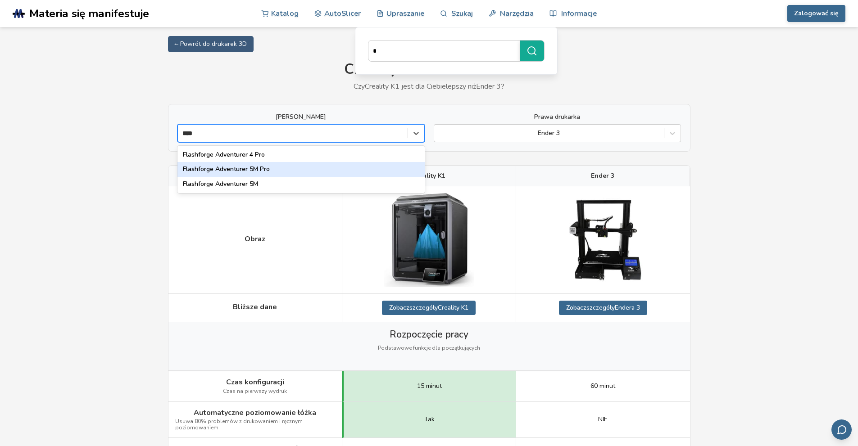
click at [277, 170] on div "Flashforge Adventurer 5M Pro" at bounding box center [301, 169] width 247 height 14
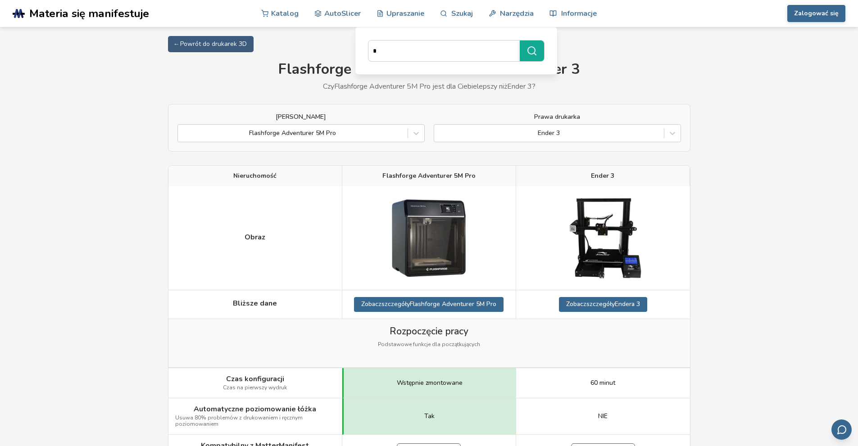
click at [325, 48] on div "← Powrót do drukarek 3D" at bounding box center [429, 44] width 523 height 16
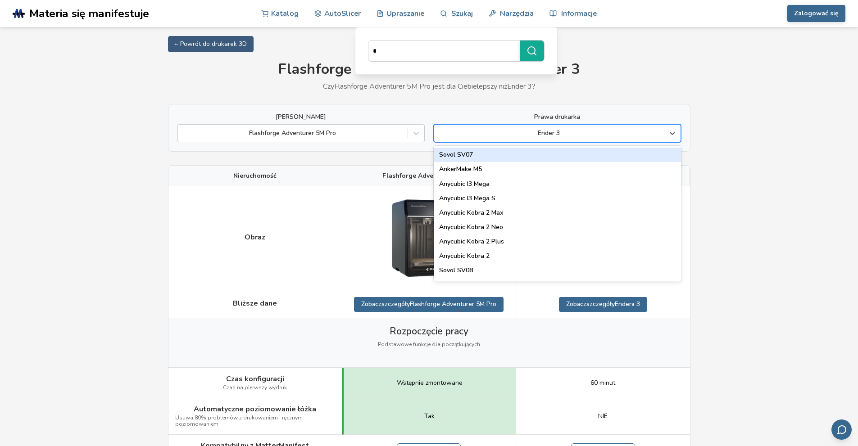
click at [496, 135] on div at bounding box center [549, 133] width 221 height 9
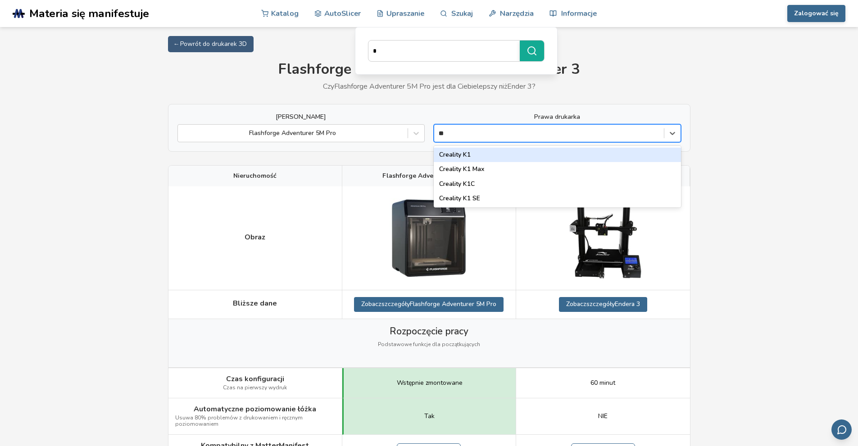
type input "***"
click at [468, 154] on font "Creality K1C" at bounding box center [457, 154] width 36 height 9
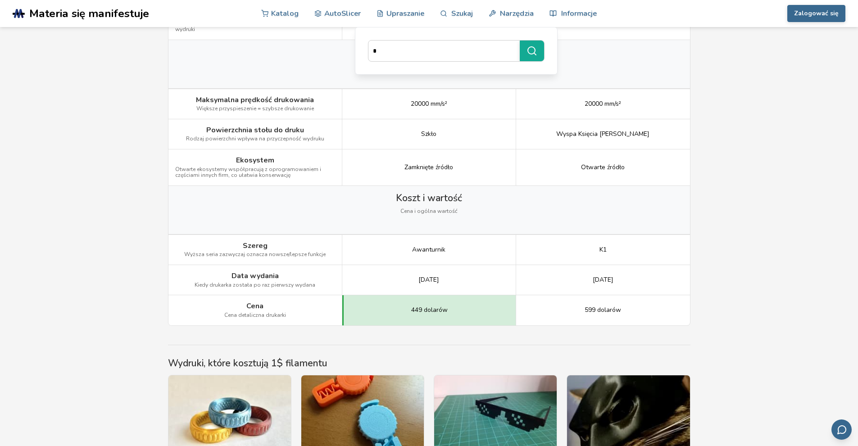
scroll to position [1397, 0]
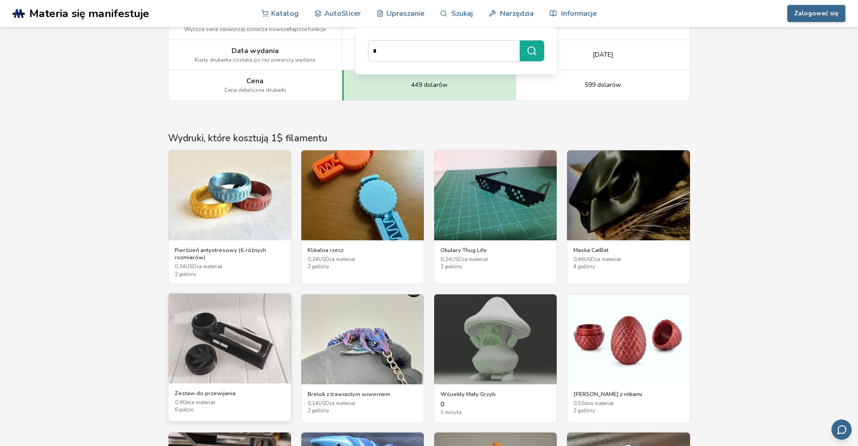
click at [238, 341] on img at bounding box center [229, 339] width 123 height 90
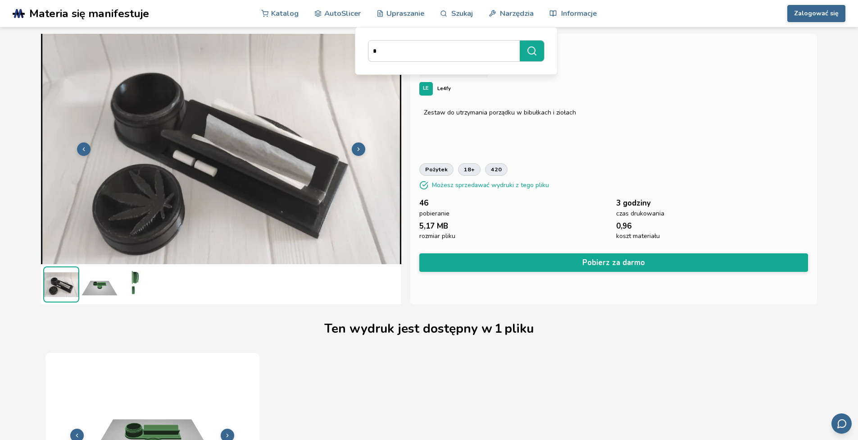
click at [361, 147] on icon at bounding box center [358, 149] width 6 height 6
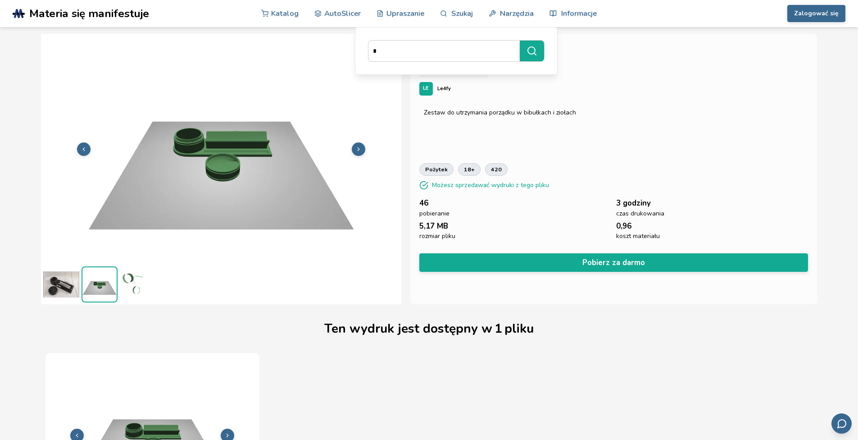
click at [82, 148] on icon at bounding box center [84, 149] width 6 height 6
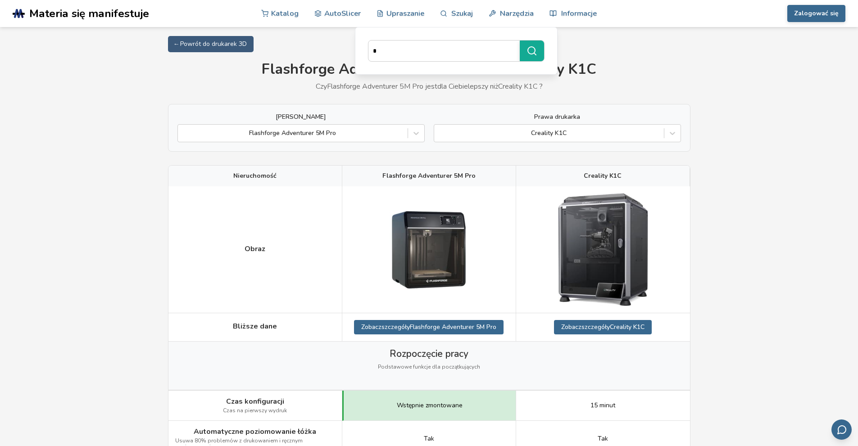
scroll to position [180, 0]
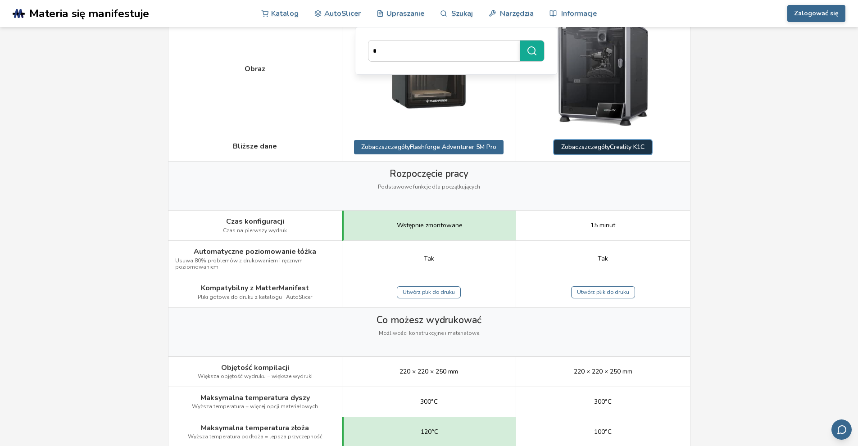
click at [587, 150] on font "szczegóły" at bounding box center [596, 147] width 28 height 9
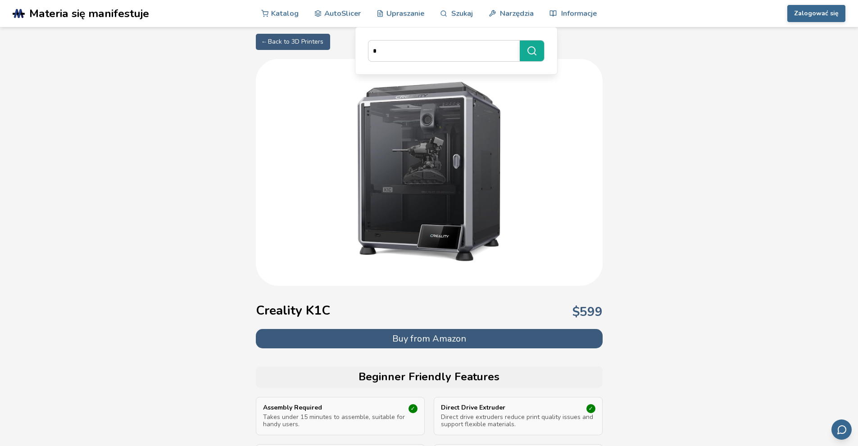
scroll to position [180, 0]
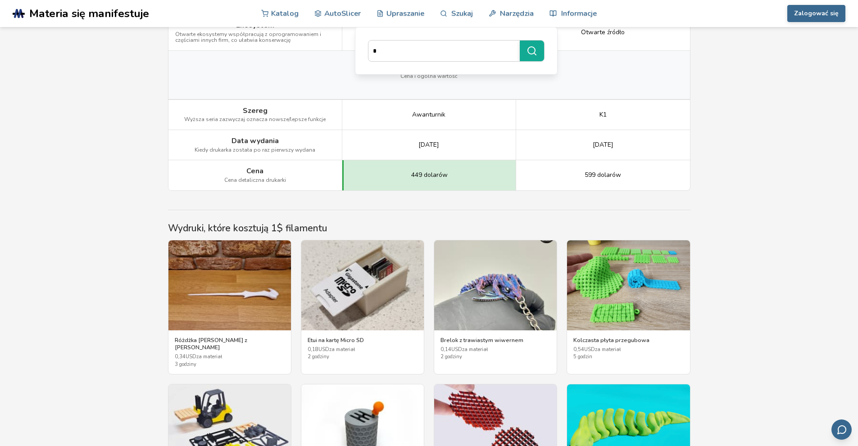
scroll to position [1577, 0]
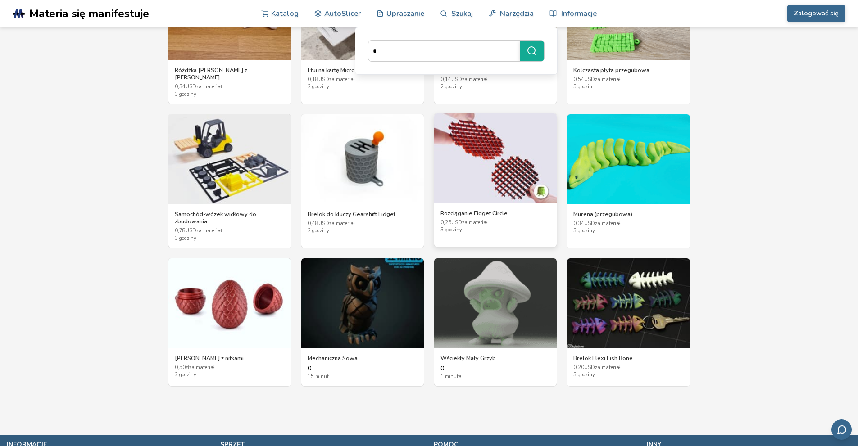
click at [490, 150] on img at bounding box center [495, 159] width 123 height 90
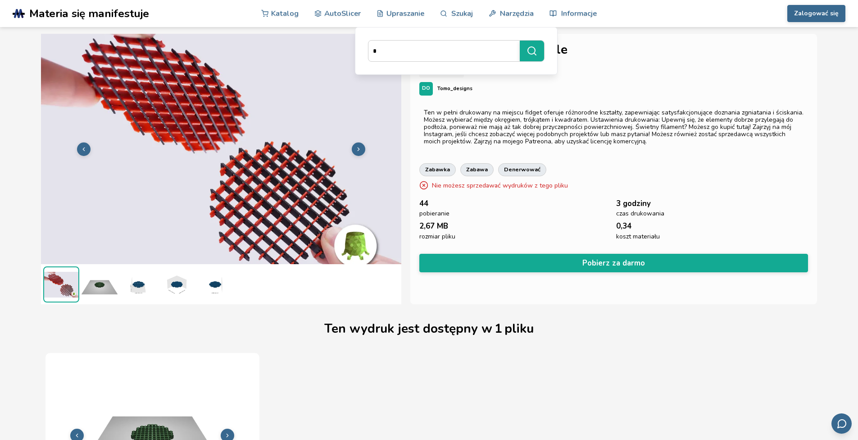
click at [104, 281] on img at bounding box center [100, 284] width 36 height 36
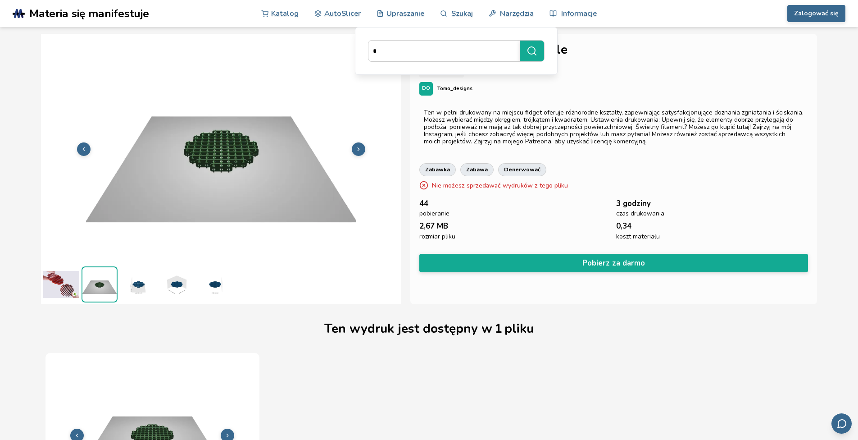
click at [142, 285] on img at bounding box center [138, 284] width 36 height 36
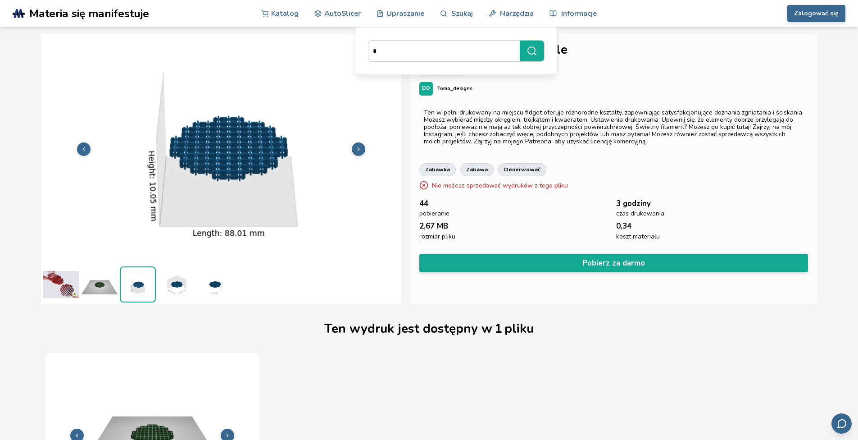
click at [58, 285] on img at bounding box center [61, 284] width 36 height 36
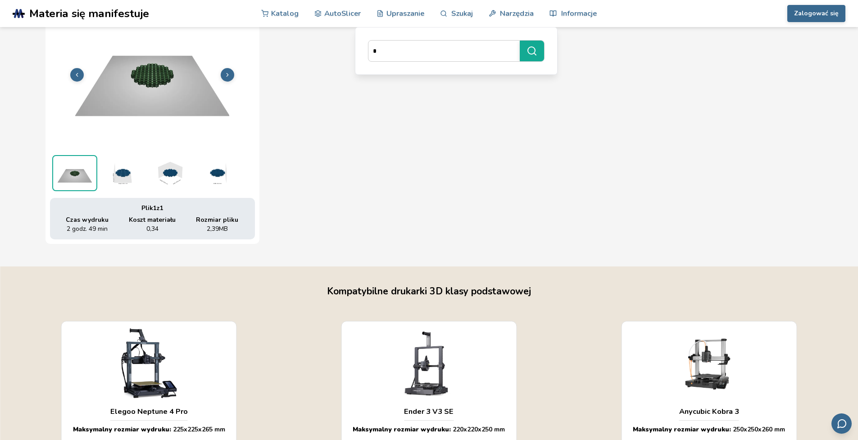
scroll to position [541, 0]
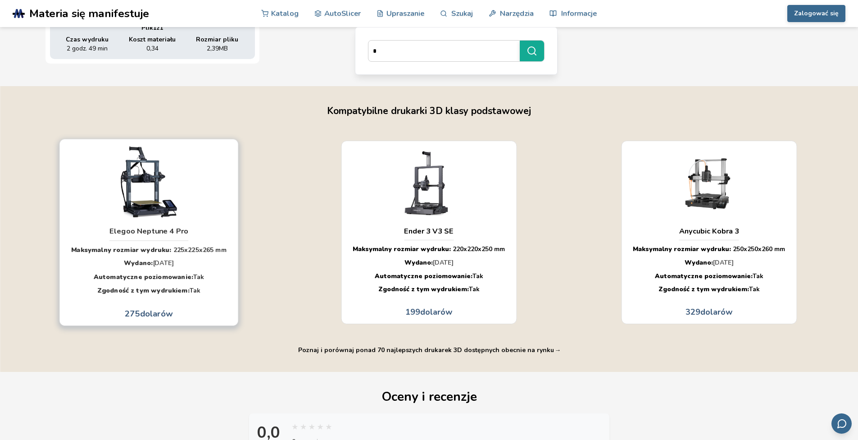
click at [178, 221] on div "button" at bounding box center [149, 181] width 164 height 81
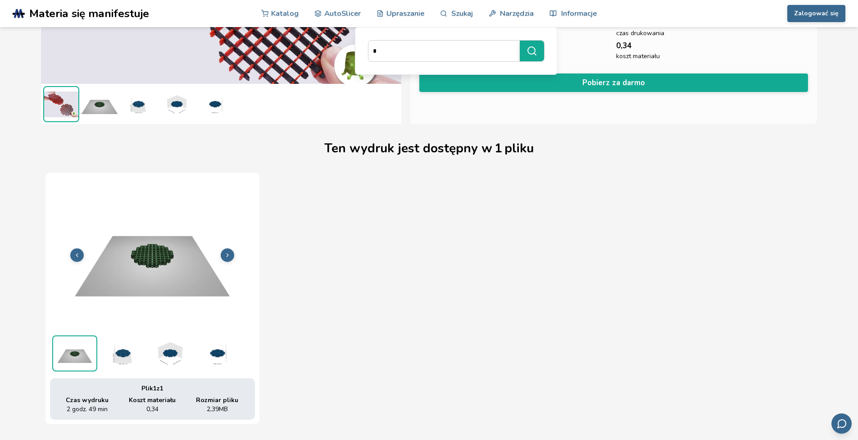
scroll to position [0, 0]
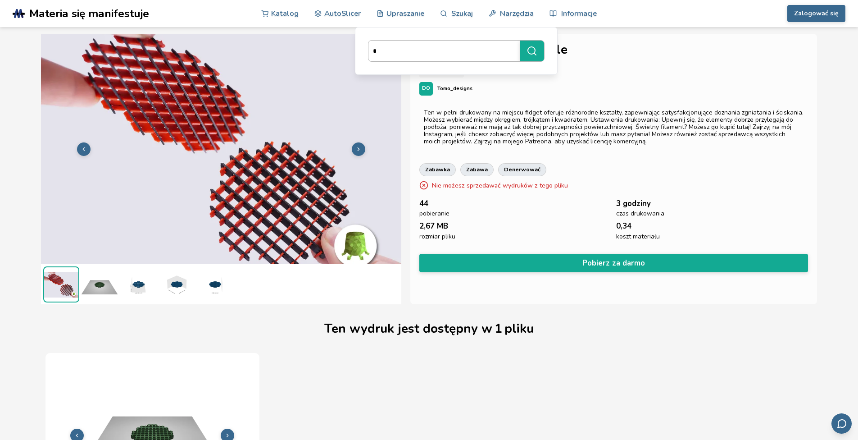
click at [490, 51] on input "*" at bounding box center [442, 51] width 147 height 16
click at [616, 73] on div "Zabawki i gry" at bounding box center [613, 72] width 389 height 12
click at [535, 49] on circle "submit" at bounding box center [531, 50] width 7 height 7
click at [394, 15] on font "Upraszanie" at bounding box center [406, 13] width 38 height 10
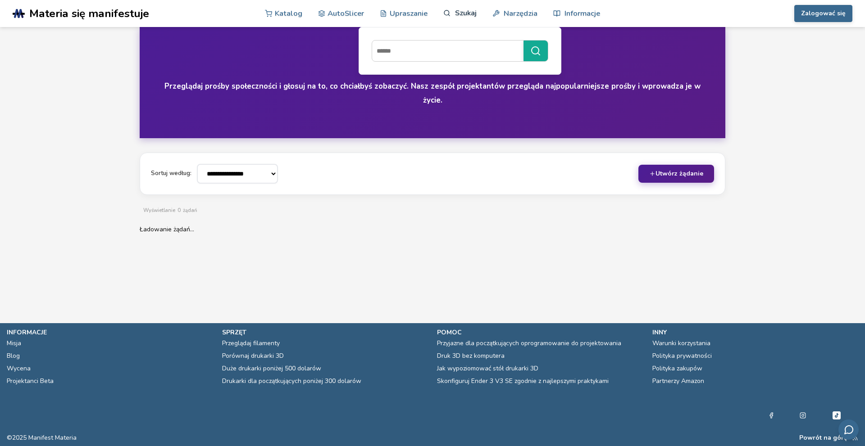
click at [455, 16] on font "Szukaj" at bounding box center [466, 13] width 22 height 10
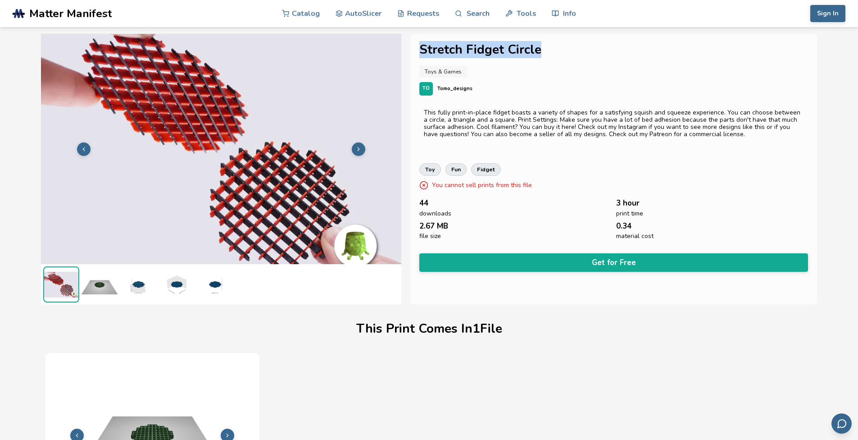
drag, startPoint x: 448, startPoint y: 49, endPoint x: 562, endPoint y: 49, distance: 114.4
click at [562, 49] on h1 "Stretch Fidget Circle" at bounding box center [613, 50] width 389 height 14
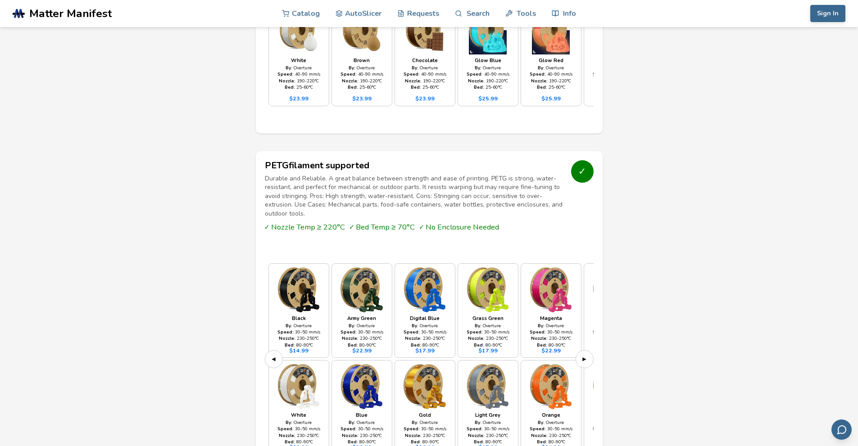
scroll to position [721, 0]
